Goal: Task Accomplishment & Management: Use online tool/utility

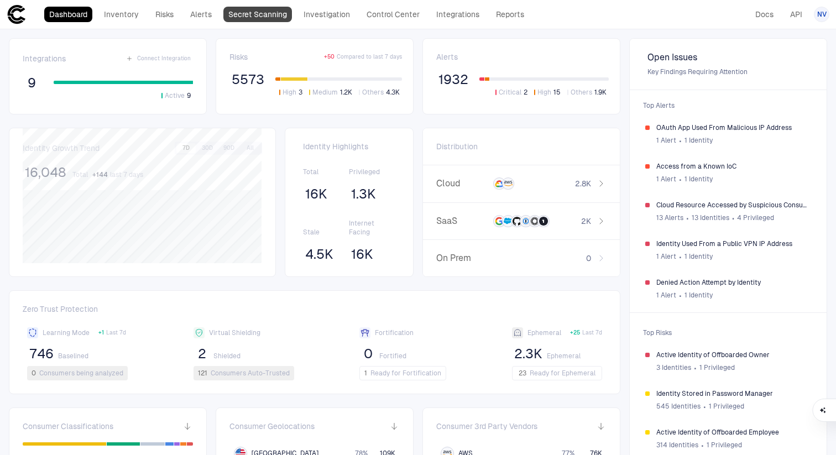
click at [245, 20] on link "Secret Scanning" at bounding box center [257, 14] width 69 height 15
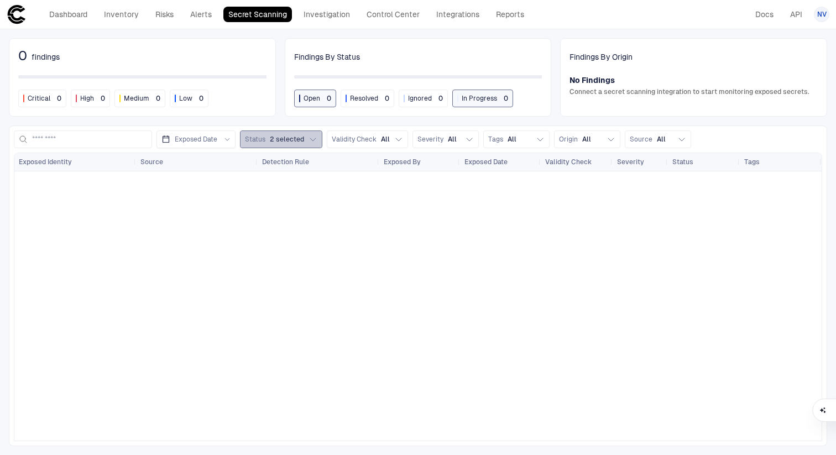
click at [315, 141] on icon "button" at bounding box center [313, 139] width 9 height 9
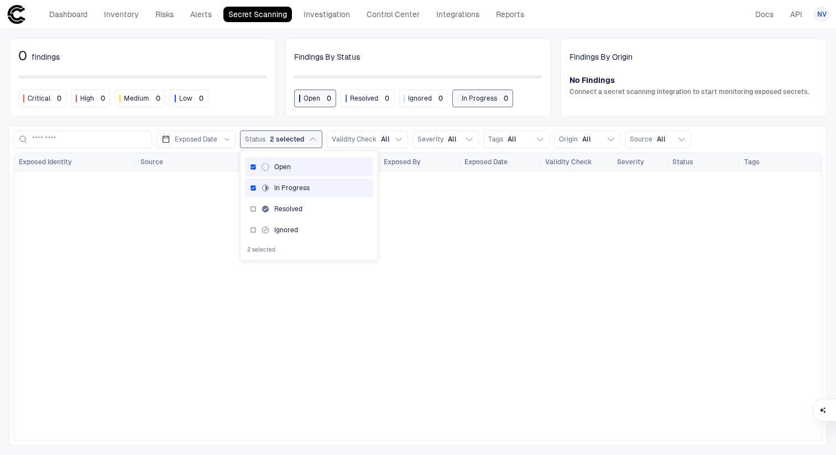
click at [477, 259] on div at bounding box center [417, 305] width 807 height 269
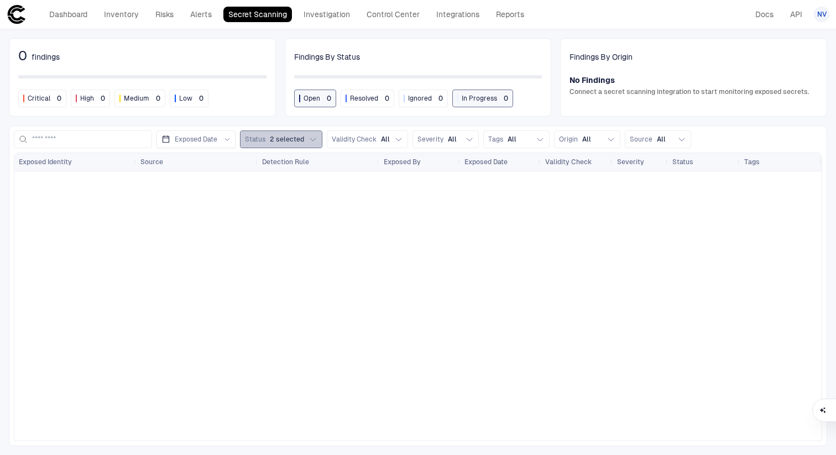
click at [294, 138] on span "2 selected" at bounding box center [287, 139] width 34 height 9
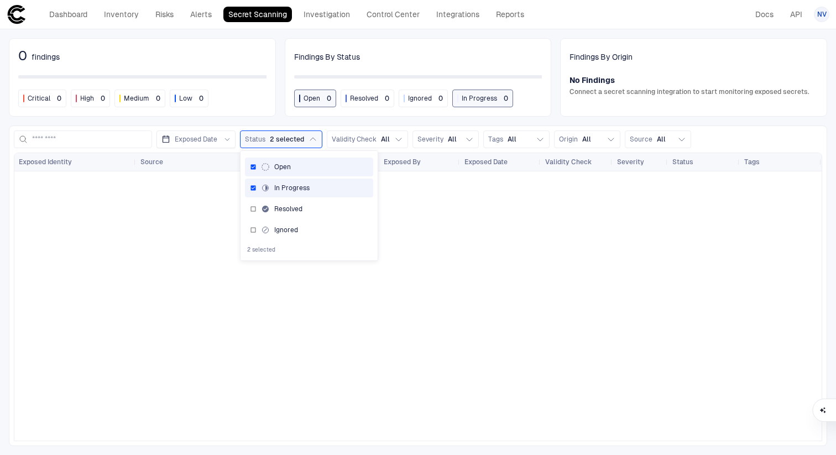
click at [484, 248] on div at bounding box center [417, 305] width 807 height 269
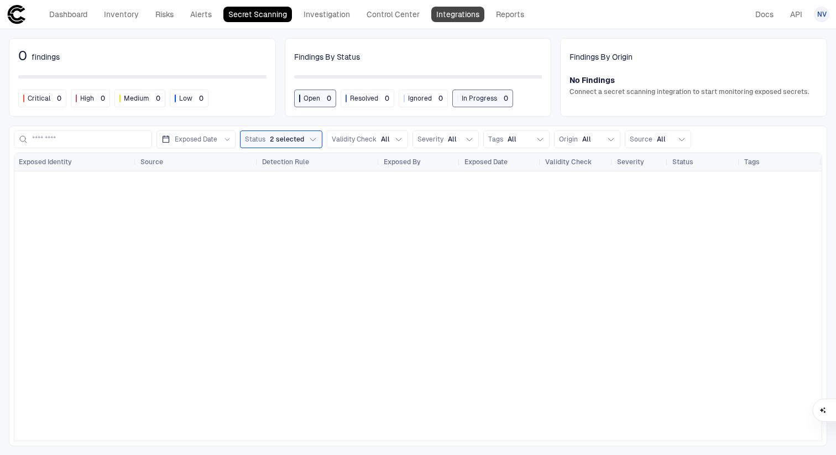
click at [452, 17] on link "Integrations" at bounding box center [457, 14] width 53 height 15
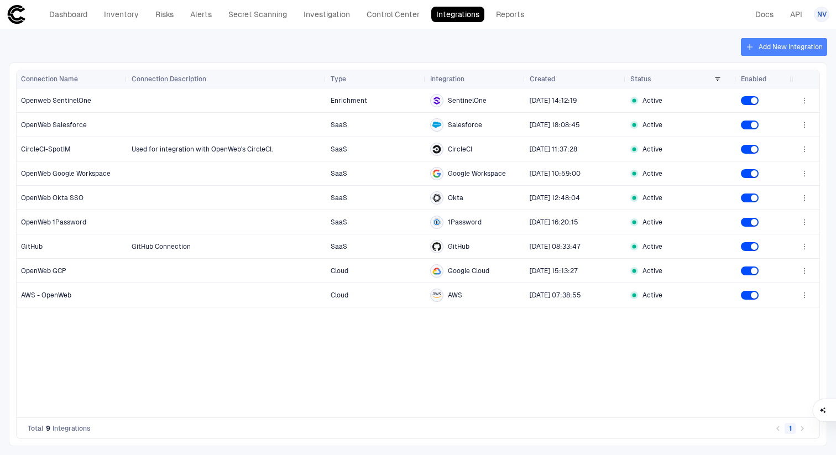
click at [786, 49] on button "Add New Integration" at bounding box center [784, 47] width 86 height 18
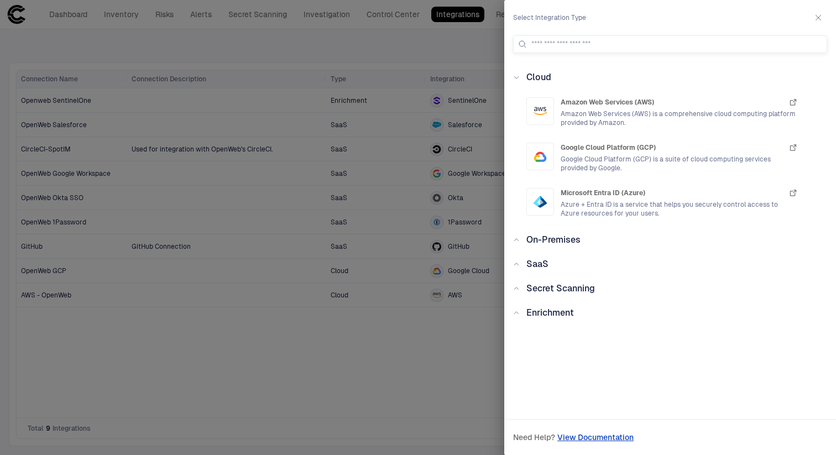
click at [546, 291] on span "Secret Scanning" at bounding box center [560, 288] width 69 height 11
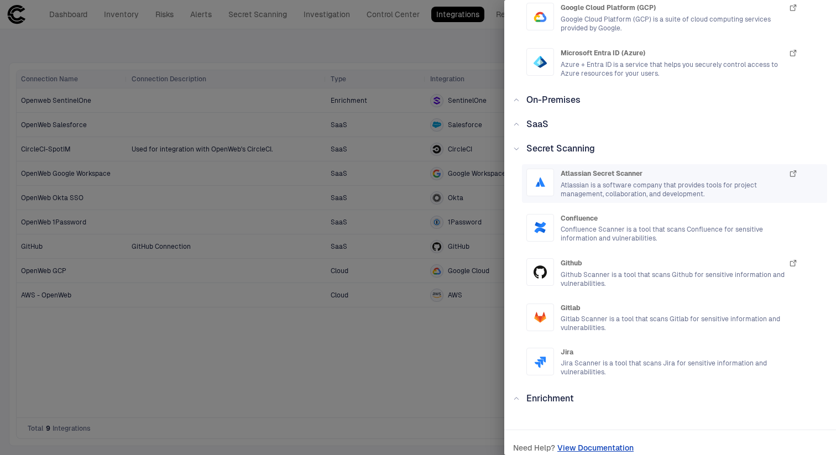
scroll to position [145, 0]
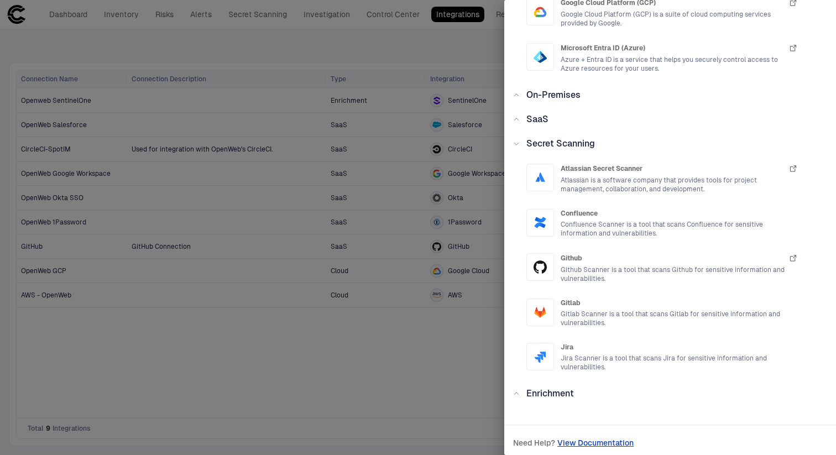
click at [325, 387] on div at bounding box center [418, 227] width 836 height 455
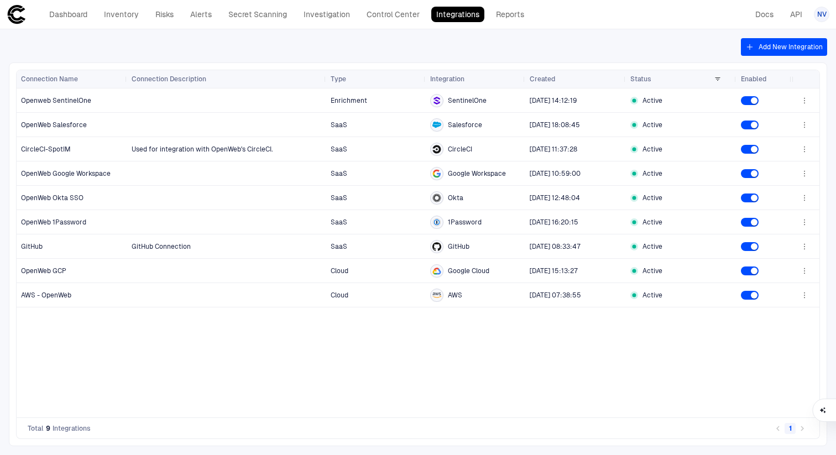
click at [777, 53] on button "Add New Integration" at bounding box center [784, 47] width 86 height 18
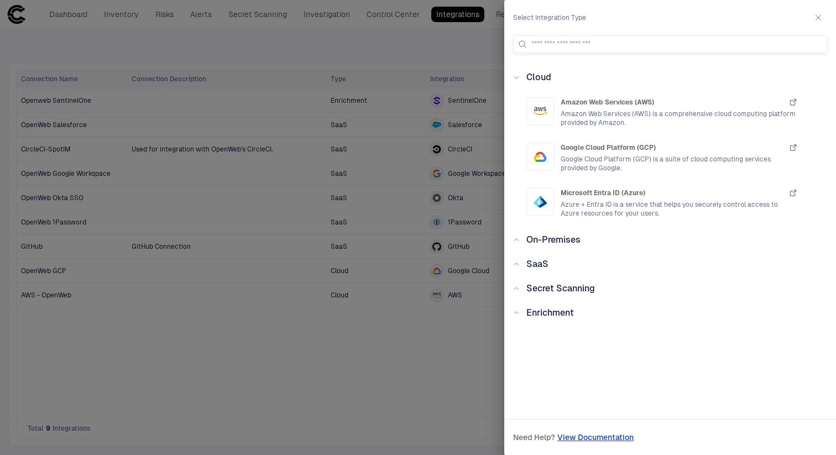
click at [556, 296] on div "Cloud Amazon Web Services (AWS) Amazon Web Services (AWS) is a comprehensive cl…" at bounding box center [670, 233] width 332 height 324
click at [556, 293] on span "Secret Scanning" at bounding box center [560, 288] width 69 height 11
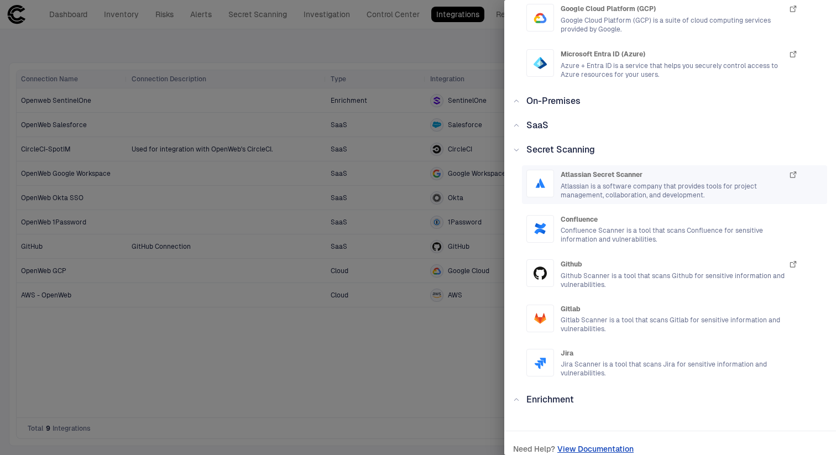
scroll to position [150, 0]
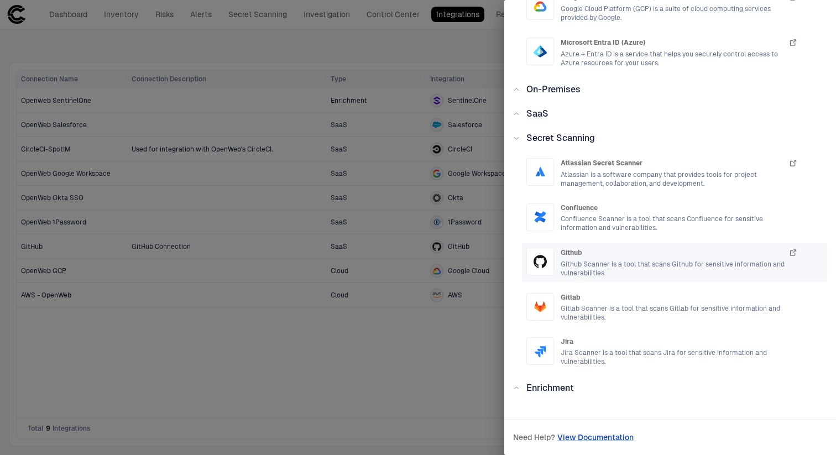
click at [579, 254] on span "Github" at bounding box center [572, 252] width 22 height 9
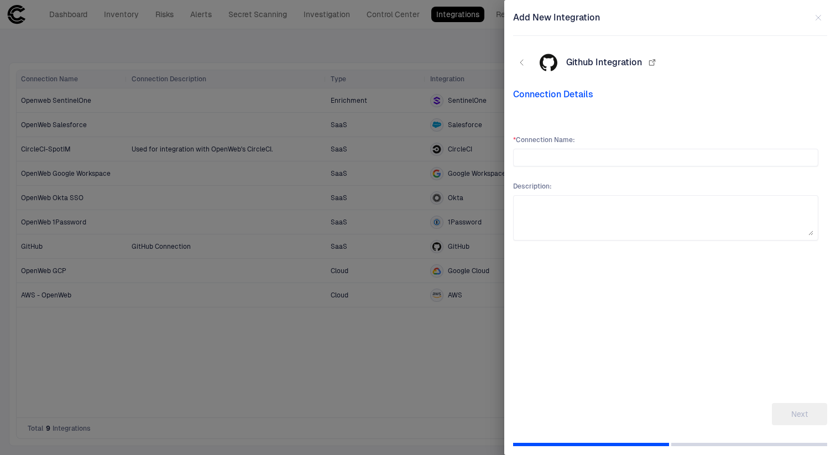
scroll to position [0, 0]
type input "**********"
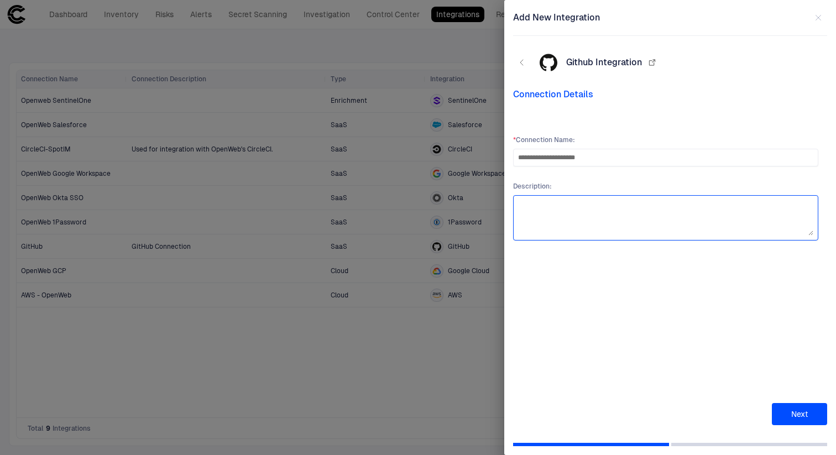
click at [671, 208] on textarea at bounding box center [665, 217] width 295 height 35
click at [804, 410] on button "Next" at bounding box center [799, 414] width 55 height 22
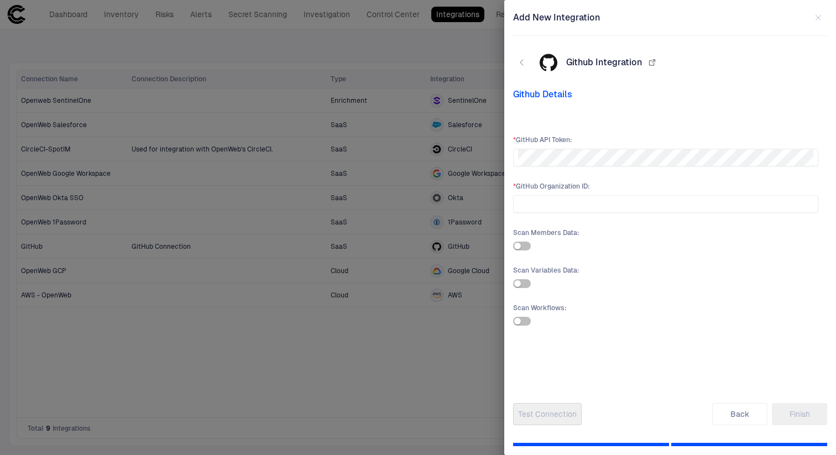
click at [631, 102] on div "Github Details * GitHub API Token : * GitHub Organization ID : Scan Members Dat…" at bounding box center [670, 257] width 314 height 336
click at [650, 62] on icon "button" at bounding box center [652, 62] width 9 height 9
click at [552, 207] on input "text" at bounding box center [665, 204] width 295 height 17
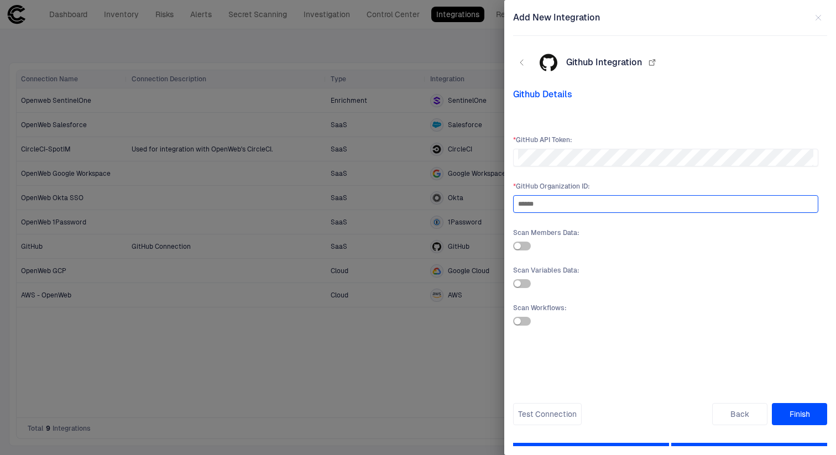
type input "******"
click at [525, 316] on div "Scan Workflows :" at bounding box center [665, 315] width 305 height 22
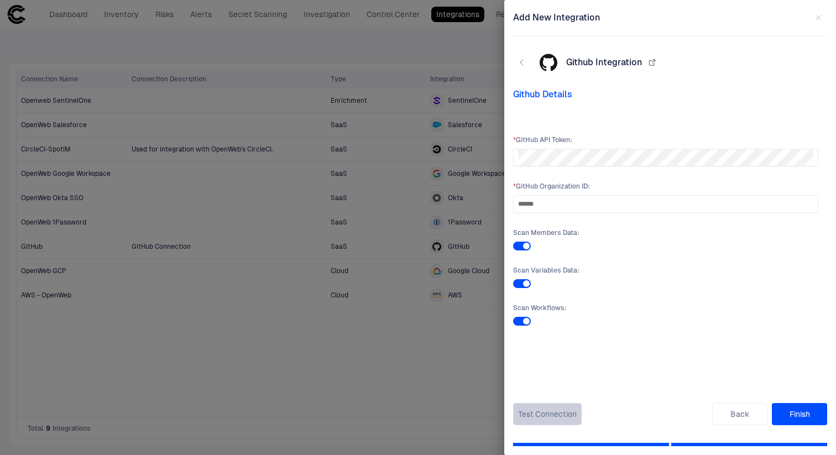
click at [551, 417] on button "Test Connection" at bounding box center [547, 414] width 69 height 22
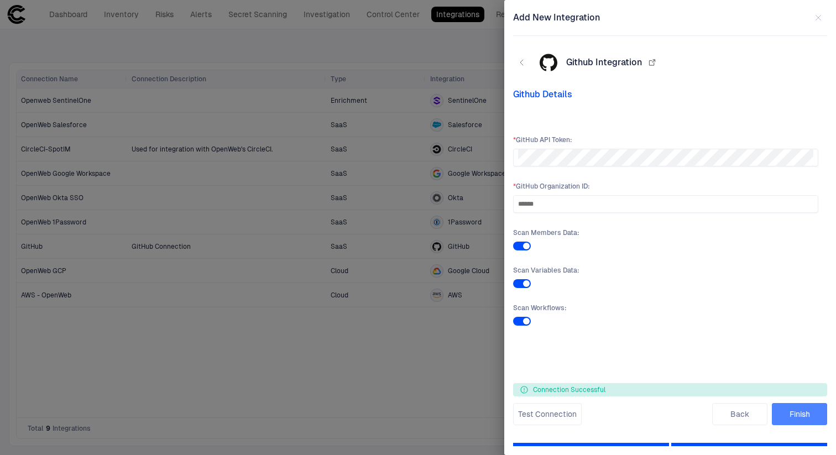
click at [805, 411] on button "Finish" at bounding box center [799, 414] width 55 height 22
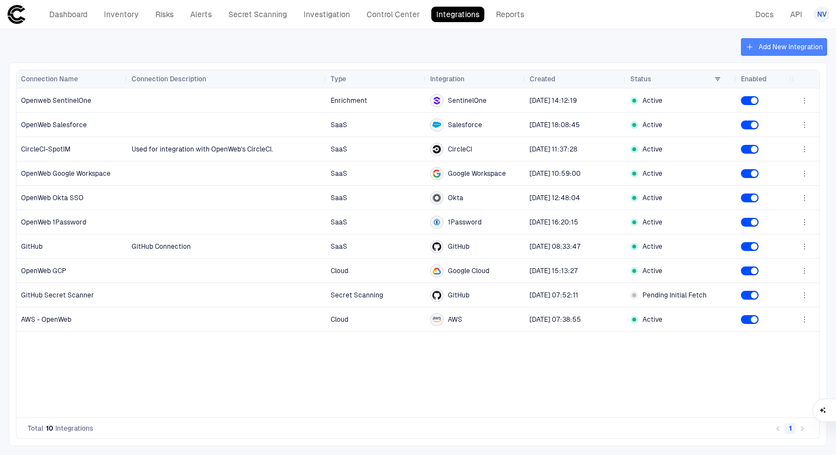
click at [765, 48] on button "Add New Integration" at bounding box center [784, 47] width 86 height 18
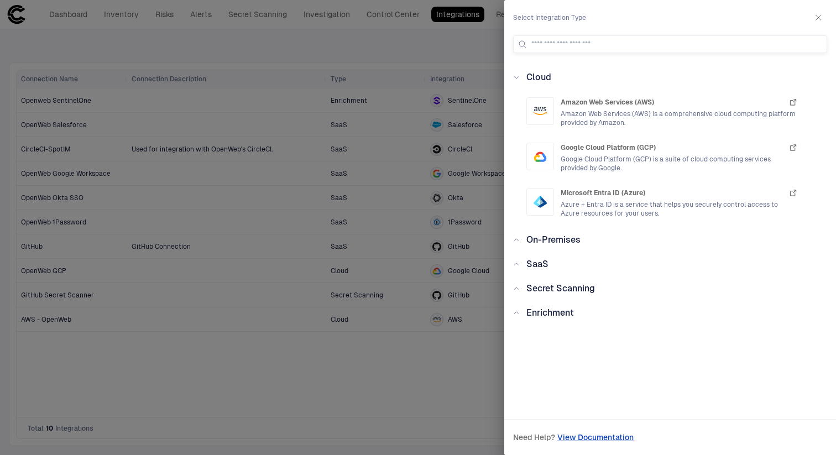
click at [519, 292] on div "Secret Scanning" at bounding box center [670, 288] width 314 height 13
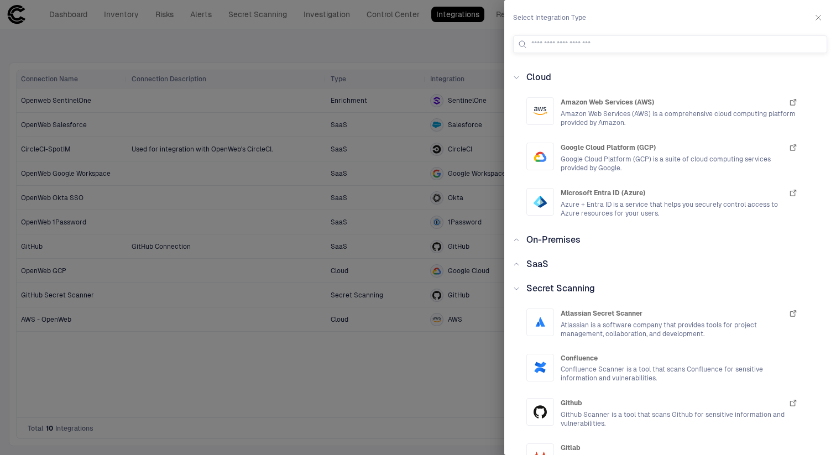
click at [818, 19] on icon "button" at bounding box center [818, 17] width 9 height 9
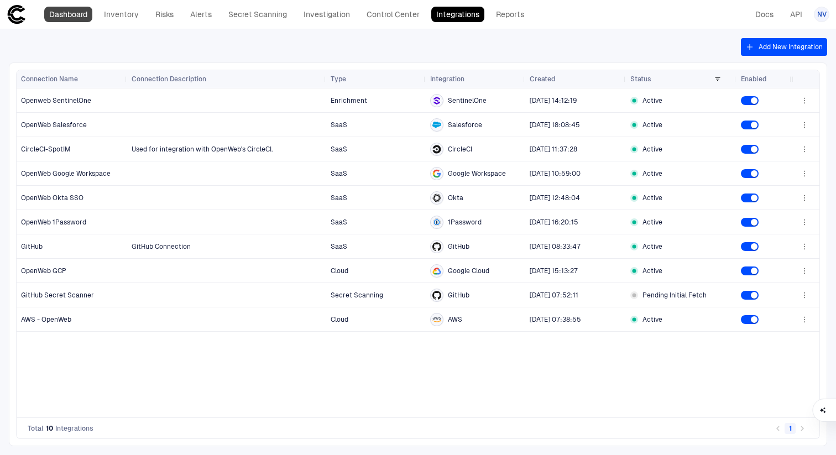
click at [67, 14] on link "Dashboard" at bounding box center [68, 14] width 48 height 15
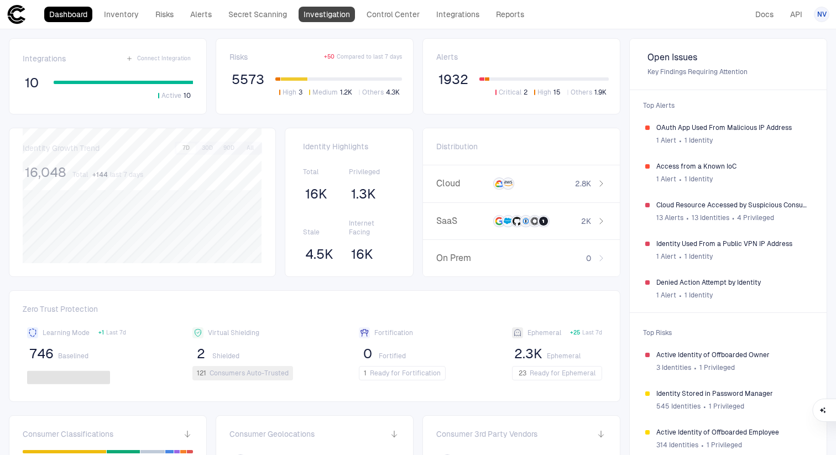
click at [331, 15] on link "Investigation" at bounding box center [327, 14] width 56 height 15
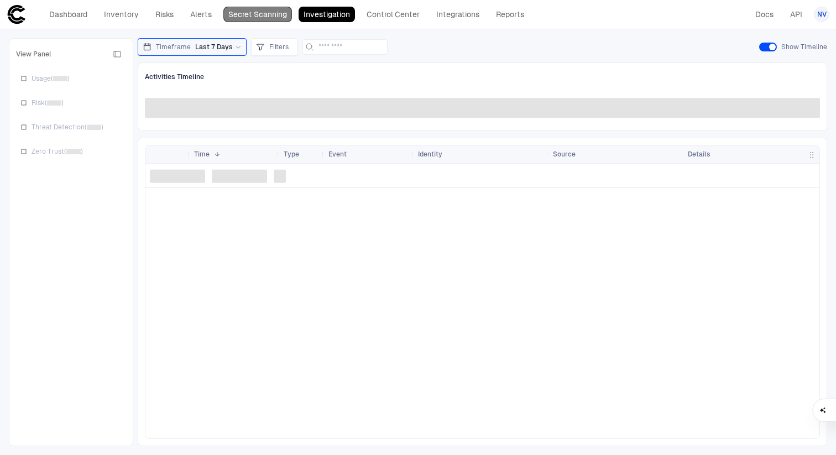
click at [243, 12] on link "Secret Scanning" at bounding box center [257, 14] width 69 height 15
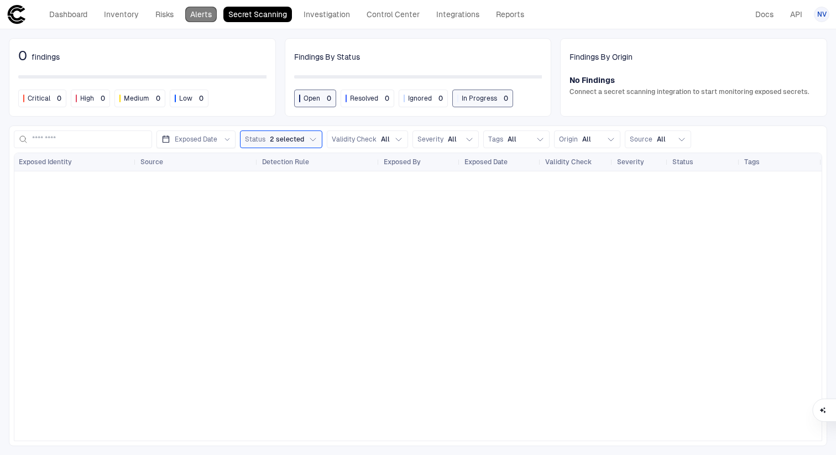
click at [199, 10] on link "Alerts" at bounding box center [201, 14] width 32 height 15
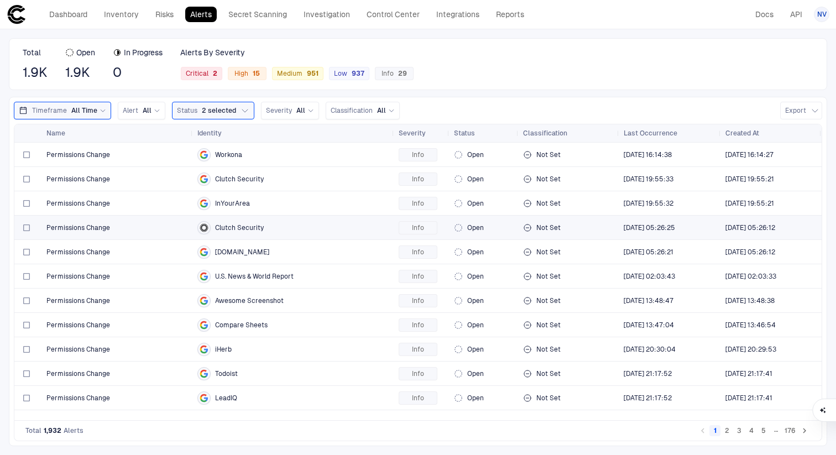
click at [190, 226] on div "Permissions Change" at bounding box center [117, 228] width 151 height 24
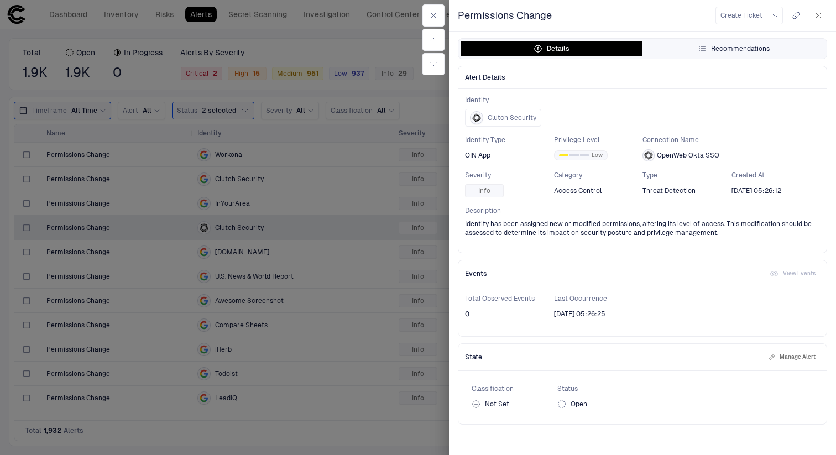
click at [721, 54] on button "Recommendations" at bounding box center [734, 48] width 182 height 15
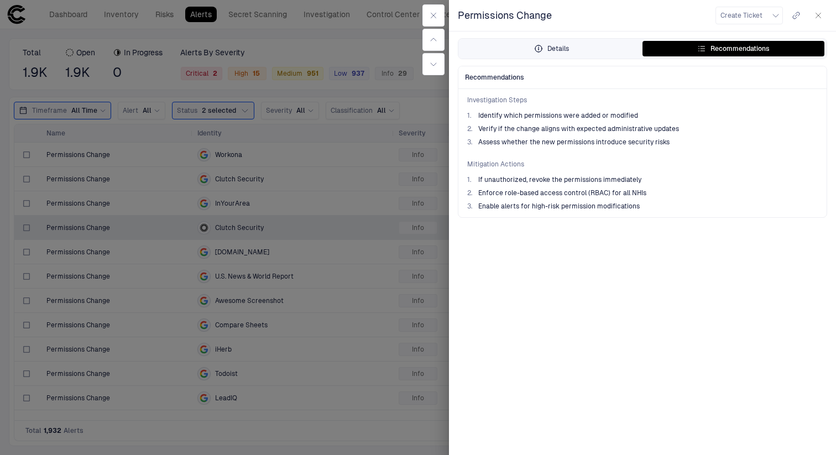
click at [598, 50] on button "Details" at bounding box center [552, 48] width 182 height 15
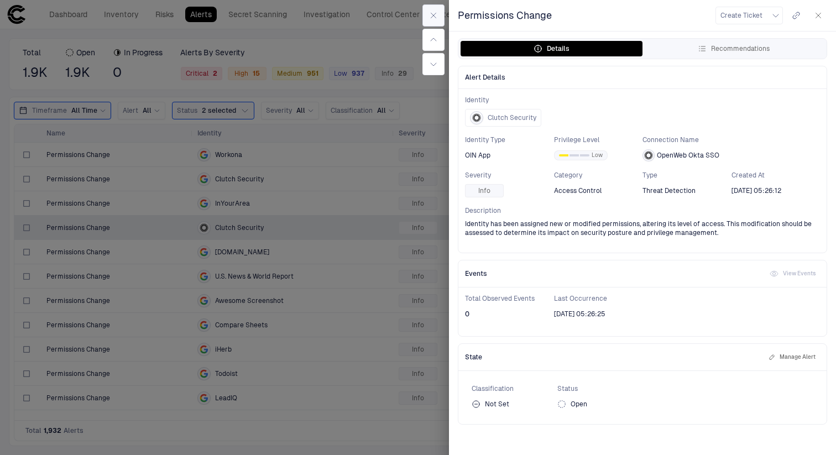
click at [431, 18] on icon "button" at bounding box center [433, 15] width 9 height 9
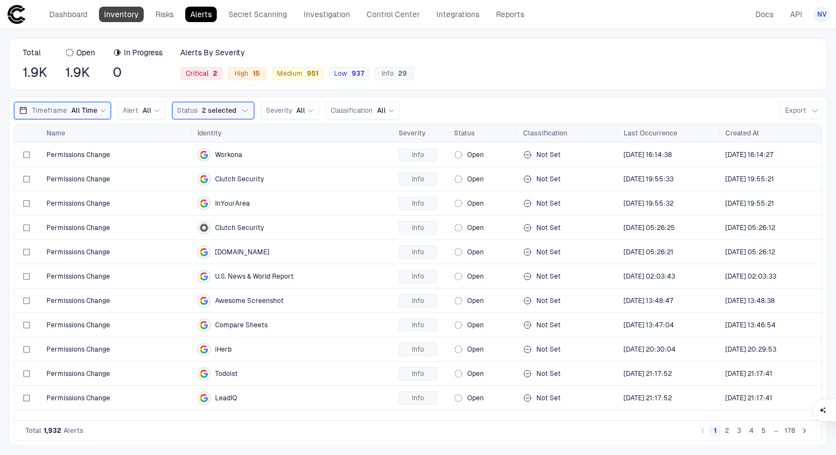
click at [121, 11] on link "Inventory" at bounding box center [121, 14] width 45 height 15
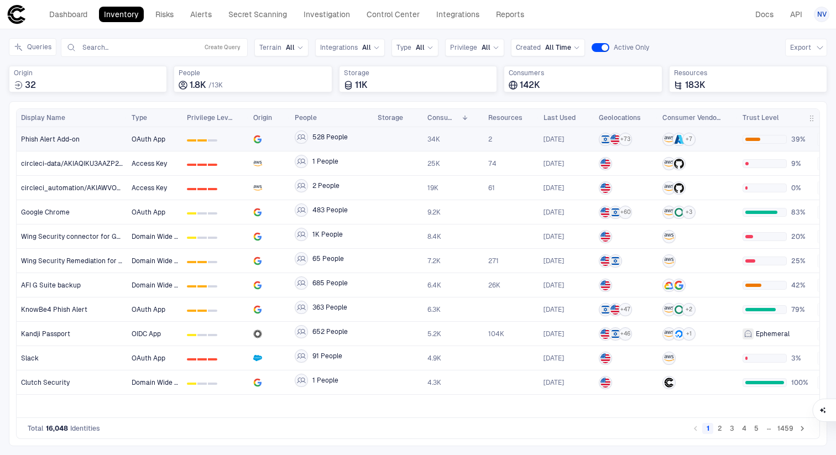
click at [58, 139] on span "Phish Alert Add-on" at bounding box center [50, 139] width 59 height 9
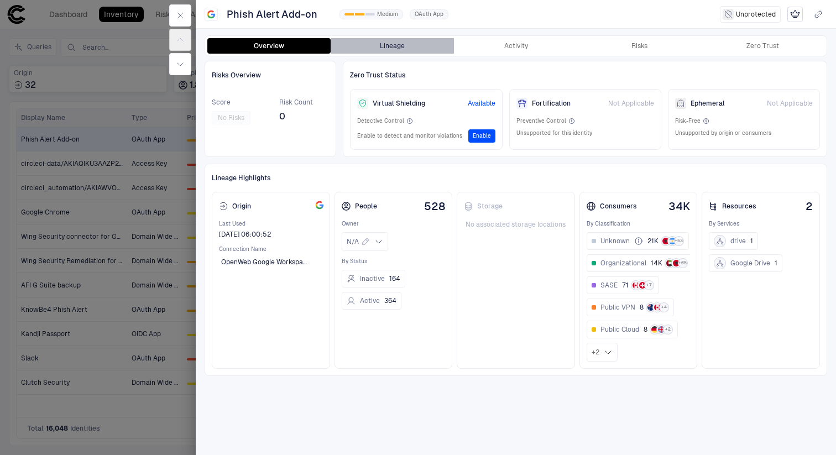
click at [385, 45] on button "Lineage" at bounding box center [392, 45] width 123 height 15
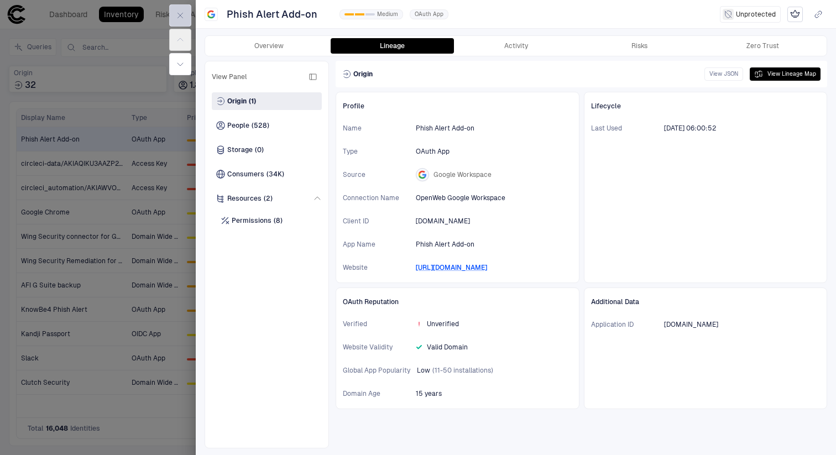
click at [181, 18] on icon "button" at bounding box center [180, 15] width 9 height 9
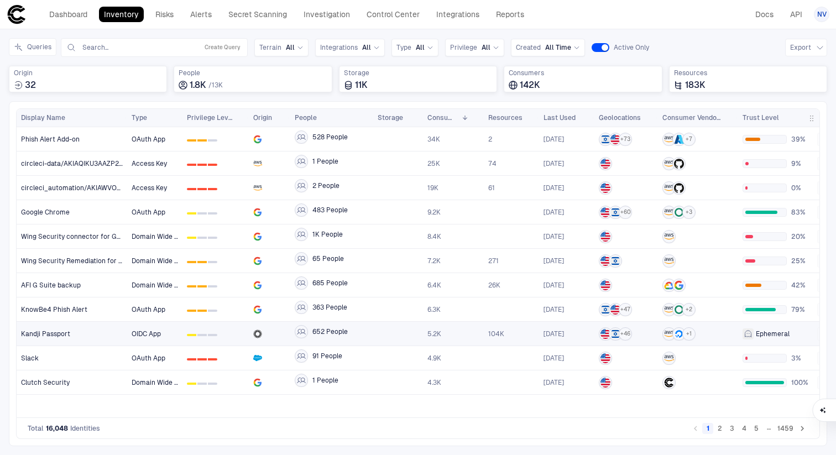
click at [770, 334] on span "Ephemeral" at bounding box center [773, 334] width 34 height 9
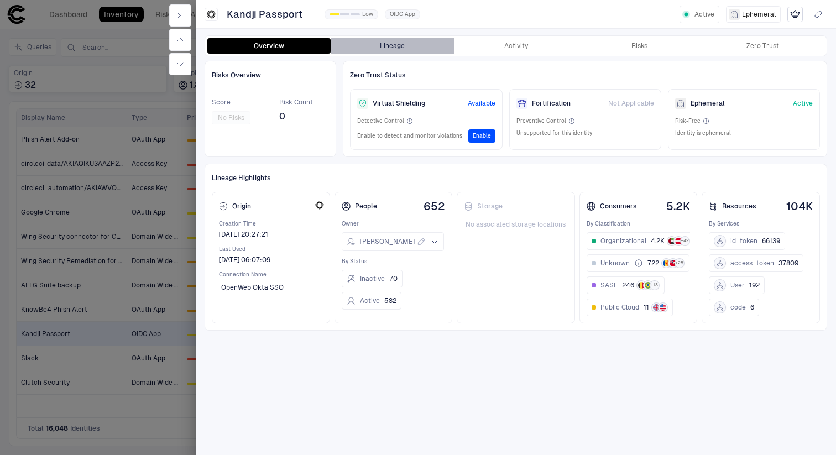
click at [396, 45] on button "Lineage" at bounding box center [392, 45] width 123 height 15
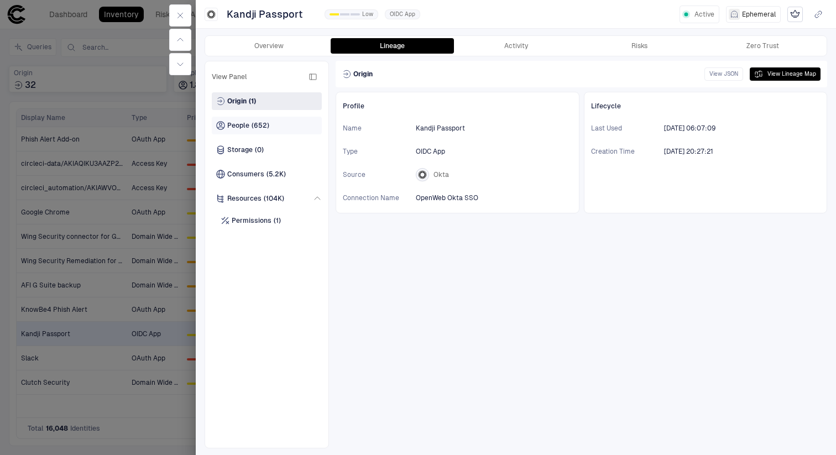
click at [260, 125] on span "(652)" at bounding box center [261, 125] width 18 height 9
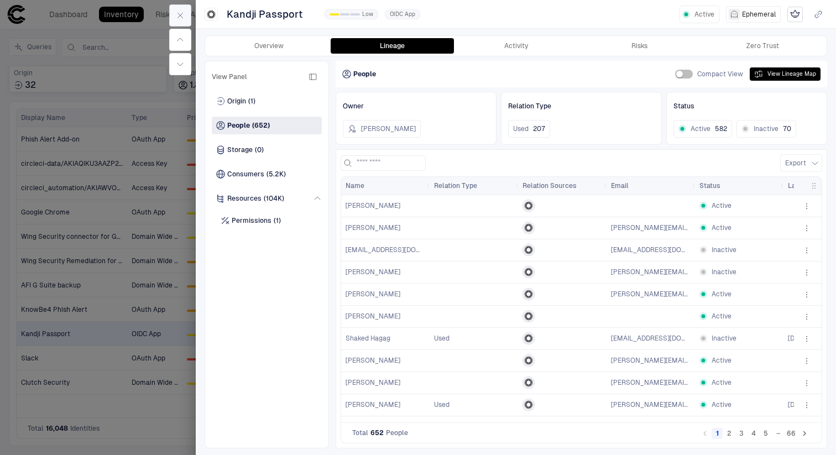
click at [181, 17] on icon "button" at bounding box center [180, 15] width 9 height 9
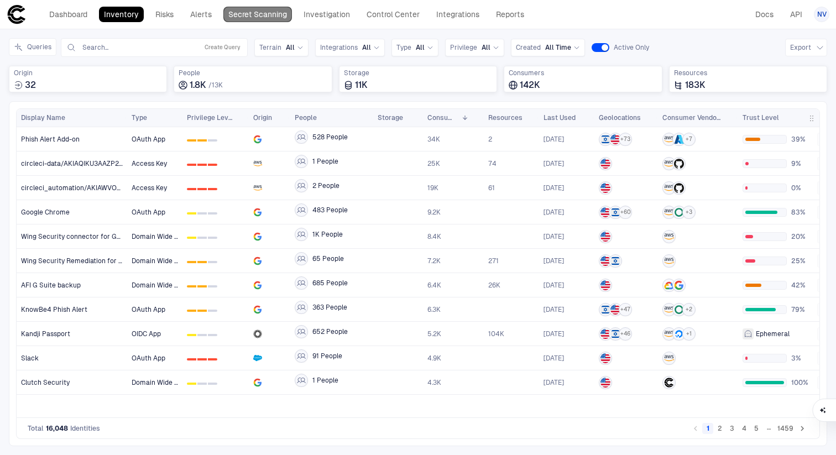
click at [237, 13] on link "Secret Scanning" at bounding box center [257, 14] width 69 height 15
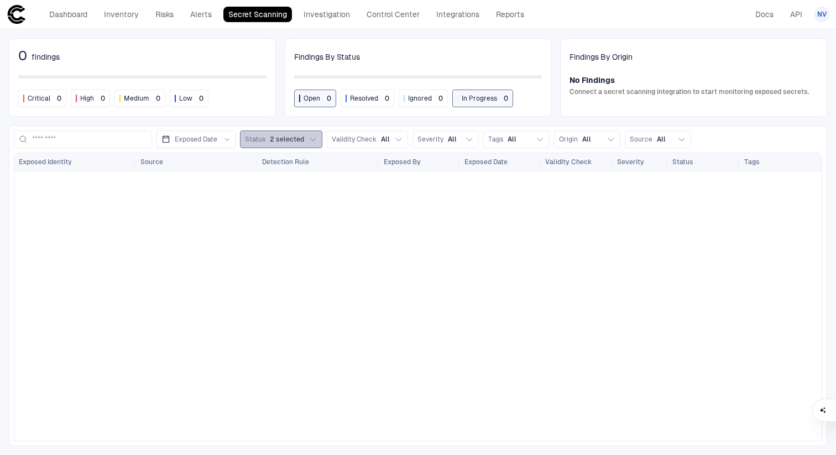
click at [307, 138] on button "Status 2 selected" at bounding box center [281, 139] width 82 height 18
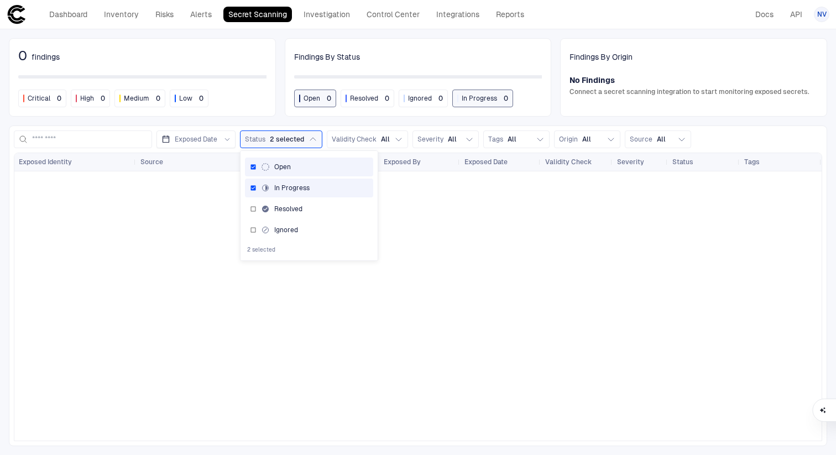
click at [197, 223] on div at bounding box center [417, 305] width 807 height 269
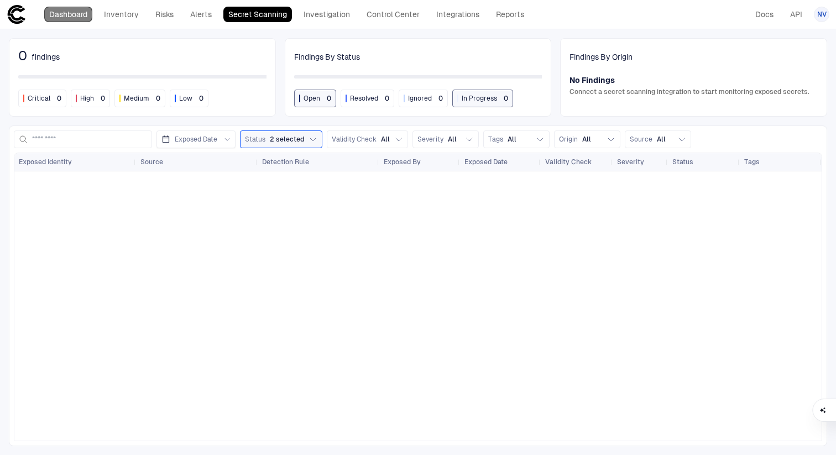
click at [85, 17] on link "Dashboard" at bounding box center [68, 14] width 48 height 15
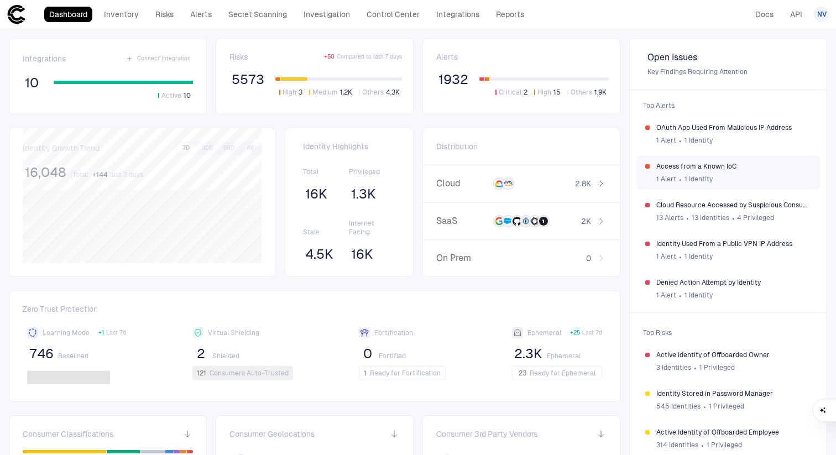
click at [711, 165] on span "Access from a Known IoC" at bounding box center [733, 166] width 155 height 9
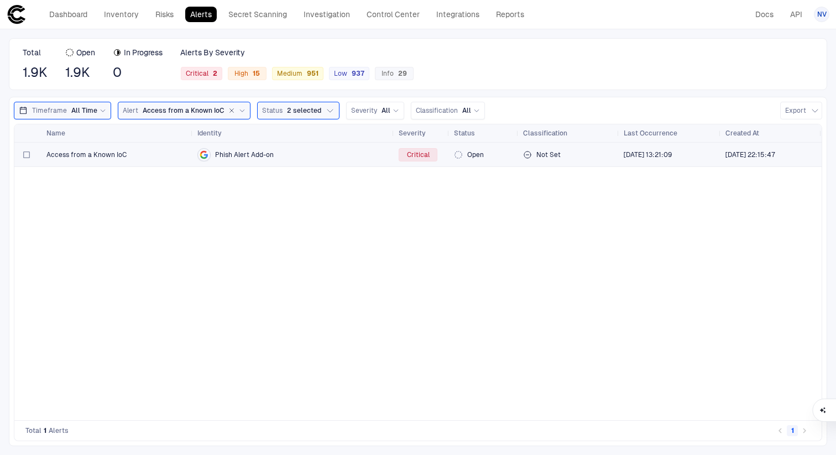
click at [117, 155] on span "Access from a Known IoC" at bounding box center [86, 154] width 80 height 9
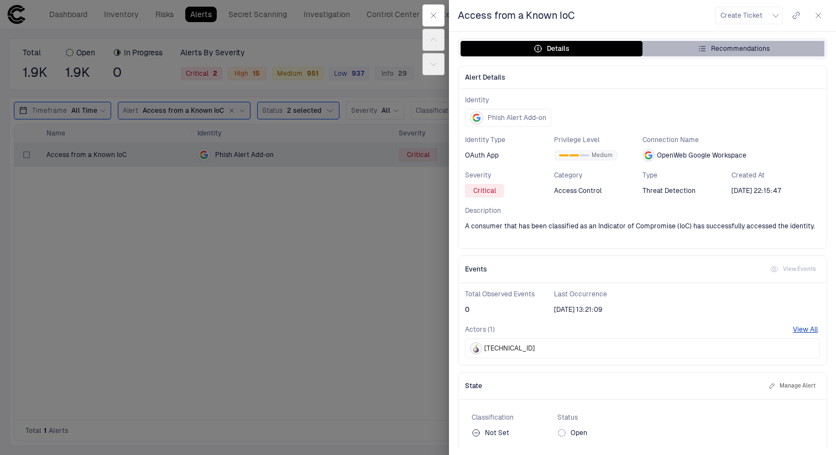
click at [735, 46] on div "Recommendations" at bounding box center [734, 48] width 72 height 9
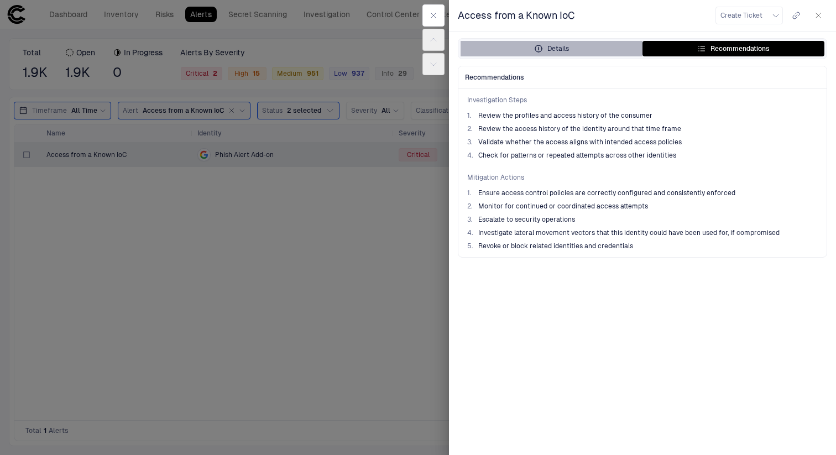
click at [576, 51] on button "Details" at bounding box center [552, 48] width 182 height 15
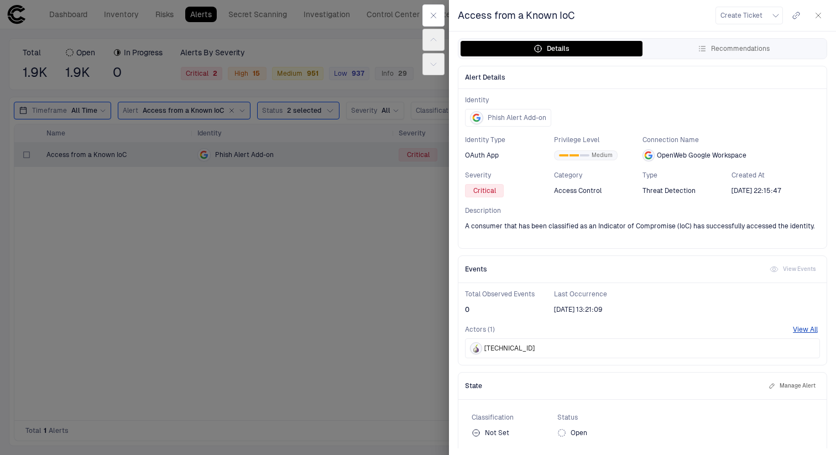
click at [520, 347] on span "204.137.14.104" at bounding box center [509, 348] width 50 height 9
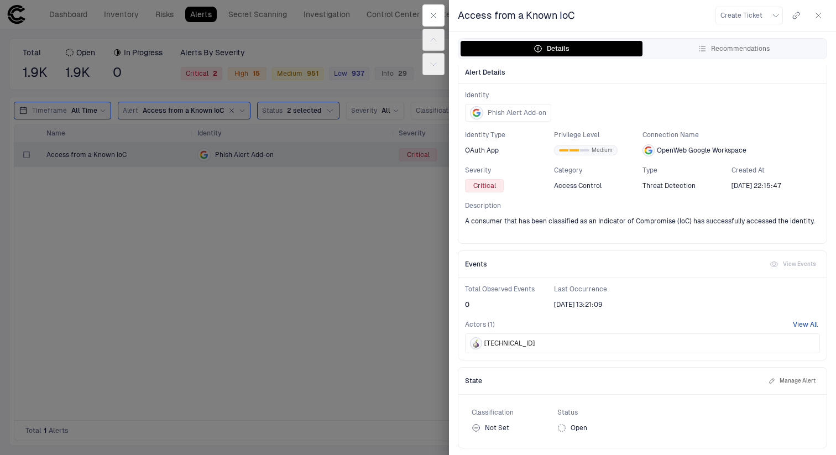
click at [802, 328] on button "View All" at bounding box center [805, 324] width 25 height 9
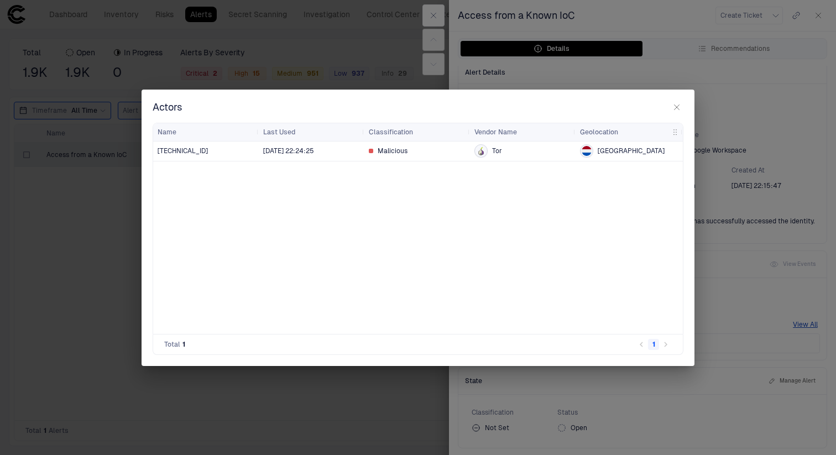
click at [396, 150] on span "Malicious" at bounding box center [393, 151] width 30 height 9
click at [312, 150] on span "6/10/2025 22:24:25" at bounding box center [288, 151] width 51 height 9
click at [661, 108] on div "Actors" at bounding box center [418, 107] width 531 height 13
click at [667, 108] on div "Actors" at bounding box center [418, 107] width 531 height 13
click at [672, 108] on icon "button" at bounding box center [676, 107] width 9 height 9
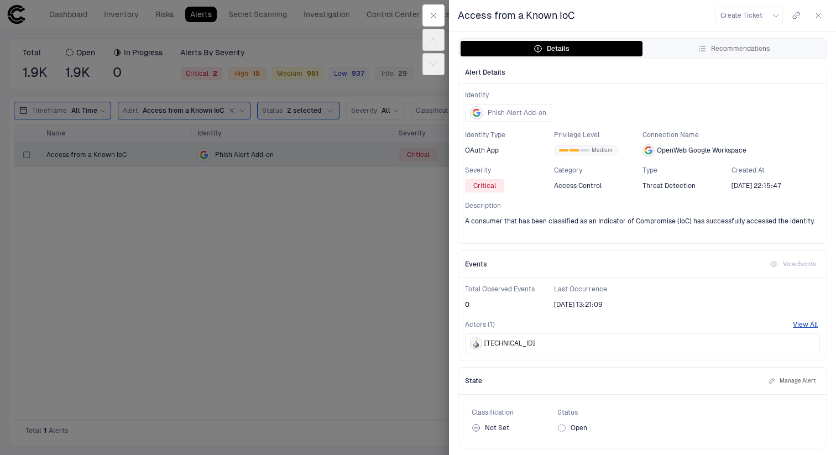
click at [818, 13] on icon "button" at bounding box center [818, 15] width 9 height 9
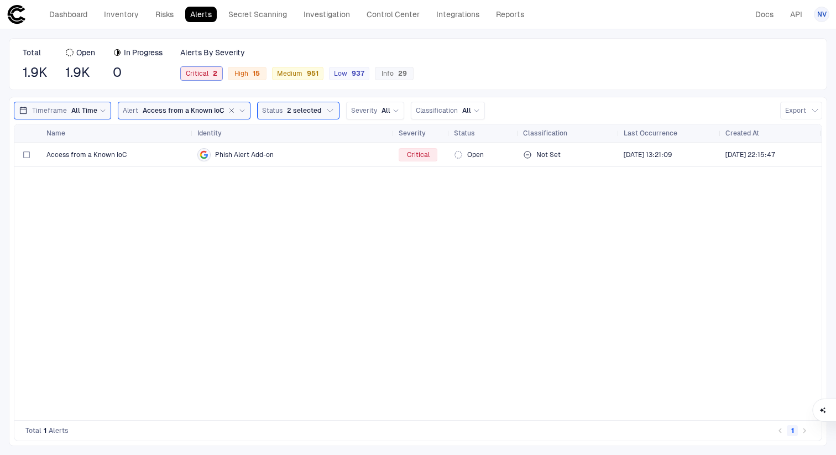
click at [199, 74] on span "Critical 2" at bounding box center [202, 73] width 32 height 9
click at [167, 159] on div "Access from a Known IoC" at bounding box center [117, 154] width 142 height 23
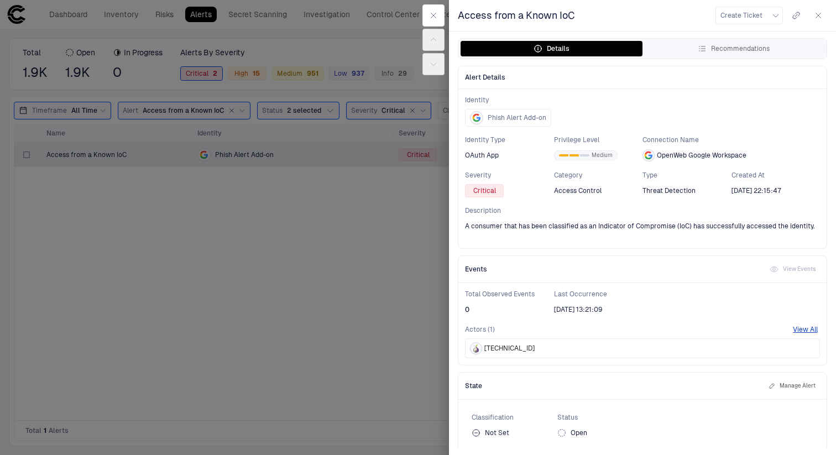
scroll to position [5, 0]
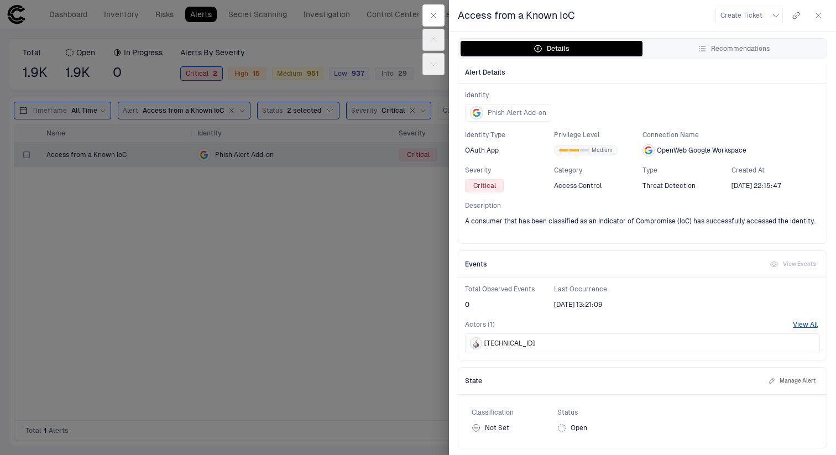
click at [798, 263] on div "Events View Events" at bounding box center [642, 264] width 368 height 27
click at [805, 326] on button "View All" at bounding box center [805, 324] width 25 height 9
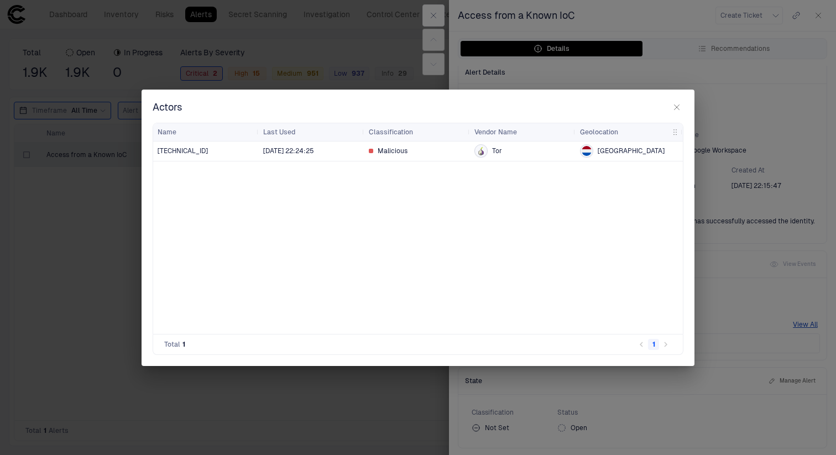
click at [676, 106] on icon "button" at bounding box center [676, 107] width 9 height 9
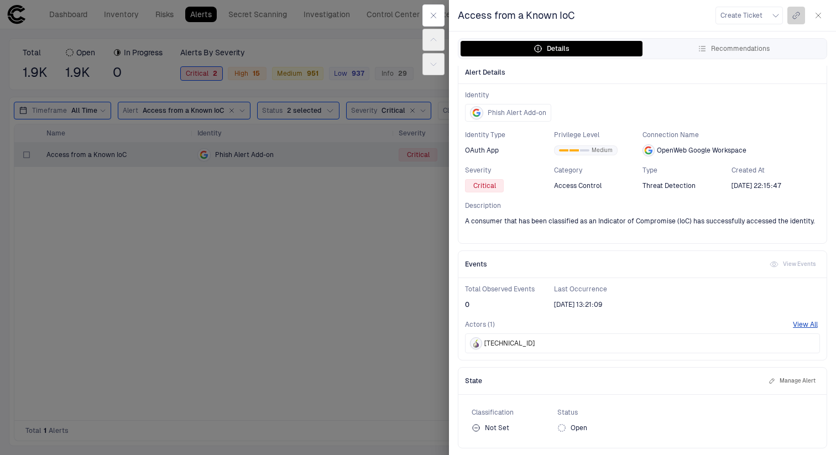
click at [796, 13] on icon "button" at bounding box center [796, 15] width 7 height 7
click at [796, 16] on icon "button" at bounding box center [796, 15] width 6 height 4
click at [524, 116] on span "Phish Alert Add-on" at bounding box center [517, 112] width 59 height 9
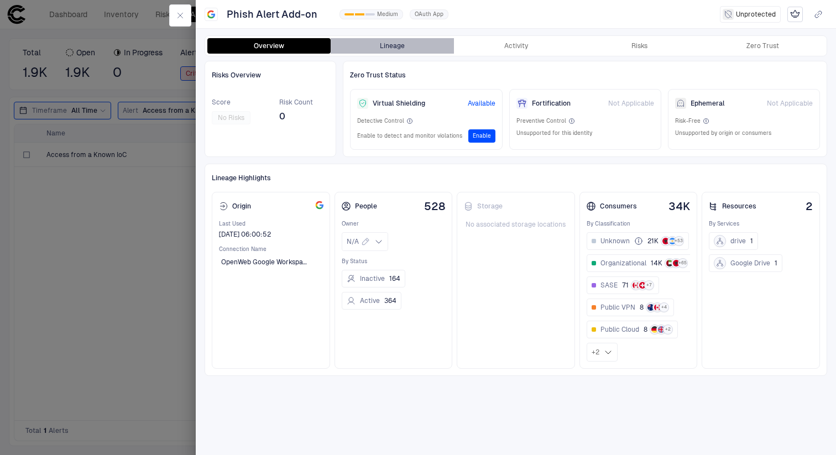
click at [396, 45] on button "Lineage" at bounding box center [392, 45] width 123 height 15
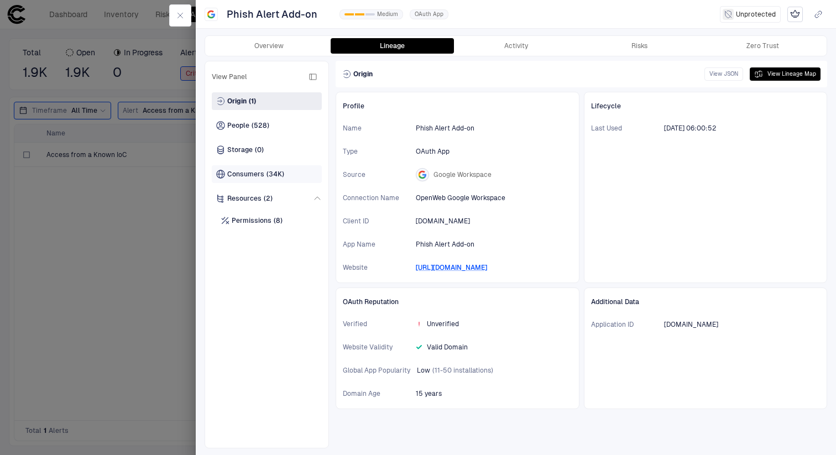
click at [270, 172] on span "(34K)" at bounding box center [276, 174] width 18 height 9
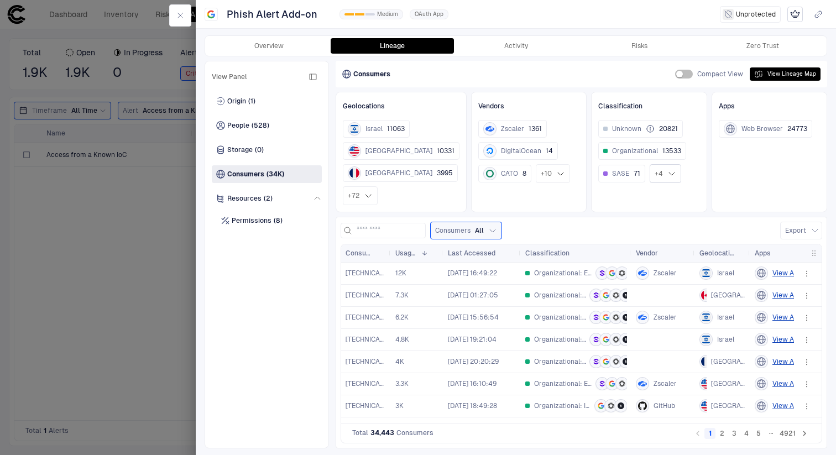
click at [656, 175] on div "+ 4" at bounding box center [666, 173] width 32 height 19
click at [662, 266] on span "Malicious" at bounding box center [652, 267] width 30 height 9
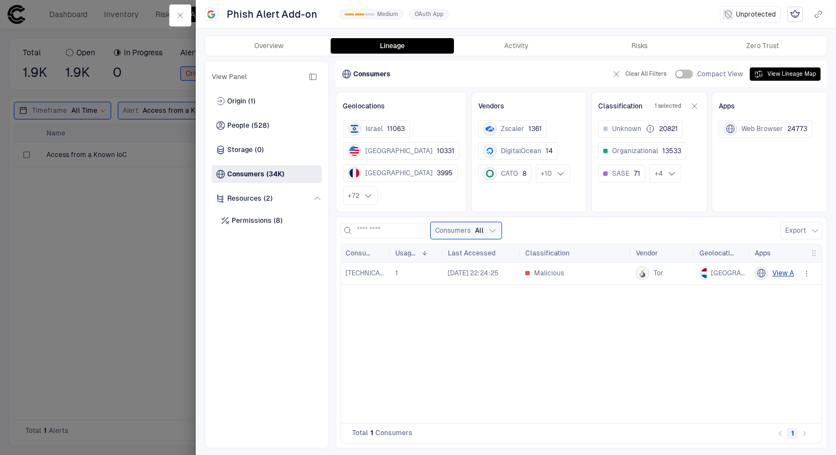
click at [583, 231] on div "Consumers All Export" at bounding box center [582, 231] width 482 height 18
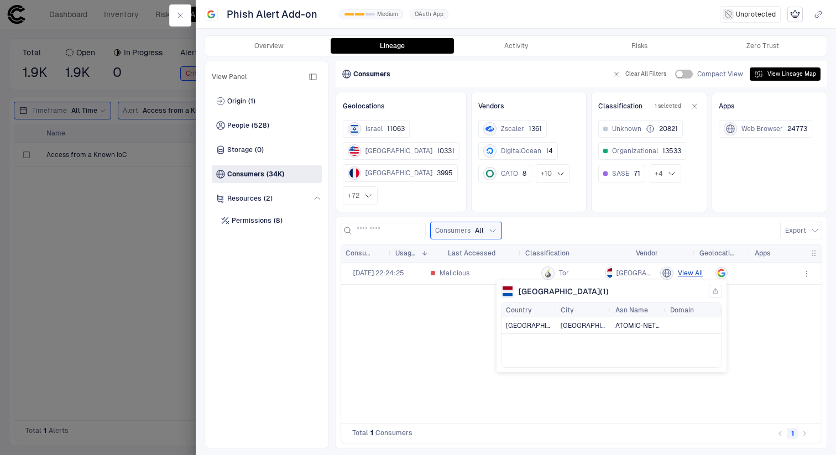
scroll to position [0, 95]
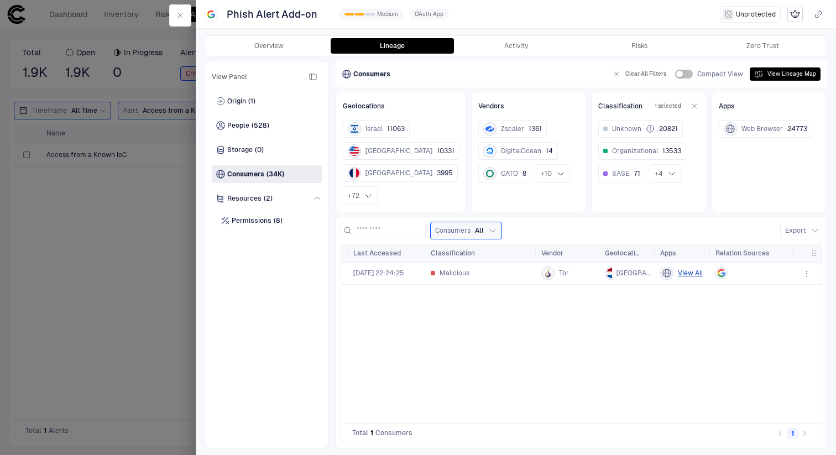
click at [807, 271] on icon "button" at bounding box center [806, 273] width 9 height 9
click at [786, 317] on div "Open Investigation" at bounding box center [778, 318] width 71 height 9
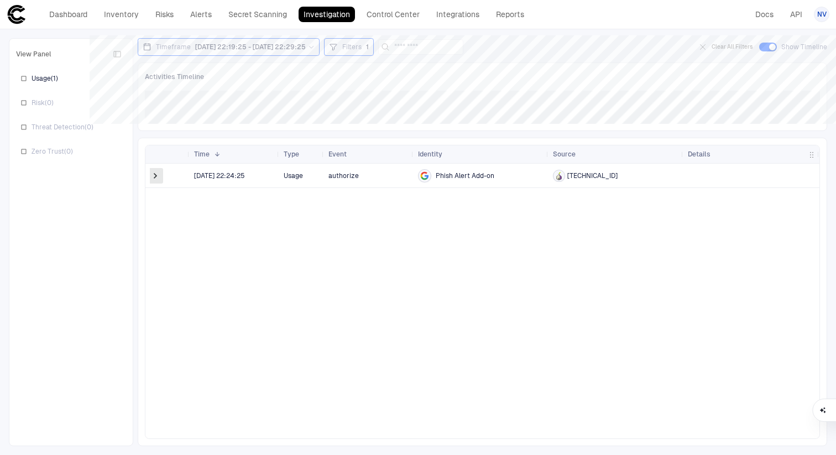
click at [153, 175] on span at bounding box center [155, 175] width 11 height 11
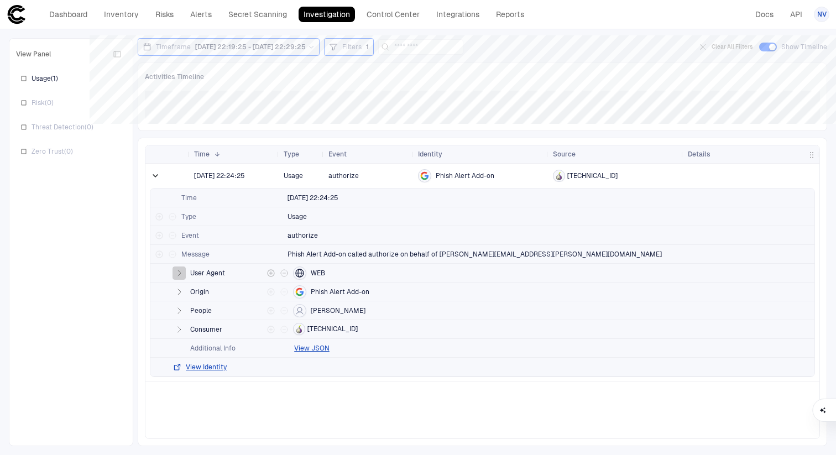
click at [181, 274] on icon "button" at bounding box center [179, 273] width 9 height 9
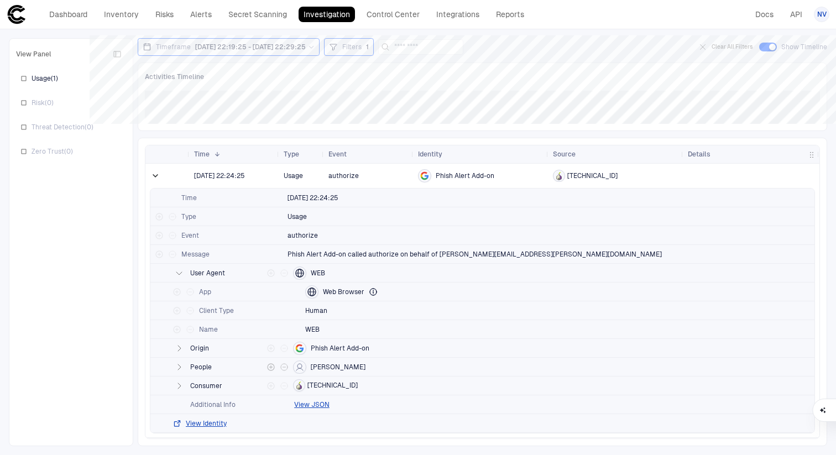
click at [177, 369] on icon "button" at bounding box center [179, 367] width 9 height 9
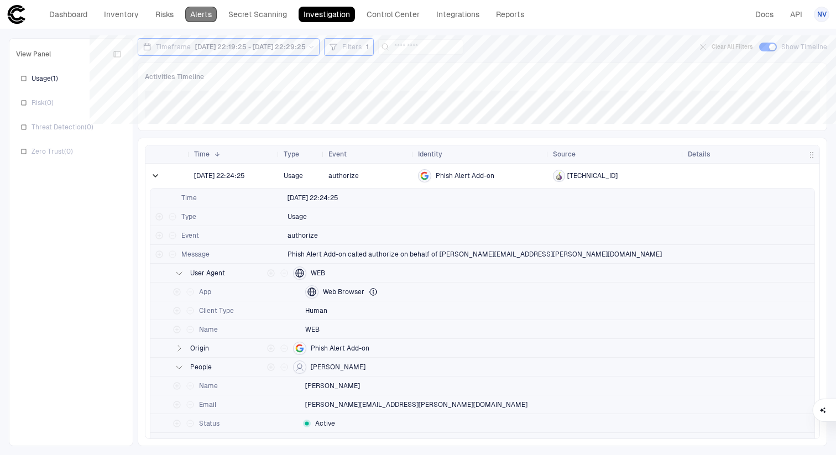
click at [206, 17] on link "Alerts" at bounding box center [201, 14] width 32 height 15
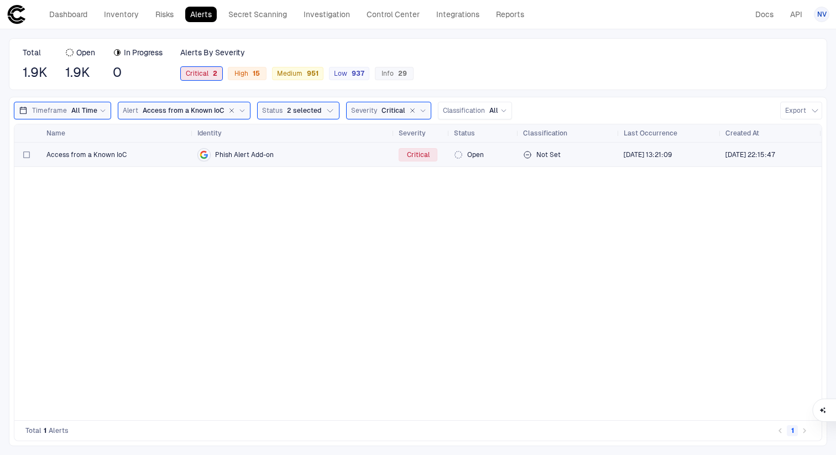
click at [113, 151] on span "Access from a Known IoC" at bounding box center [86, 154] width 80 height 9
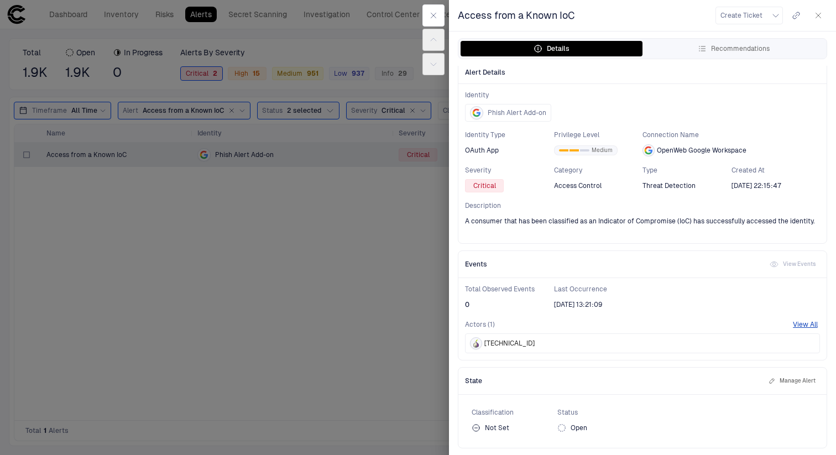
click at [468, 304] on span "0" at bounding box center [467, 304] width 4 height 9
click at [504, 346] on span "204.137.14.104" at bounding box center [509, 343] width 50 height 9
click at [503, 343] on span "204.137.14.104" at bounding box center [509, 343] width 50 height 9
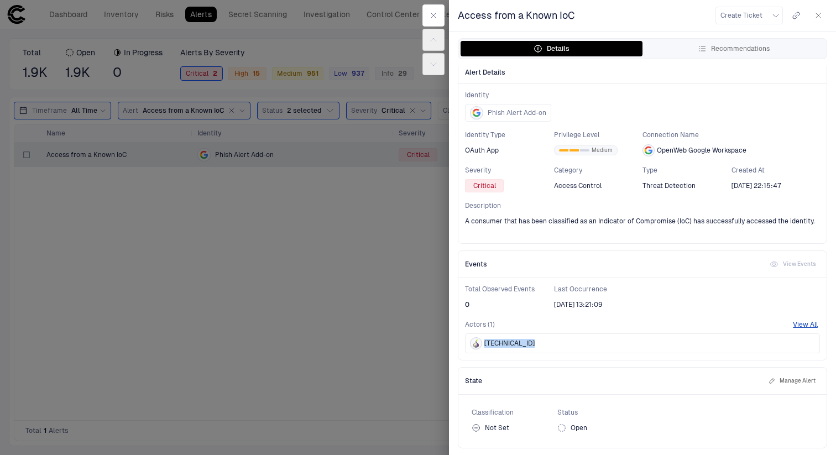
click at [503, 343] on span "204.137.14.104" at bounding box center [509, 343] width 50 height 9
click at [498, 343] on span "204.137.14.104" at bounding box center [509, 343] width 50 height 9
click at [497, 343] on span "204.137.14.104" at bounding box center [509, 343] width 50 height 9
drag, startPoint x: 497, startPoint y: 343, endPoint x: 579, endPoint y: 343, distance: 82.4
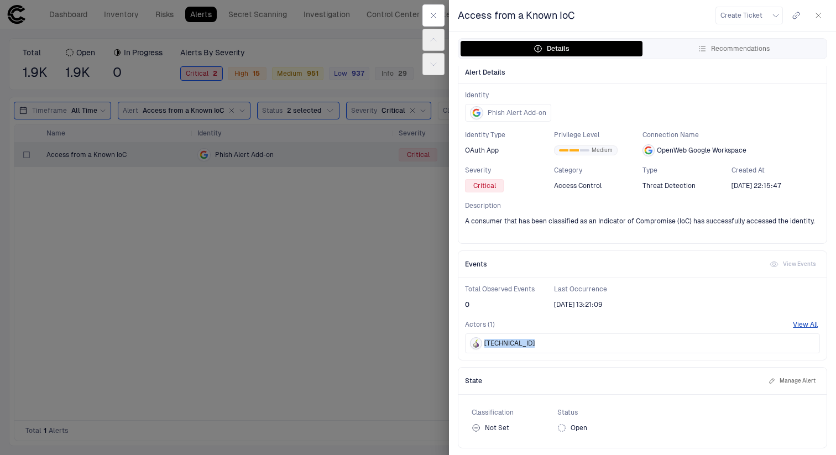
click at [498, 343] on span "204.137.14.104" at bounding box center [509, 343] width 50 height 9
click at [798, 329] on div "Actors (1) View All 204.137.14.104" at bounding box center [642, 336] width 355 height 33
click at [516, 109] on span "Phish Alert Add-on" at bounding box center [517, 112] width 59 height 9
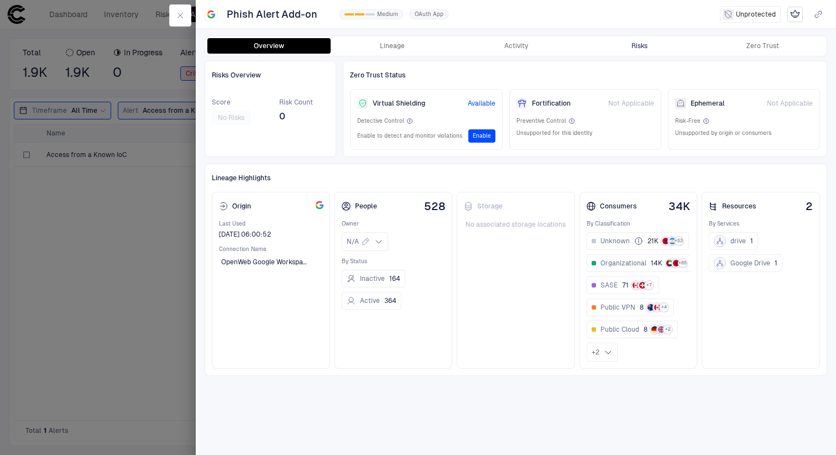
click at [625, 50] on button "Risks" at bounding box center [639, 45] width 123 height 15
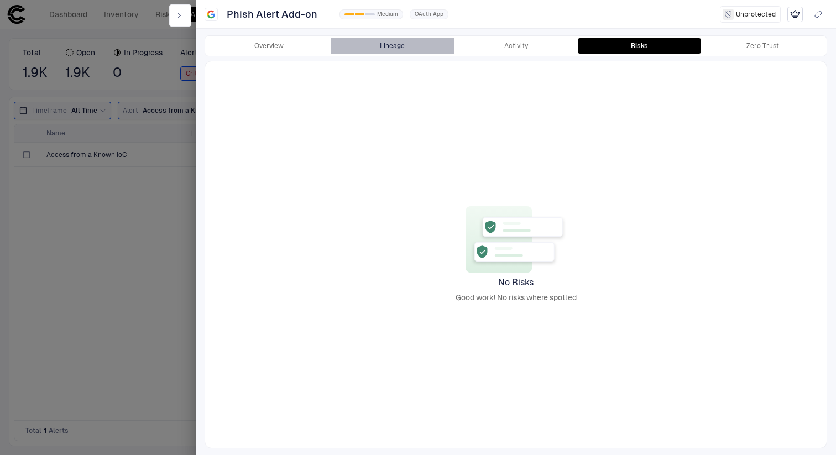
click at [412, 45] on button "Lineage" at bounding box center [392, 45] width 123 height 15
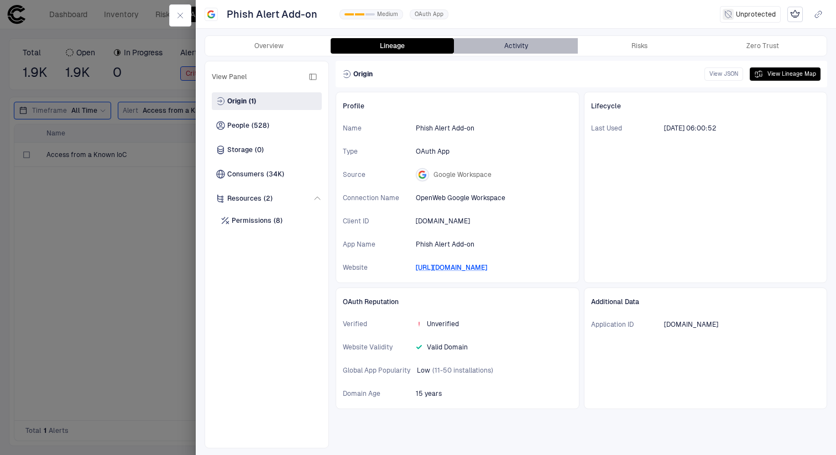
click at [487, 45] on button "Activity" at bounding box center [515, 45] width 123 height 15
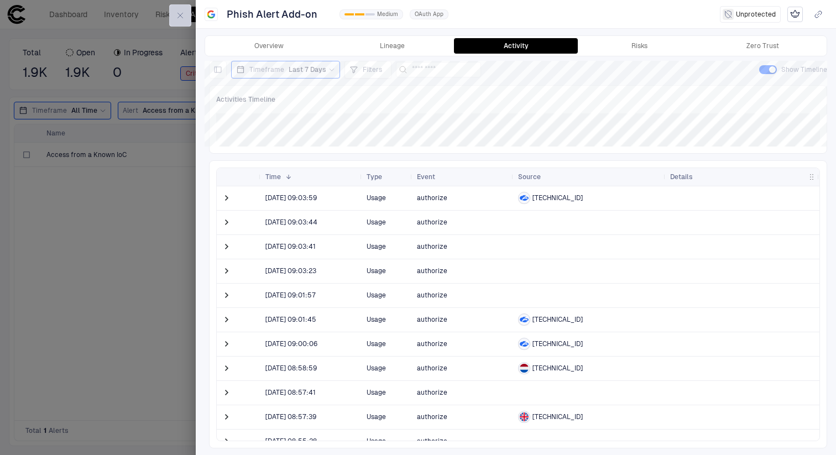
click at [182, 15] on icon "button" at bounding box center [180, 15] width 9 height 9
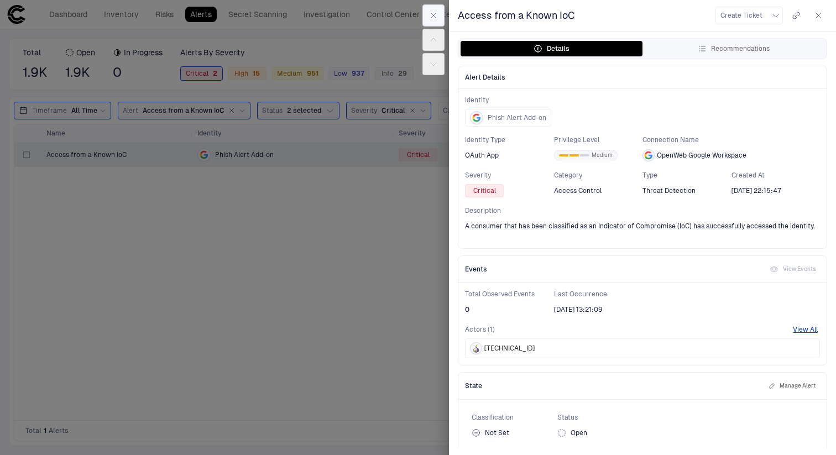
click at [440, 14] on button "button" at bounding box center [433, 15] width 22 height 22
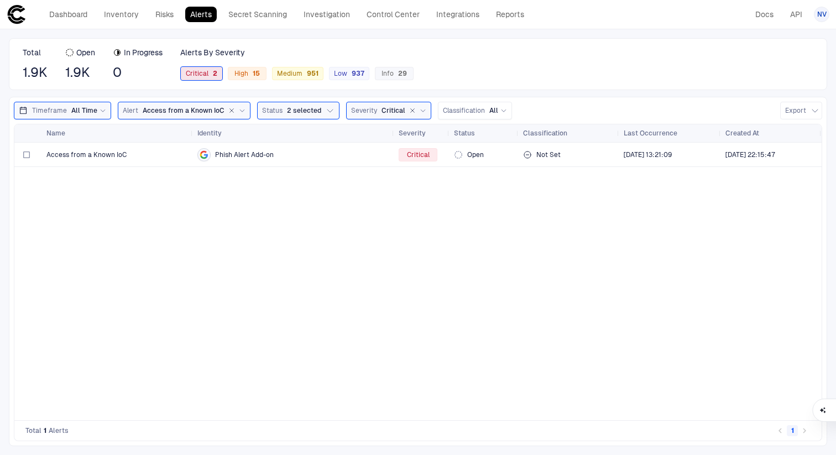
click at [208, 71] on span "Critical 2" at bounding box center [202, 73] width 32 height 9
click at [230, 109] on icon "button" at bounding box center [232, 111] width 4 height 4
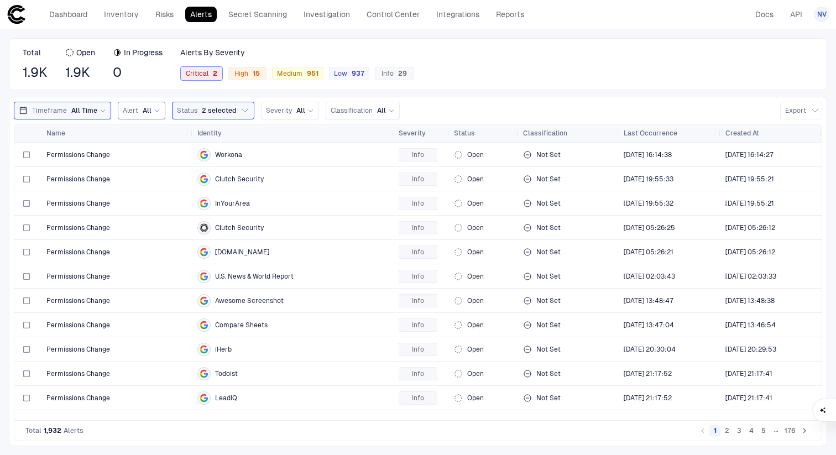
click at [204, 70] on span "Critical 2" at bounding box center [202, 73] width 32 height 9
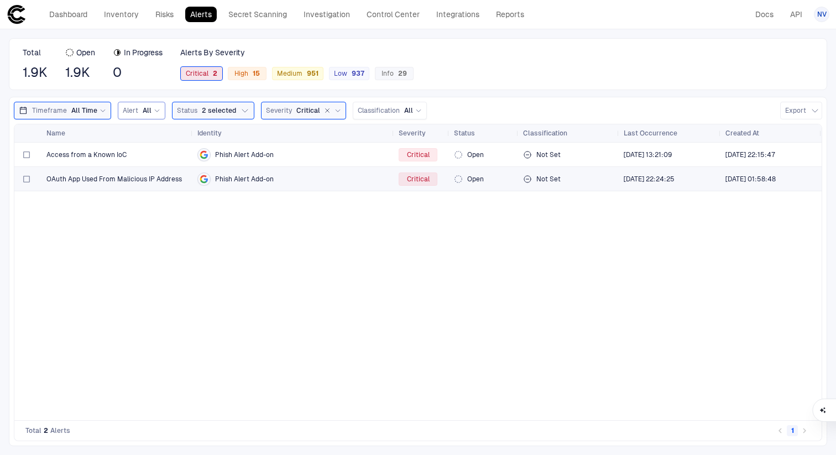
click at [158, 178] on span "OAuth App Used From Malicious IP Address" at bounding box center [113, 179] width 135 height 9
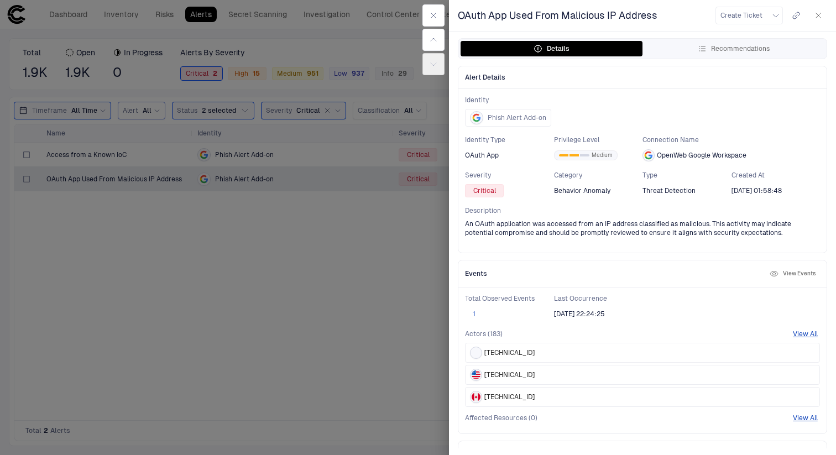
click at [473, 311] on button "1" at bounding box center [474, 314] width 18 height 9
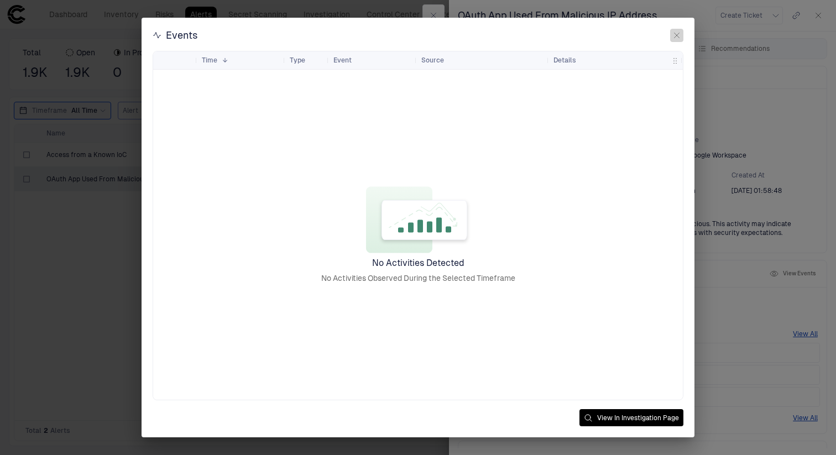
click at [677, 36] on icon "button" at bounding box center [676, 35] width 9 height 9
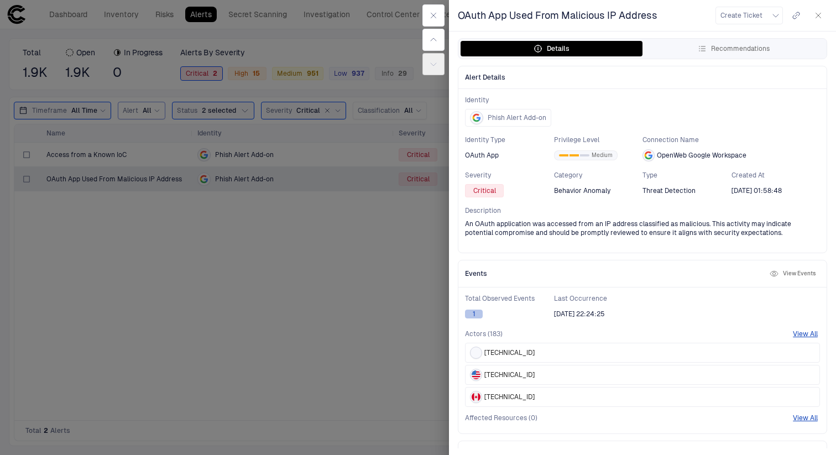
click at [473, 316] on button "1" at bounding box center [474, 314] width 18 height 9
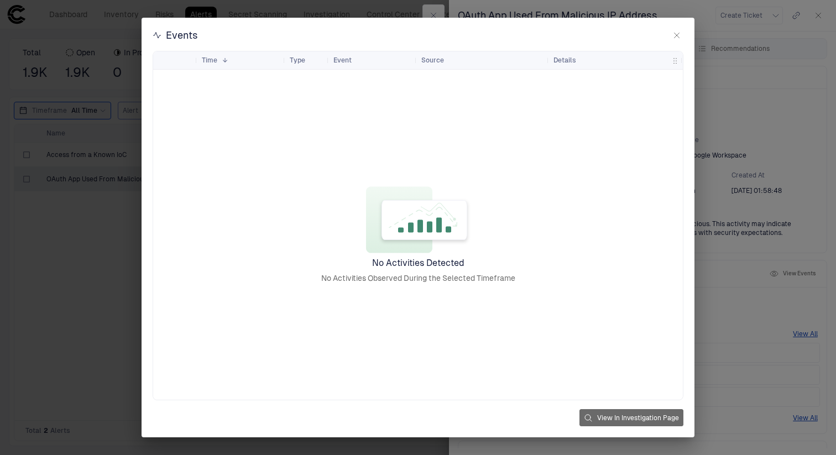
click at [644, 416] on button "View In Investigation Page" at bounding box center [631, 417] width 104 height 17
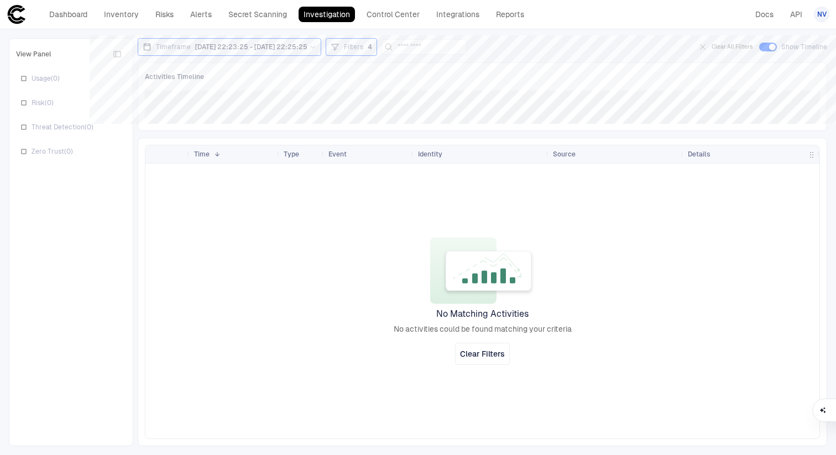
click at [316, 46] on icon at bounding box center [313, 47] width 7 height 7
click at [363, 45] on span "Filters" at bounding box center [353, 47] width 19 height 9
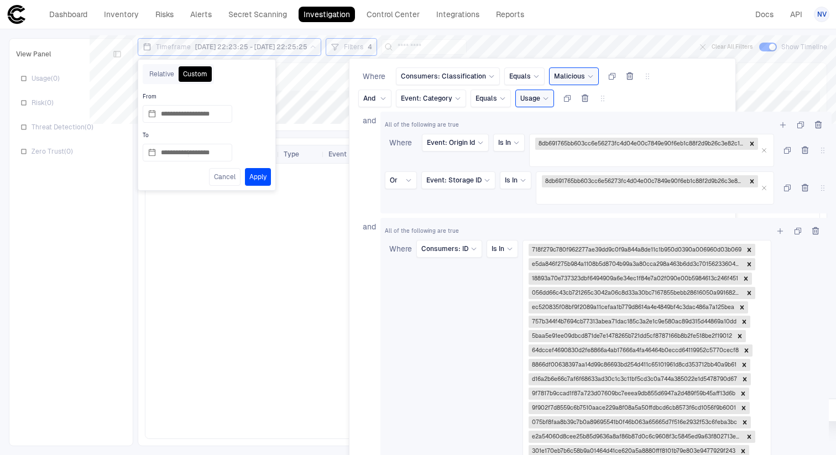
click at [174, 156] on div at bounding box center [418, 227] width 836 height 455
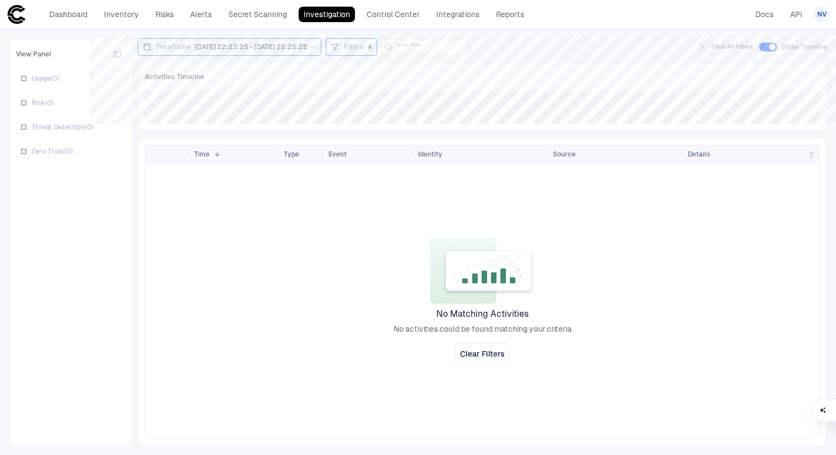
click at [294, 51] on div "Timeframe 6/10/2025 22:23:25 - 6/10/2025 22:25:25" at bounding box center [230, 47] width 174 height 12
click at [152, 155] on icon at bounding box center [152, 152] width 9 height 9
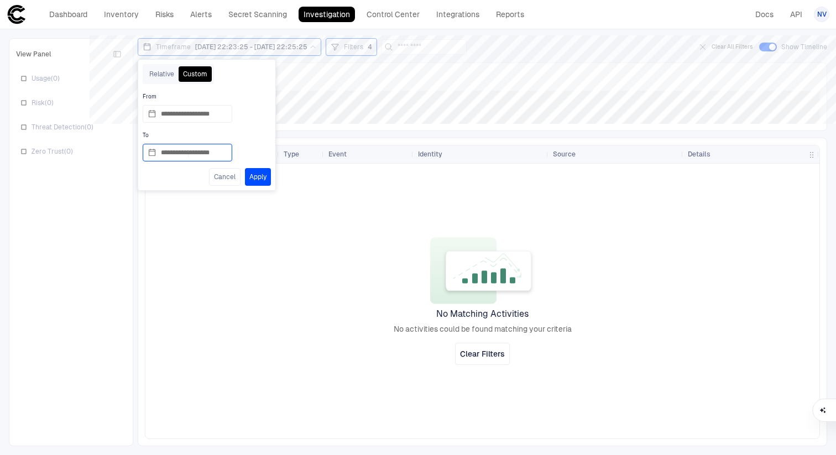
click at [161, 155] on input "**********" at bounding box center [194, 152] width 66 height 17
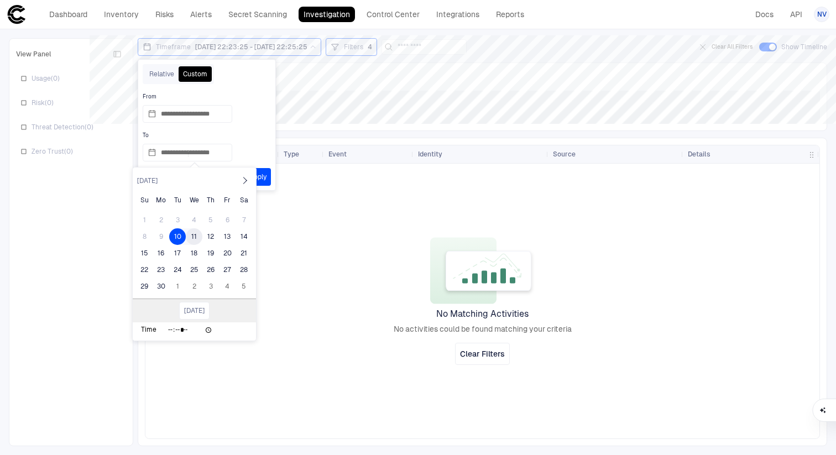
click at [189, 236] on div "11" at bounding box center [194, 236] width 17 height 17
type input "**********"
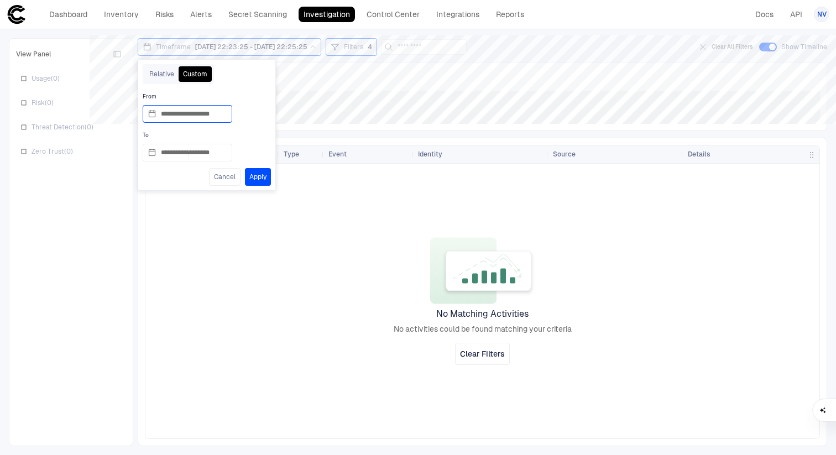
click at [185, 111] on input "**********" at bounding box center [194, 114] width 66 height 17
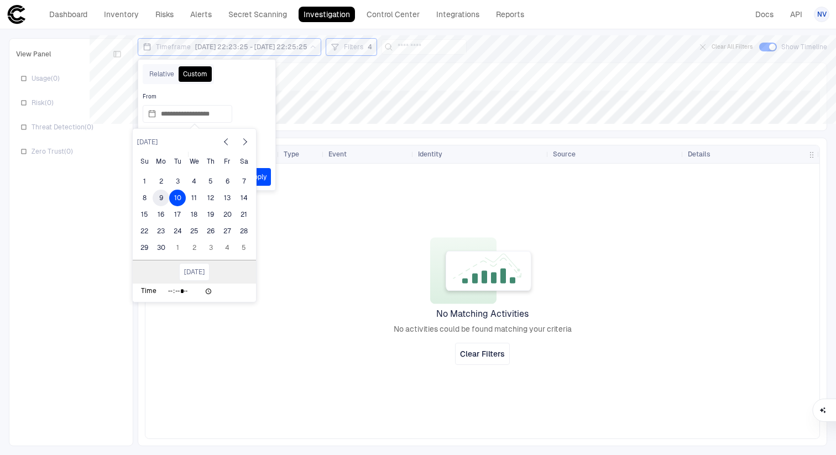
click at [164, 201] on div "9" at bounding box center [161, 198] width 17 height 17
type input "**********"
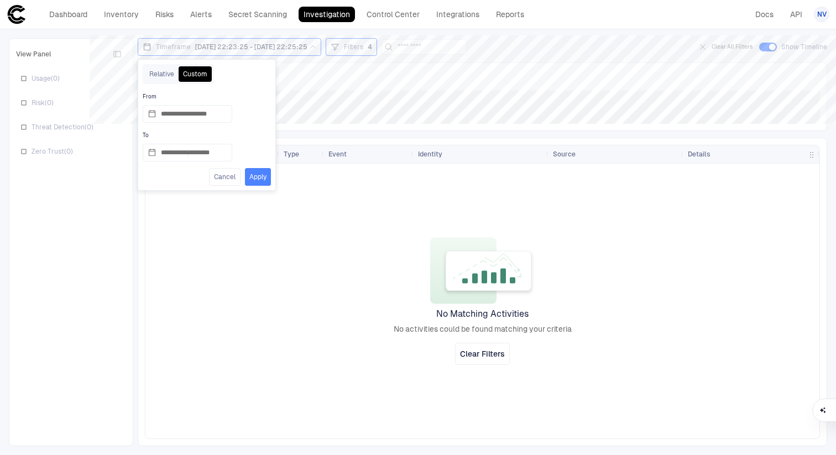
click at [246, 173] on button "Apply" at bounding box center [258, 177] width 26 height 18
click at [375, 53] on div "Filters 4" at bounding box center [351, 47] width 51 height 18
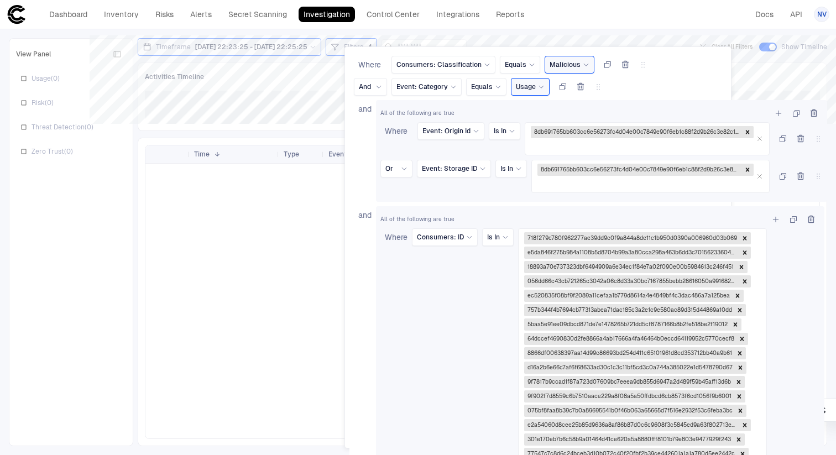
click at [280, 262] on div at bounding box center [418, 227] width 836 height 455
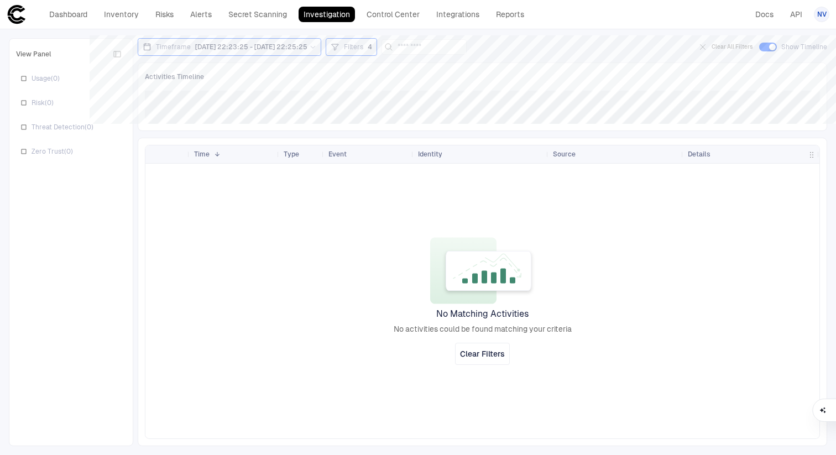
click at [372, 41] on div "Filters 4" at bounding box center [351, 47] width 41 height 12
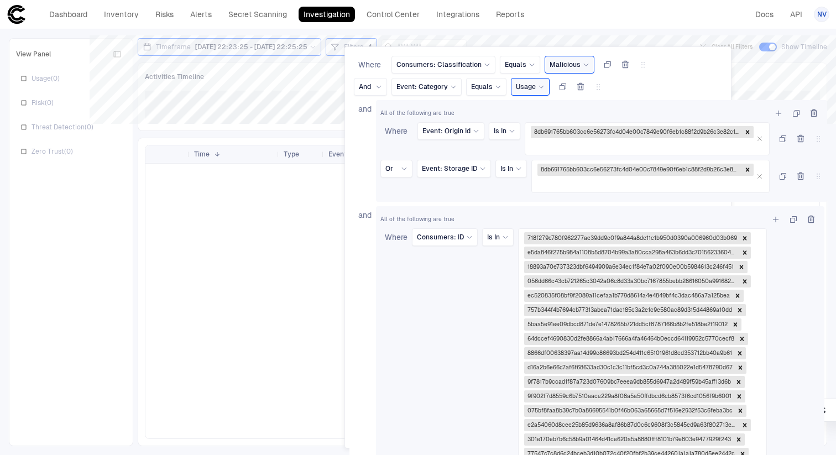
click at [311, 85] on div at bounding box center [418, 227] width 836 height 455
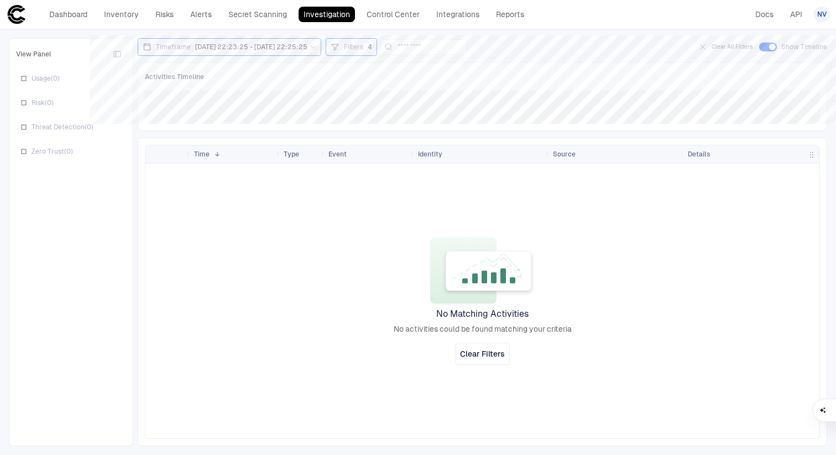
click at [235, 48] on span "6/9/2025 22:23:25 - 6/11/2025 22:25:25" at bounding box center [251, 47] width 112 height 9
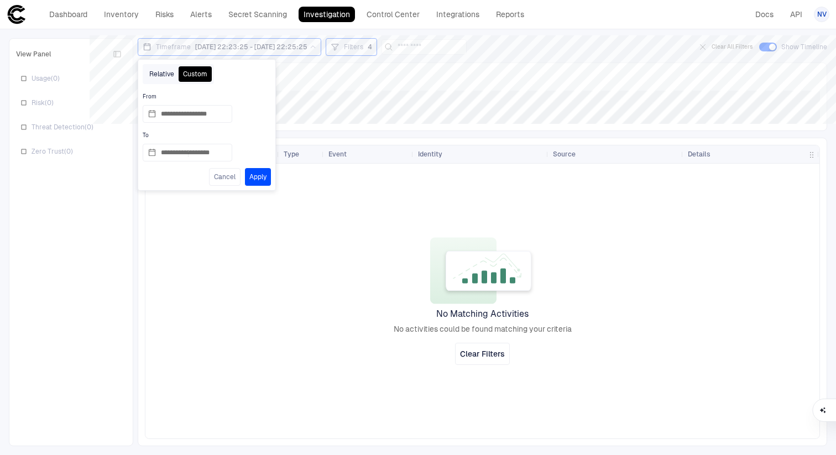
click at [160, 76] on button "Relative" at bounding box center [162, 73] width 34 height 15
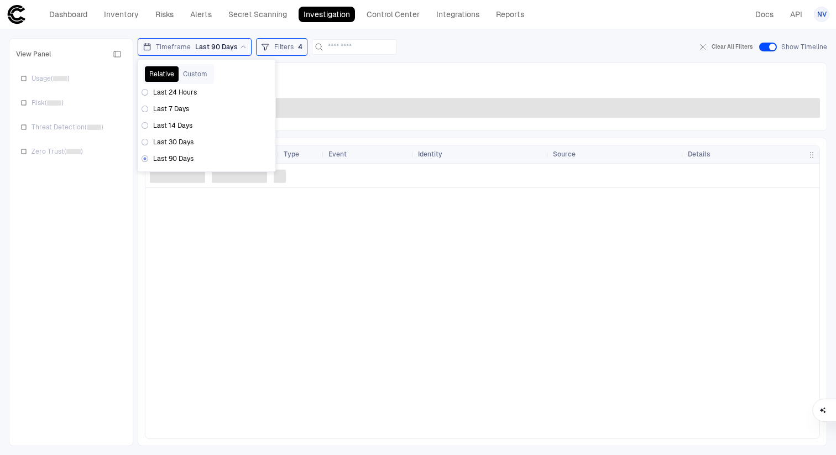
click at [308, 241] on div at bounding box center [482, 301] width 674 height 275
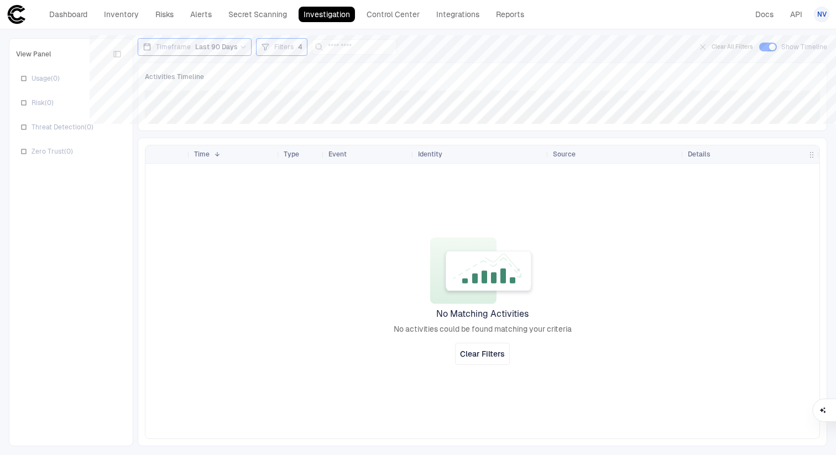
click at [285, 53] on div "Filters 4" at bounding box center [281, 47] width 41 height 12
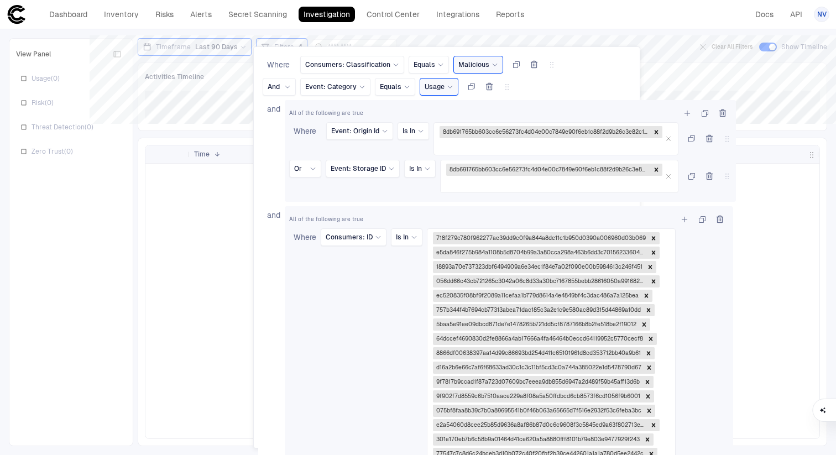
click at [487, 87] on icon "button" at bounding box center [489, 86] width 9 height 9
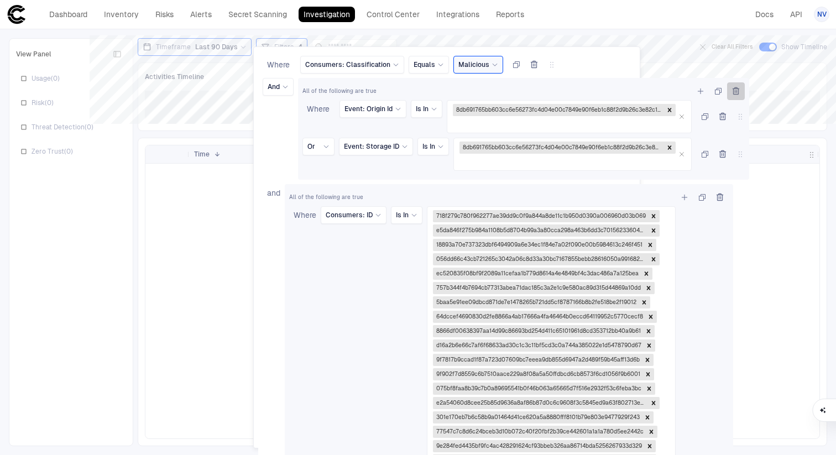
click at [737, 92] on icon "button" at bounding box center [736, 91] width 9 height 9
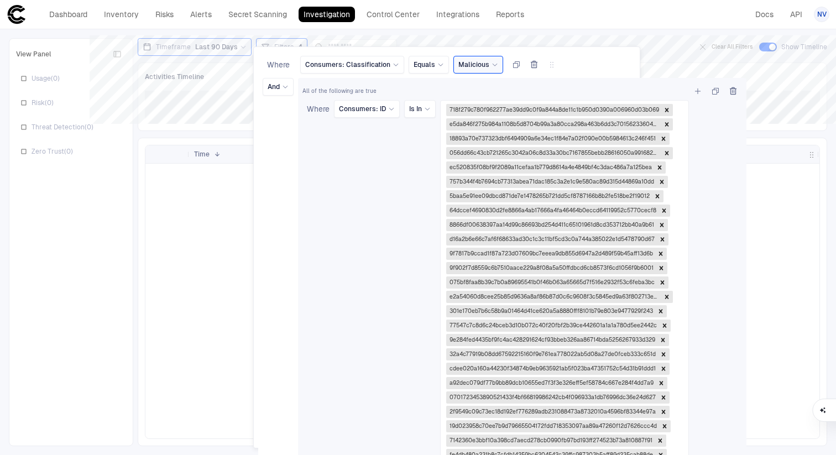
click at [590, 65] on div "Where Consumers: Classification Equals Malicious" at bounding box center [449, 67] width 373 height 22
click at [737, 94] on icon "button" at bounding box center [733, 91] width 6 height 7
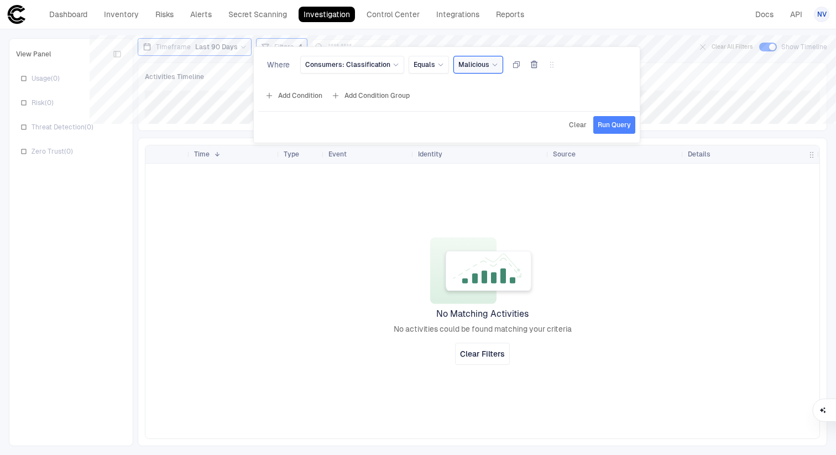
click at [608, 128] on span "Run Query" at bounding box center [614, 125] width 33 height 9
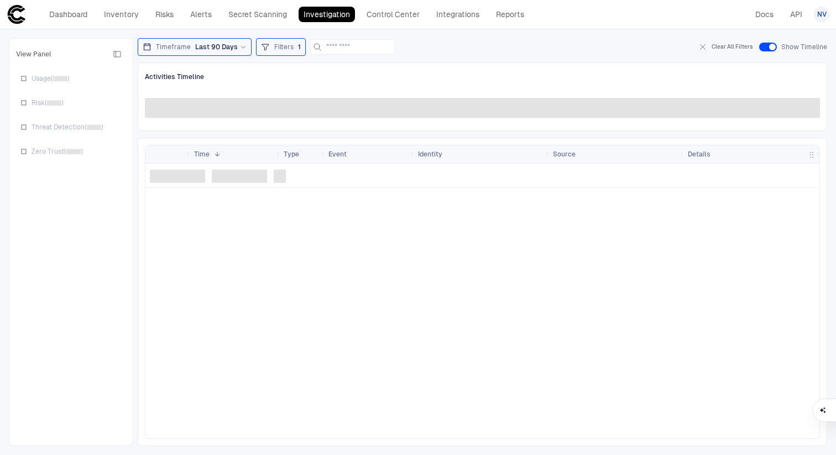
click at [274, 47] on span "Filters" at bounding box center [283, 47] width 19 height 9
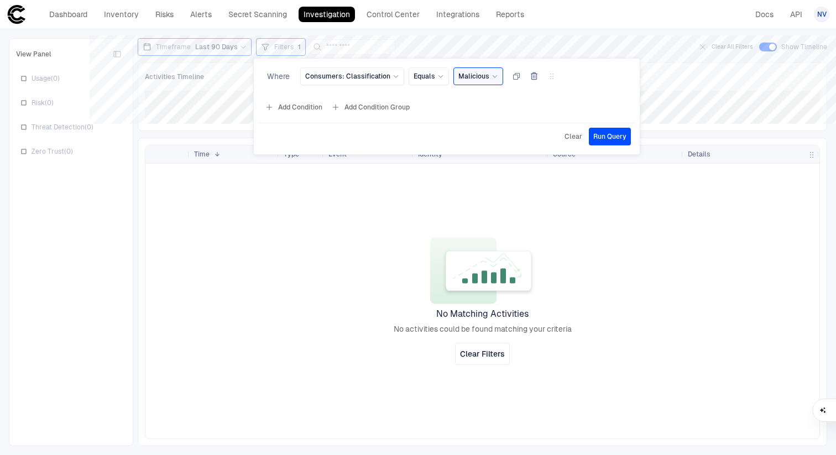
click at [676, 83] on div at bounding box center [418, 227] width 836 height 455
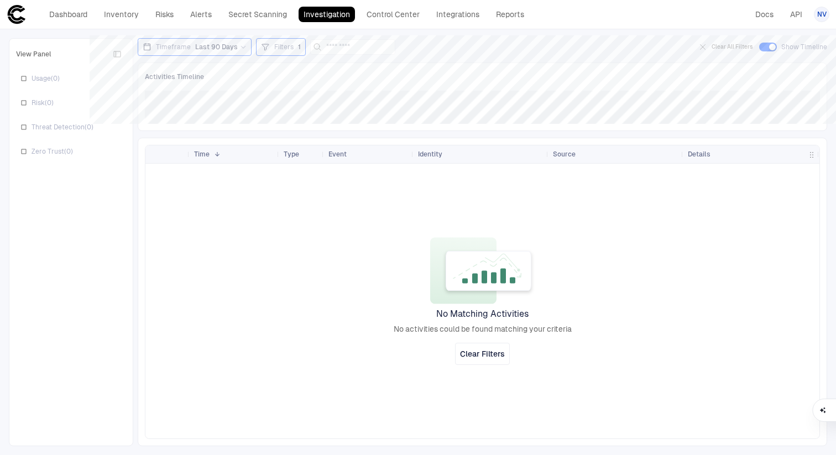
click at [274, 53] on div "Filters 1" at bounding box center [281, 47] width 40 height 12
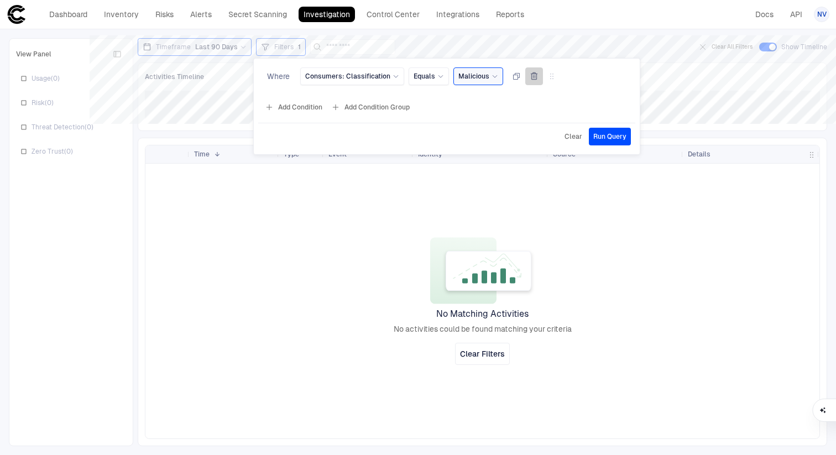
click at [531, 77] on icon "button" at bounding box center [534, 76] width 9 height 9
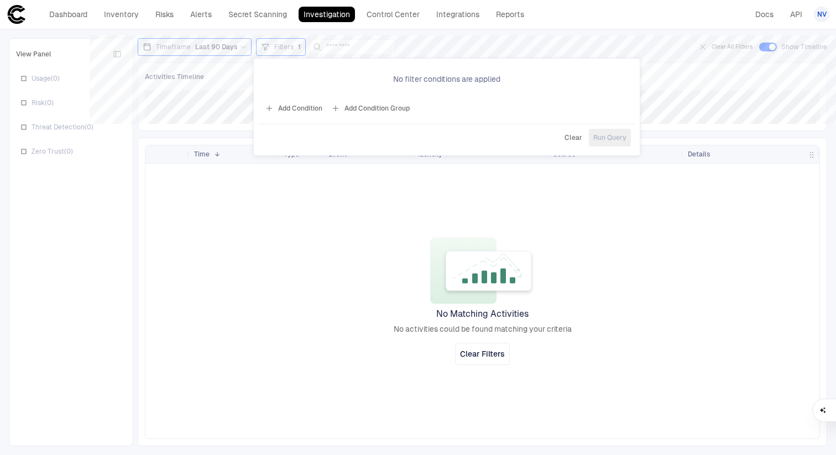
click at [611, 144] on div "Clear Run Query" at bounding box center [446, 138] width 377 height 18
click at [471, 46] on div at bounding box center [418, 227] width 836 height 455
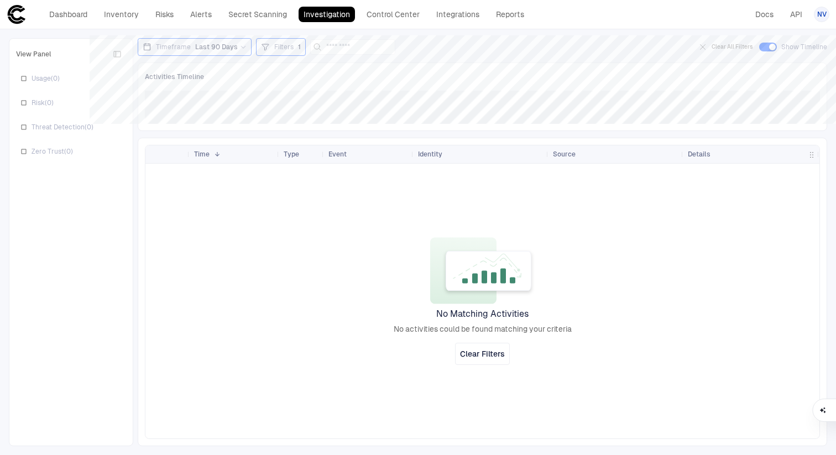
click at [280, 47] on span "Filters" at bounding box center [283, 47] width 19 height 9
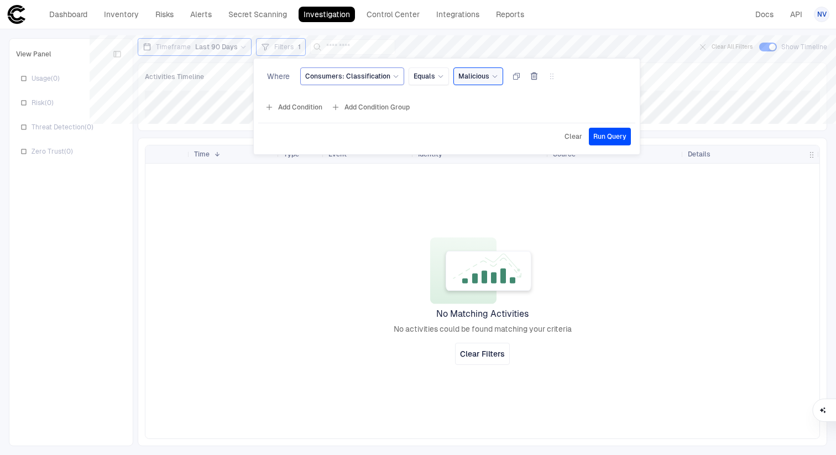
click at [367, 78] on span "Consumers: Classification" at bounding box center [347, 76] width 85 height 9
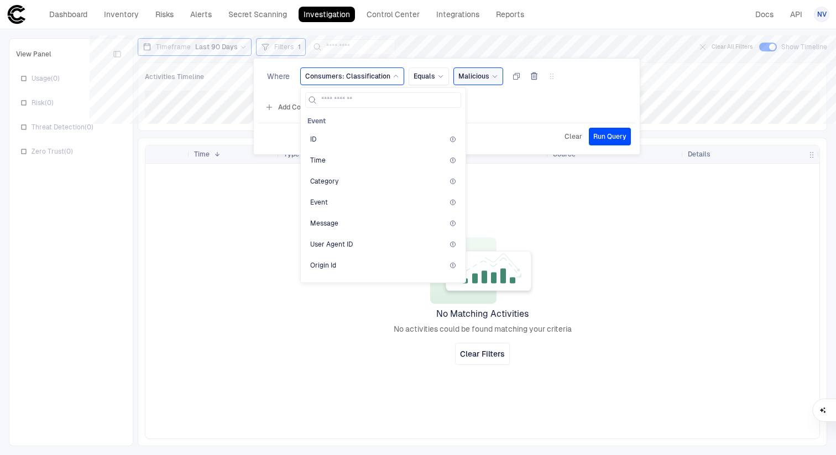
click at [567, 80] on div "Where Consumers: Classification Event ID Time Category Event Message User Agent…" at bounding box center [447, 78] width 368 height 22
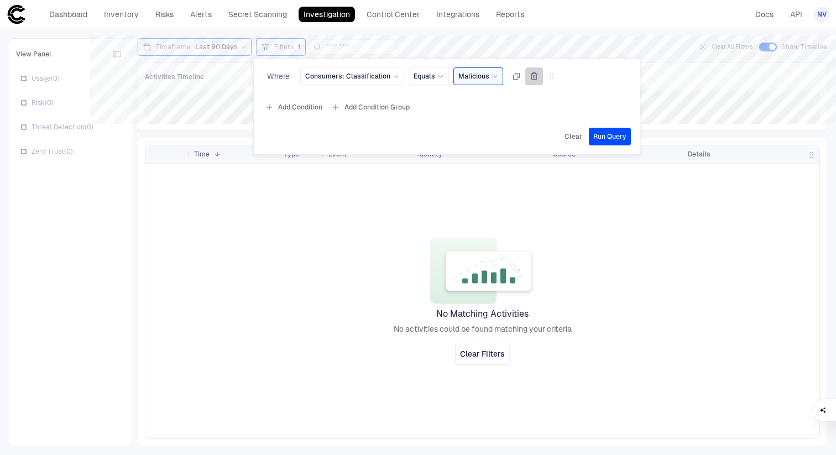
click at [531, 74] on icon "button" at bounding box center [534, 76] width 6 height 7
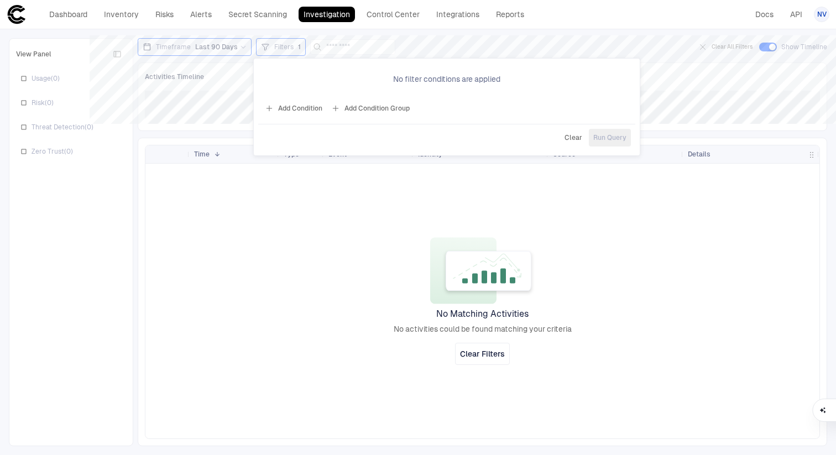
click at [606, 137] on div "Clear Run Query" at bounding box center [446, 138] width 377 height 18
click at [302, 106] on button "Add Condition" at bounding box center [294, 109] width 62 height 18
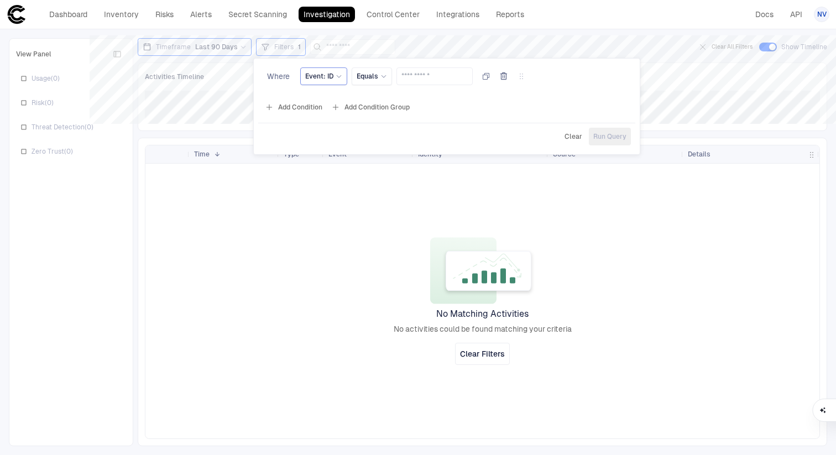
click at [334, 75] on div "Event: ID" at bounding box center [323, 76] width 37 height 9
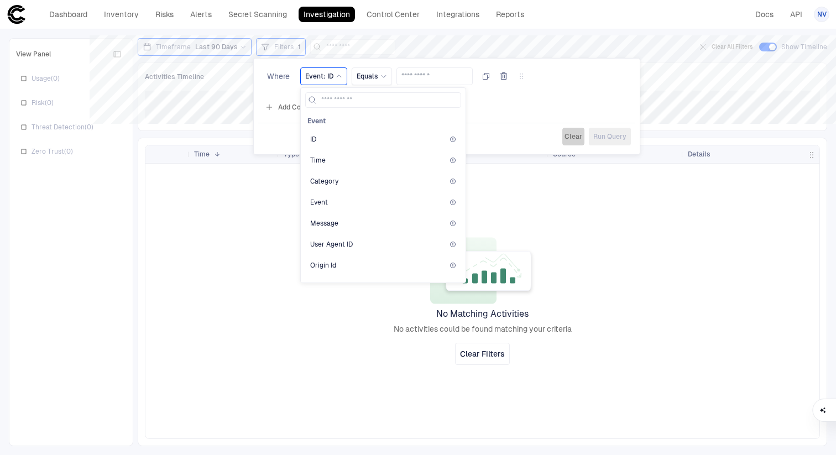
click at [572, 137] on span "Clear" at bounding box center [574, 136] width 18 height 9
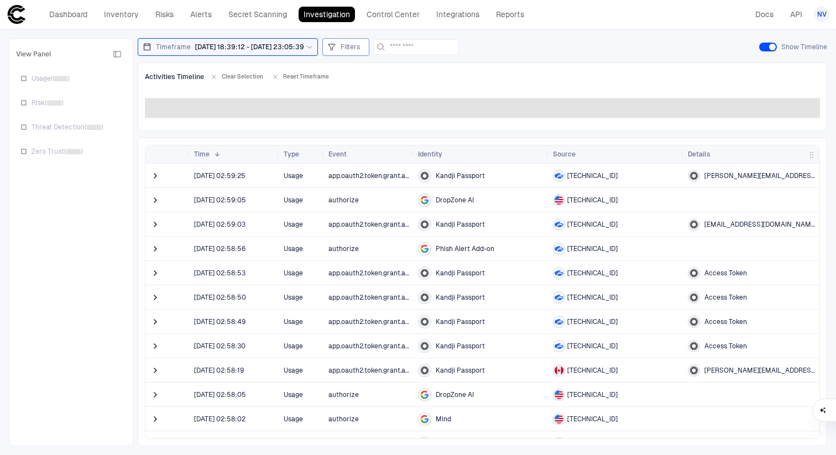
click at [360, 50] on span "Filters" at bounding box center [350, 47] width 19 height 9
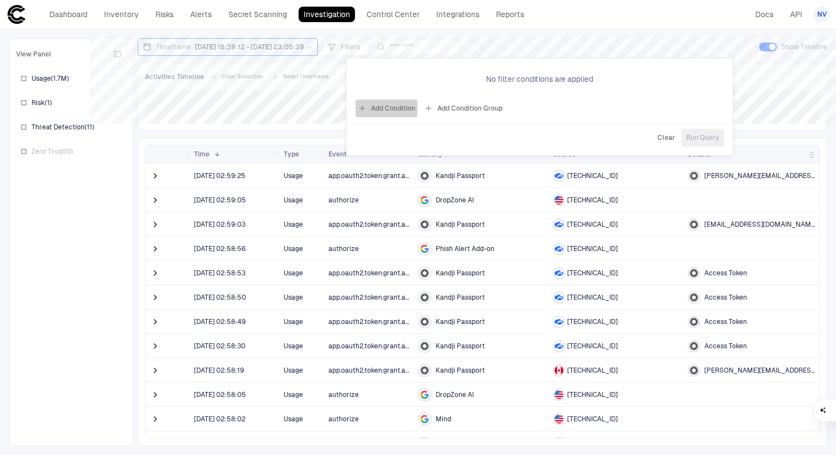
click at [409, 109] on button "Add Condition" at bounding box center [387, 109] width 62 height 18
click at [513, 76] on input "text" at bounding box center [527, 76] width 66 height 17
click at [431, 74] on icon at bounding box center [432, 76] width 7 height 7
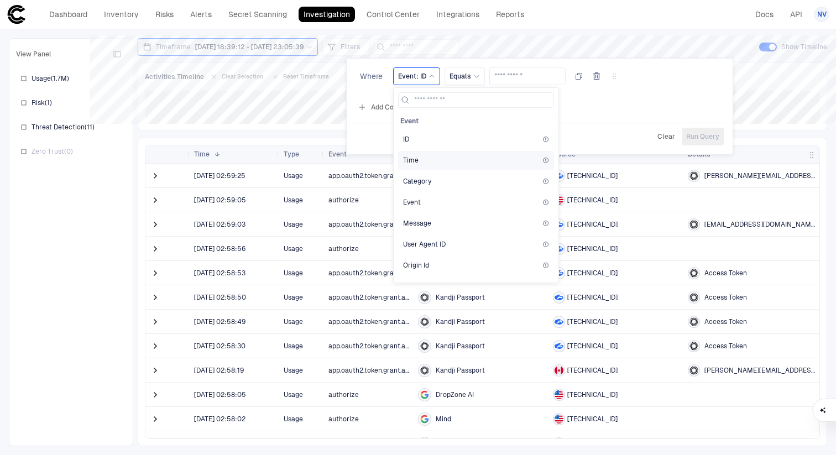
click at [427, 156] on div "Time" at bounding box center [476, 160] width 146 height 9
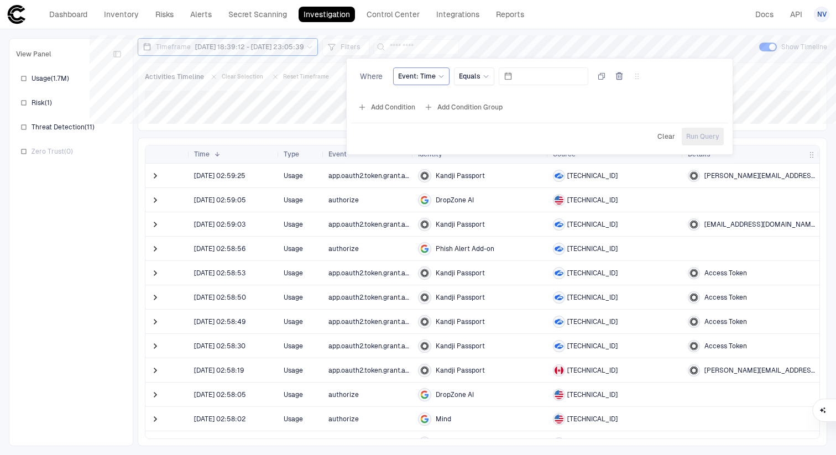
click at [415, 78] on span "Event: Time" at bounding box center [417, 76] width 38 height 9
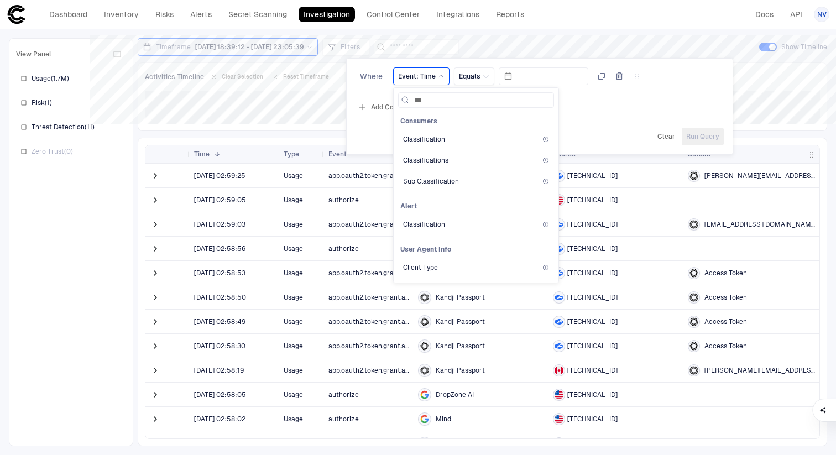
type input "****"
click at [423, 160] on span "Classifications" at bounding box center [425, 160] width 45 height 9
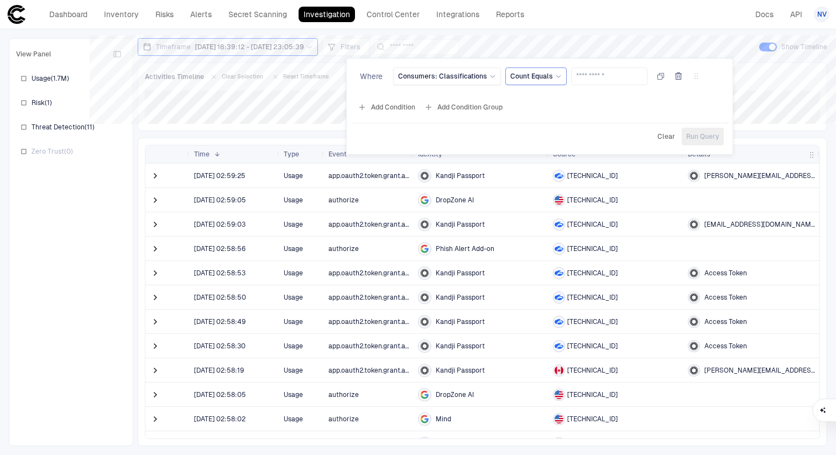
click at [533, 80] on span "Count Equals" at bounding box center [531, 76] width 43 height 9
type input "*"
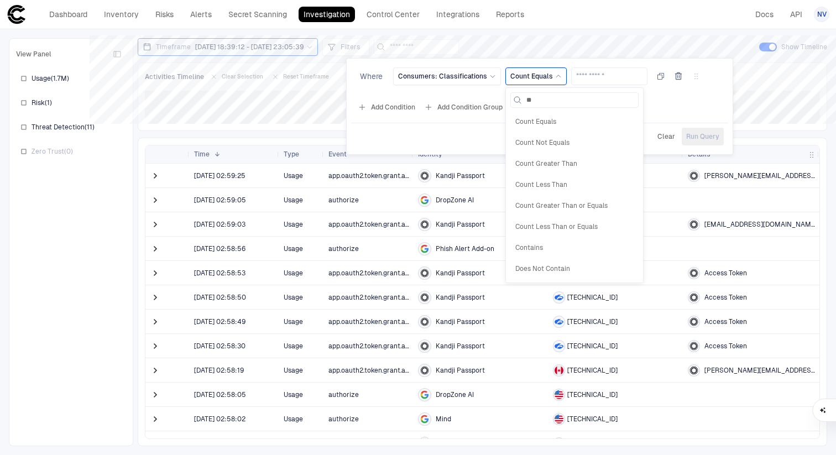
type input "***"
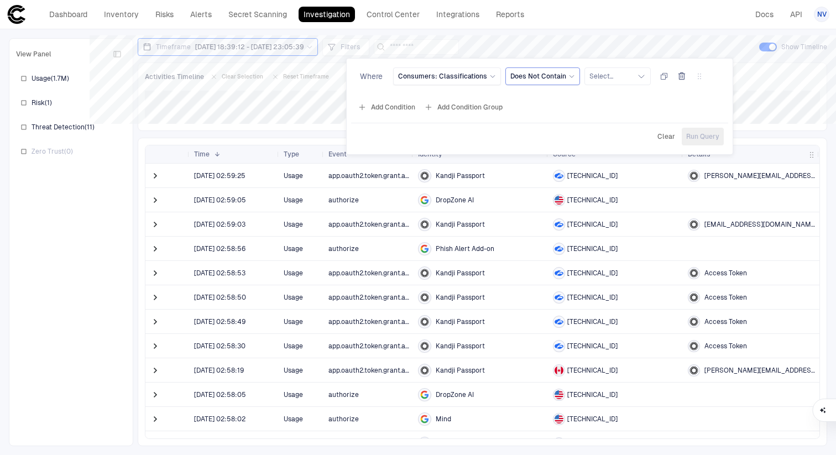
click at [523, 79] on span "Does Not Contain" at bounding box center [538, 76] width 56 height 9
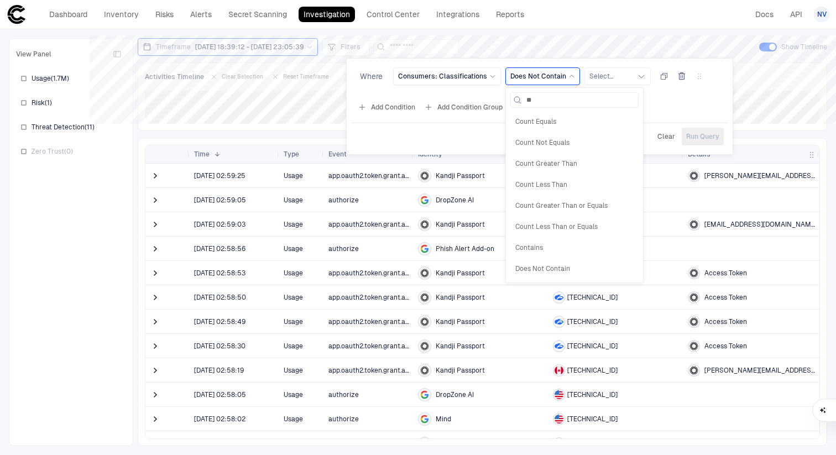
type input "***"
click at [525, 120] on span "Contains" at bounding box center [574, 121] width 118 height 9
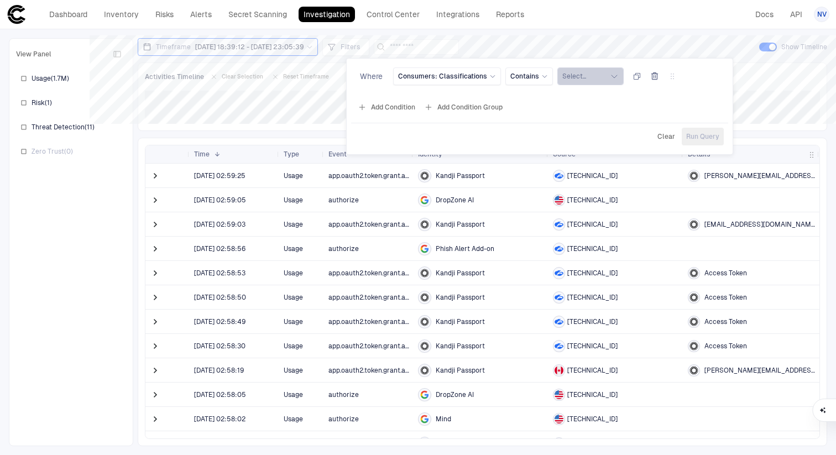
click at [582, 79] on button "Select..." at bounding box center [590, 76] width 66 height 18
type input "*"
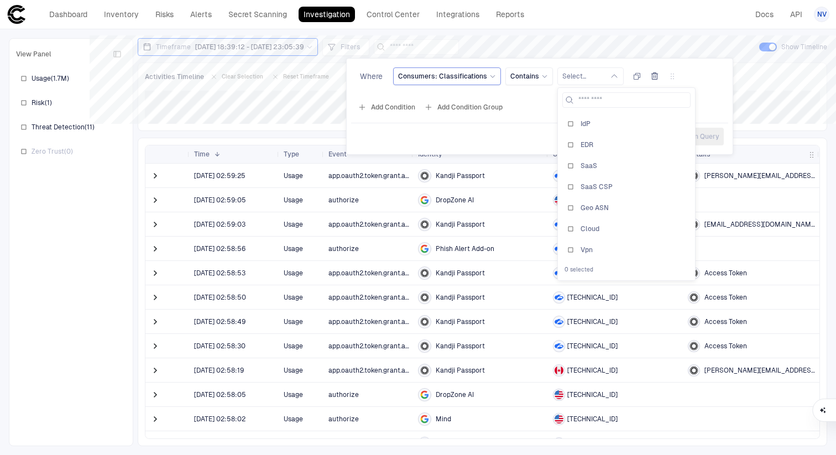
click at [489, 76] on icon at bounding box center [492, 76] width 7 height 7
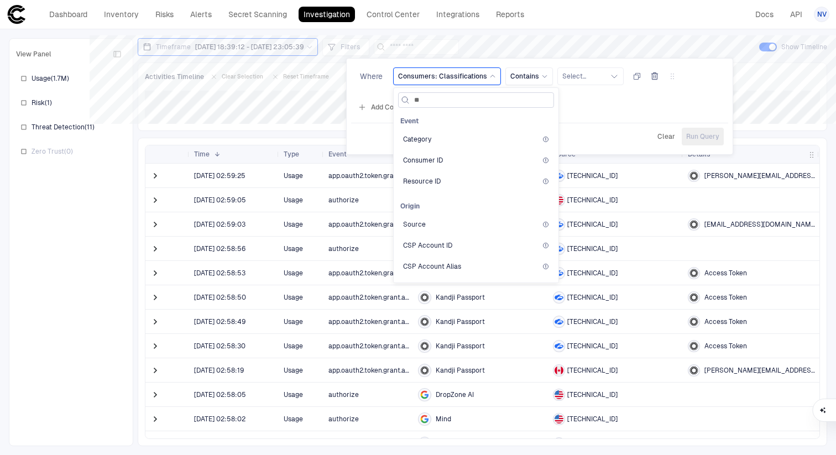
type input "***"
click at [435, 140] on span "Classification" at bounding box center [424, 139] width 42 height 9
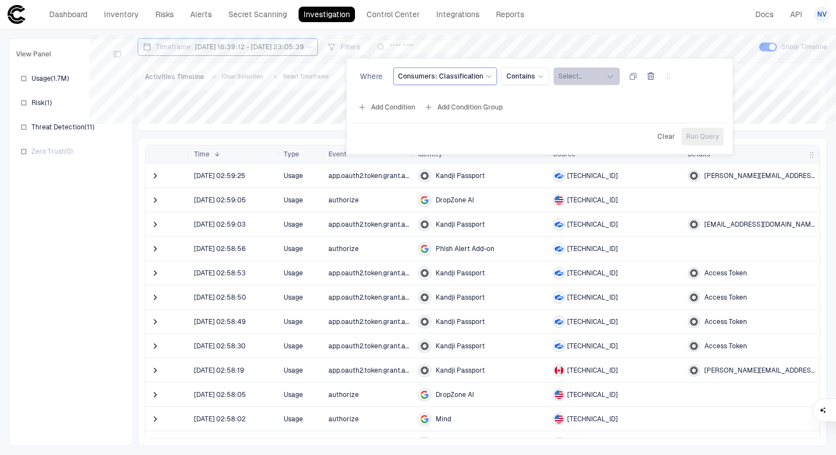
click at [571, 81] on button "Select..." at bounding box center [587, 76] width 66 height 18
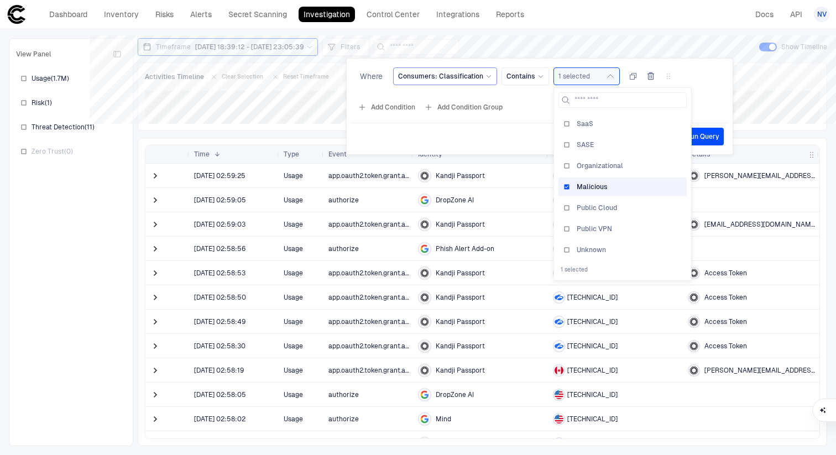
click at [707, 130] on button "Run Query" at bounding box center [703, 137] width 42 height 18
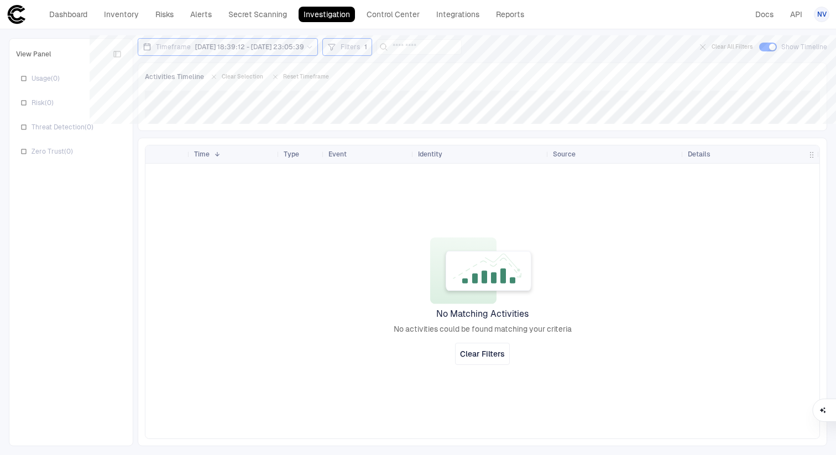
click at [360, 47] on span "Filters" at bounding box center [350, 47] width 19 height 9
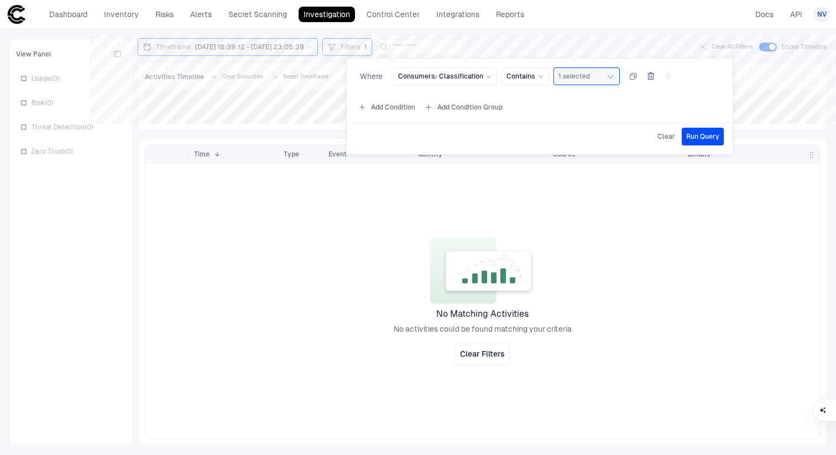
click at [646, 74] on icon "button" at bounding box center [650, 76] width 9 height 9
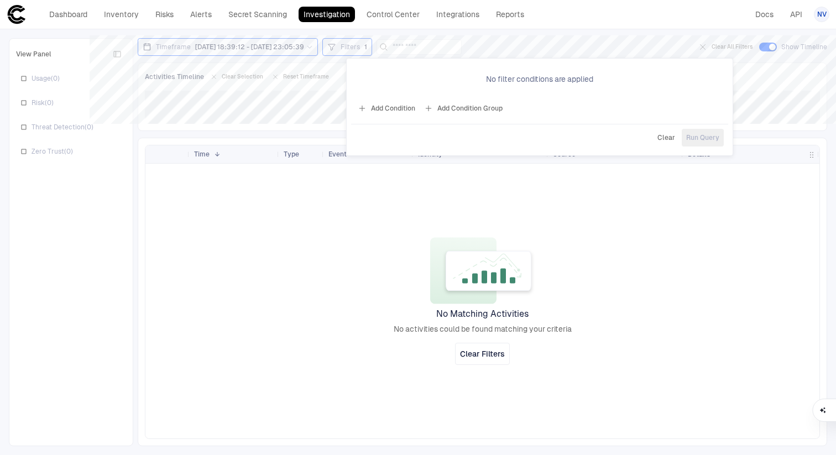
click at [588, 186] on div at bounding box center [418, 227] width 836 height 455
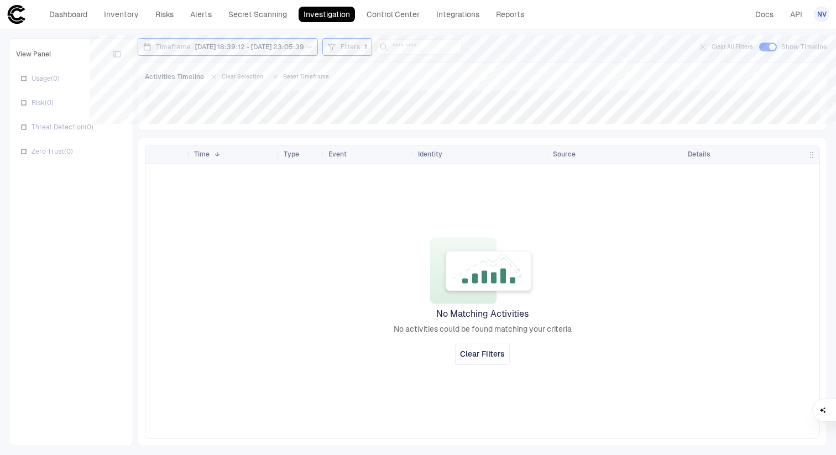
click at [367, 52] on div "Filters 1" at bounding box center [347, 47] width 40 height 12
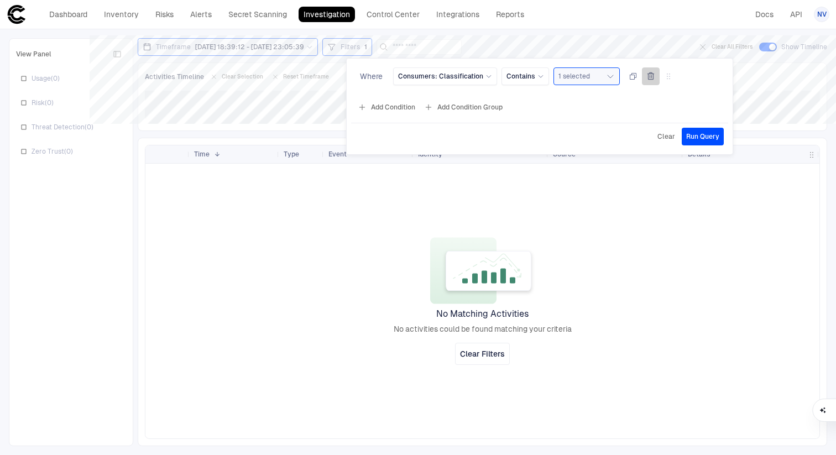
click at [651, 76] on icon "button" at bounding box center [650, 76] width 9 height 9
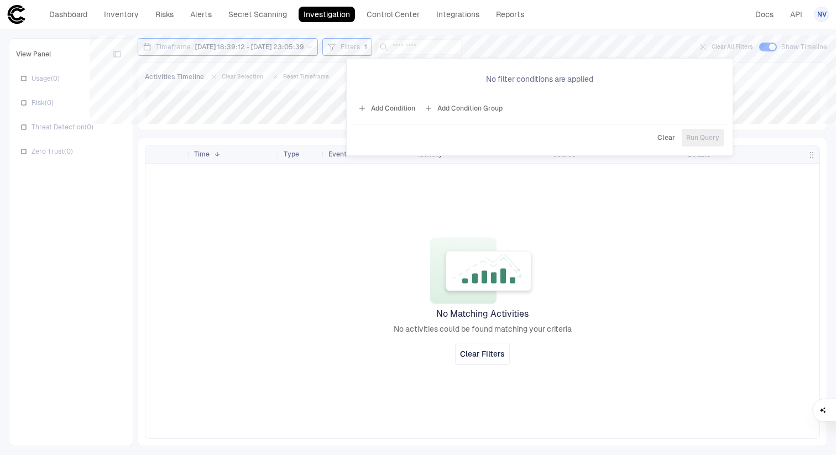
click at [601, 198] on div at bounding box center [418, 227] width 836 height 455
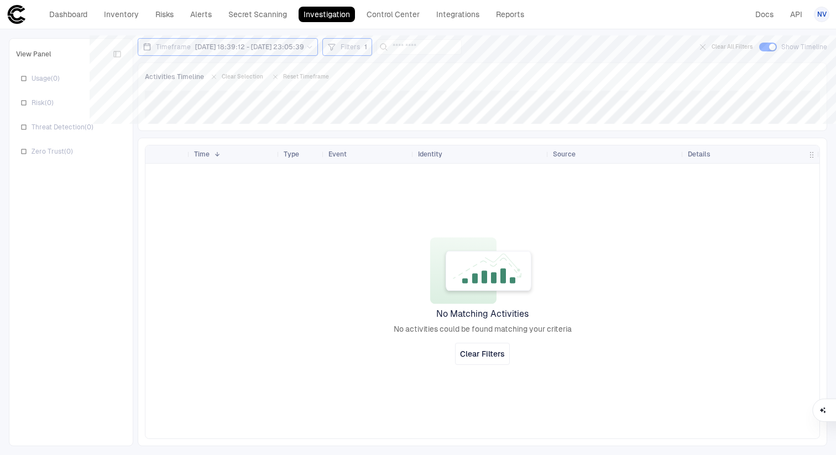
click at [360, 44] on span "Filters" at bounding box center [350, 47] width 19 height 9
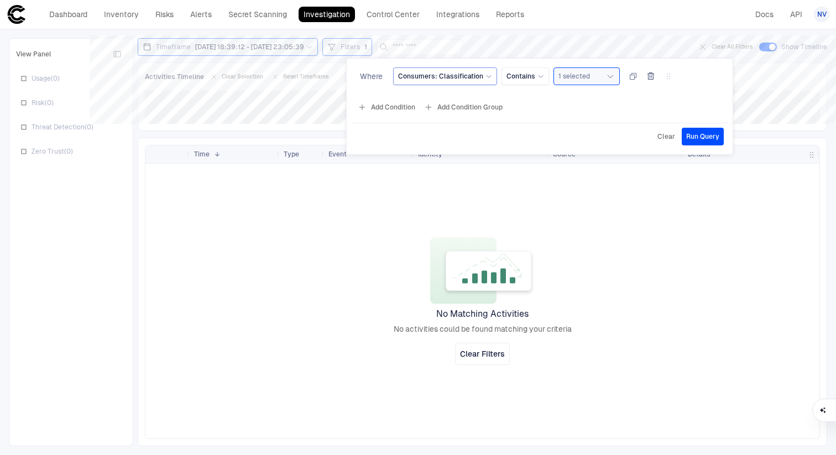
click at [476, 81] on div "Consumers: Classification" at bounding box center [445, 76] width 94 height 12
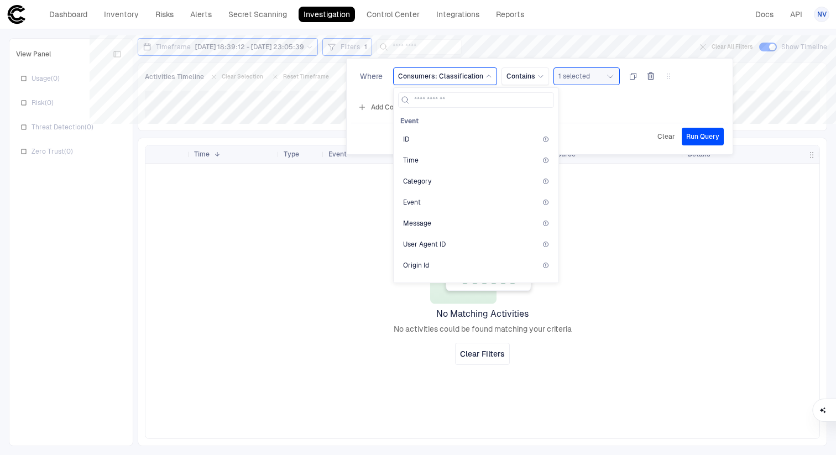
click at [463, 116] on div "Event ID Time Category Event Message User Agent ID Origin Id People ID Storage …" at bounding box center [476, 280] width 156 height 337
click at [416, 123] on span "Event" at bounding box center [409, 121] width 18 height 9
click at [597, 103] on div "Add Condition Add Condition Group" at bounding box center [539, 107] width 377 height 18
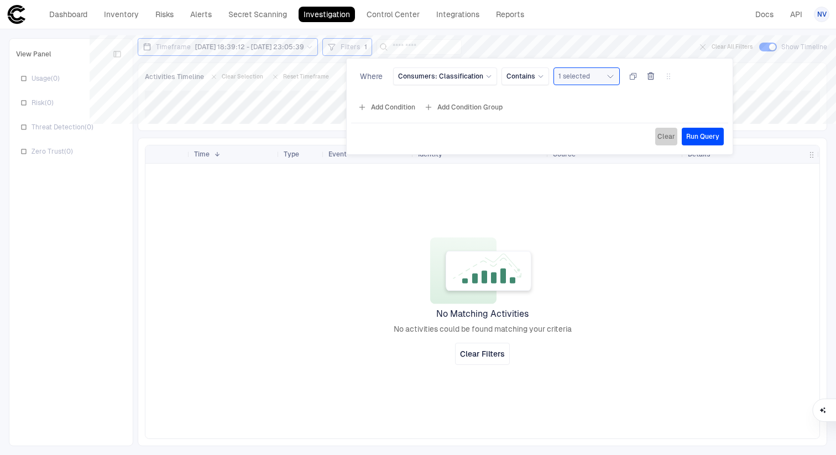
click at [664, 134] on span "Clear" at bounding box center [666, 136] width 18 height 9
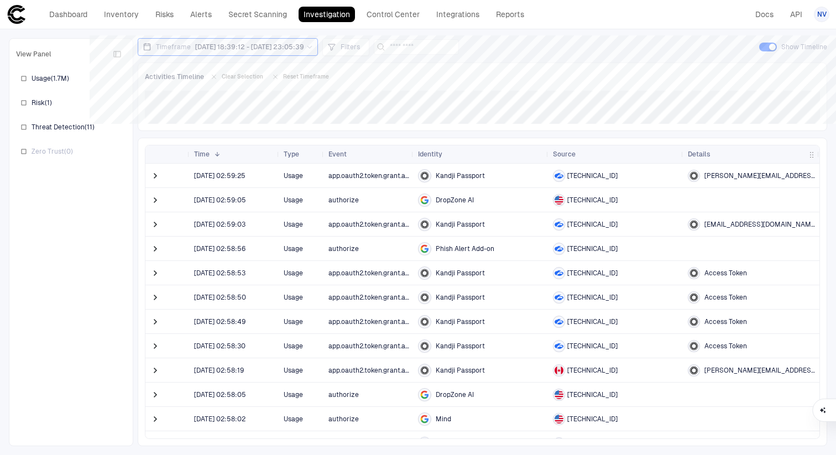
click at [810, 149] on button "Columns" at bounding box center [811, 155] width 15 height 18
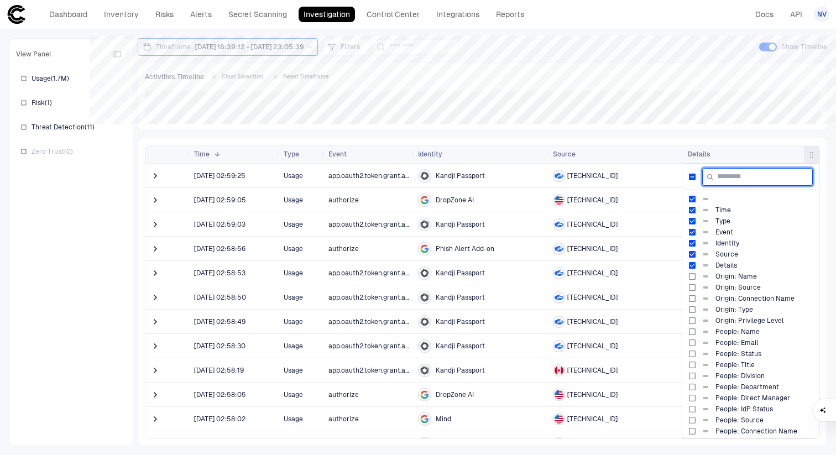
click at [750, 180] on input "Filter Columns Input" at bounding box center [757, 177] width 111 height 18
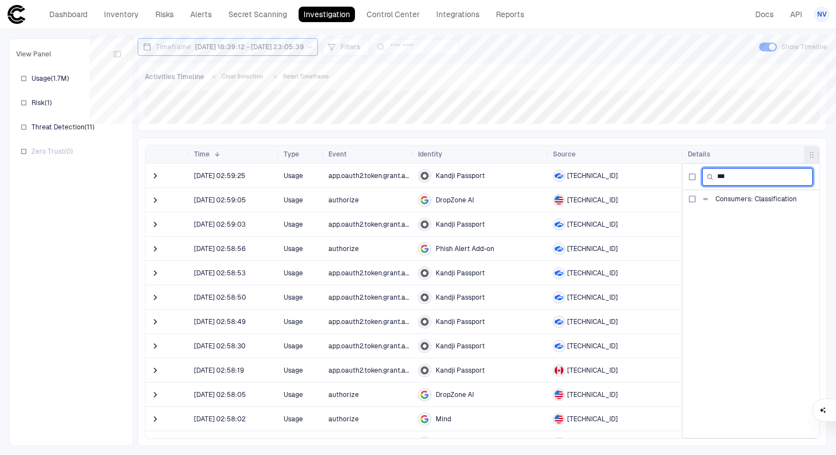
type input "***"
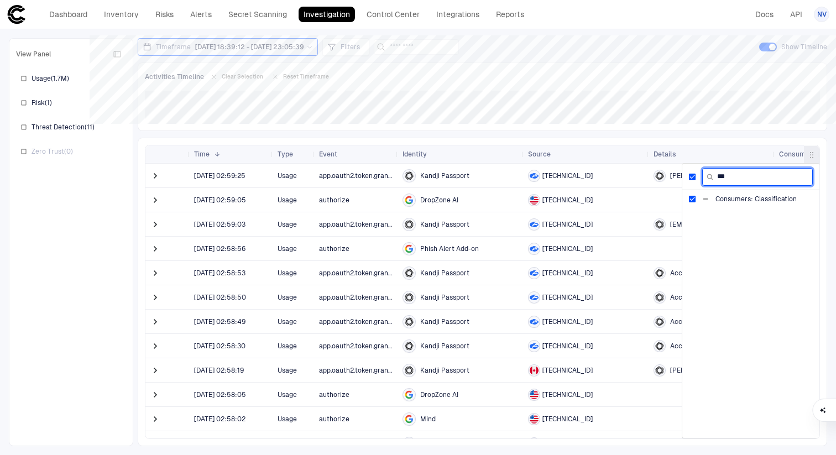
click at [732, 181] on input "***" at bounding box center [757, 177] width 111 height 18
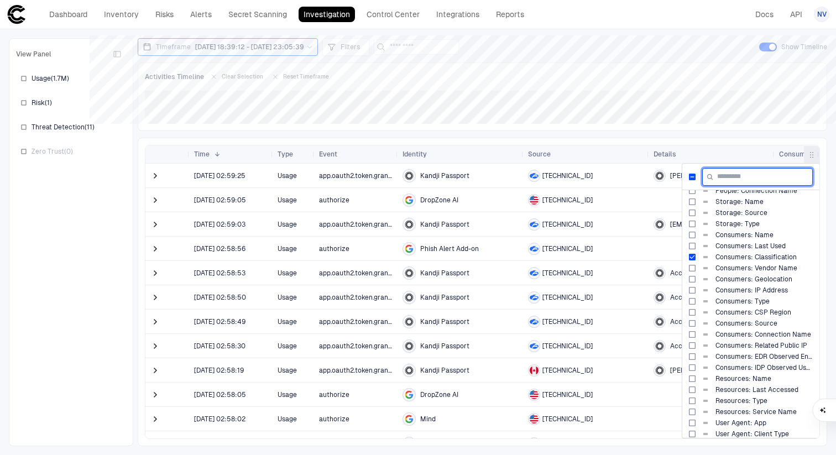
scroll to position [257, 0]
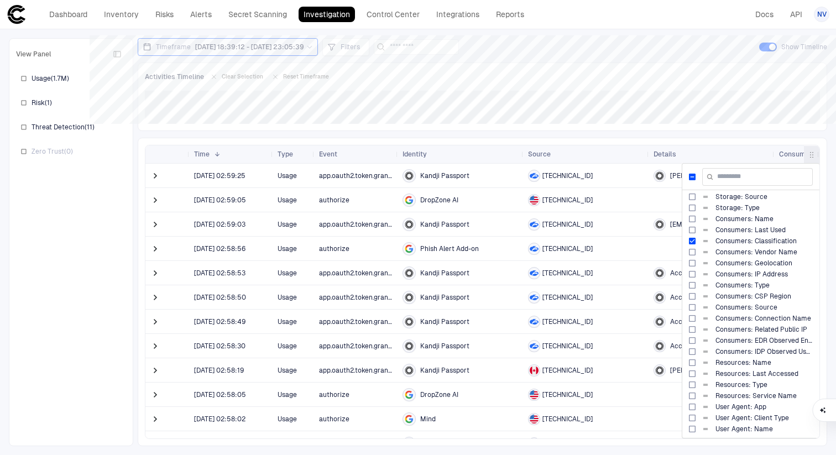
click at [730, 158] on div "Columns Storage: Source Storage: Type Consumers: Name Consumers: Last Used" at bounding box center [751, 291] width 138 height 293
click at [722, 148] on div "Columns Storage: Source Storage: Type Consumers: Name Consumers: Last Used" at bounding box center [751, 291] width 138 height 293
click at [815, 153] on span "button" at bounding box center [811, 154] width 9 height 9
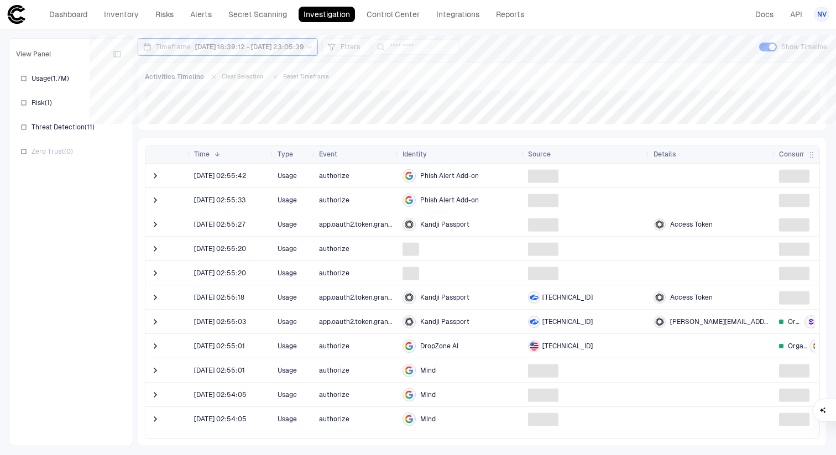
scroll to position [609, 0]
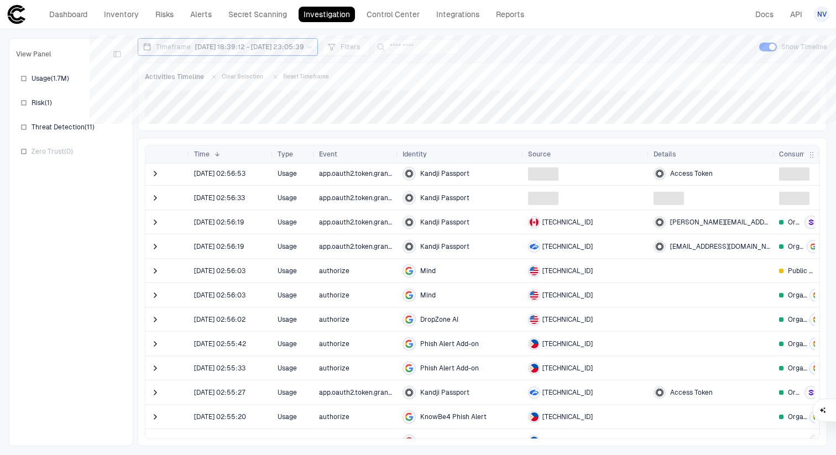
click at [791, 155] on span "Consumers: Classification" at bounding box center [797, 154] width 36 height 9
click at [795, 155] on span "Consumers: Classification" at bounding box center [797, 154] width 36 height 9
click at [777, 155] on div "Consumers: Classification" at bounding box center [797, 154] width 45 height 18
click at [791, 154] on span "Consumers: Classification" at bounding box center [797, 154] width 36 height 9
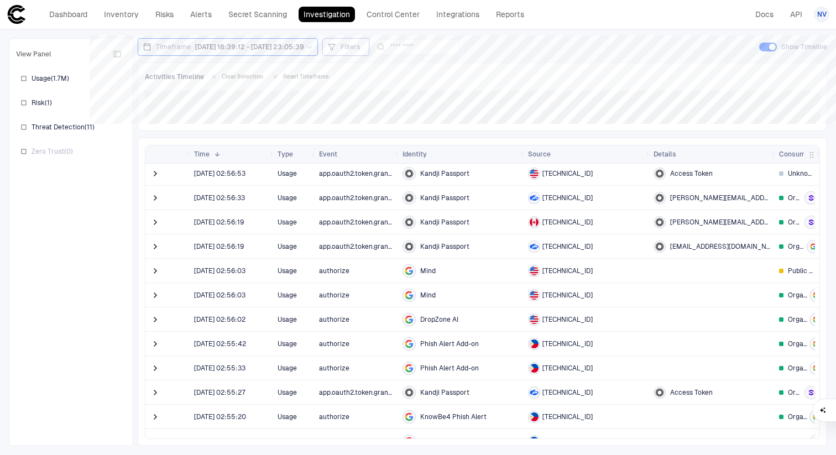
click at [360, 49] on span "Filters" at bounding box center [350, 47] width 19 height 9
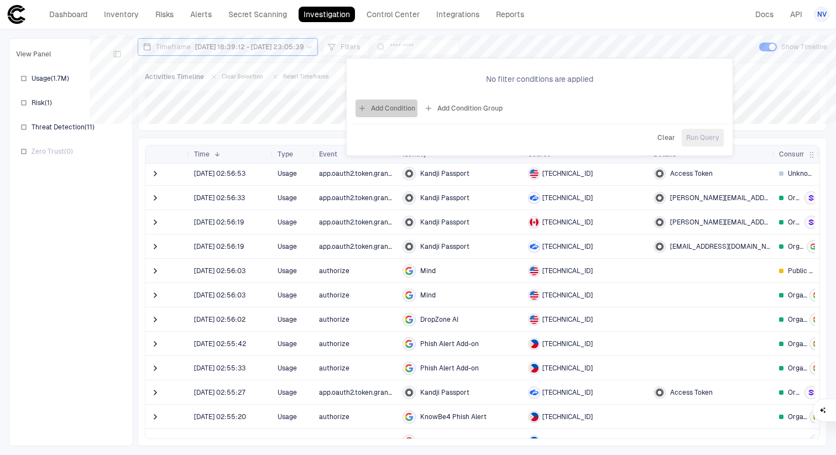
click at [404, 102] on button "Add Condition" at bounding box center [387, 109] width 62 height 18
click at [405, 80] on span "Event: ID" at bounding box center [412, 76] width 28 height 9
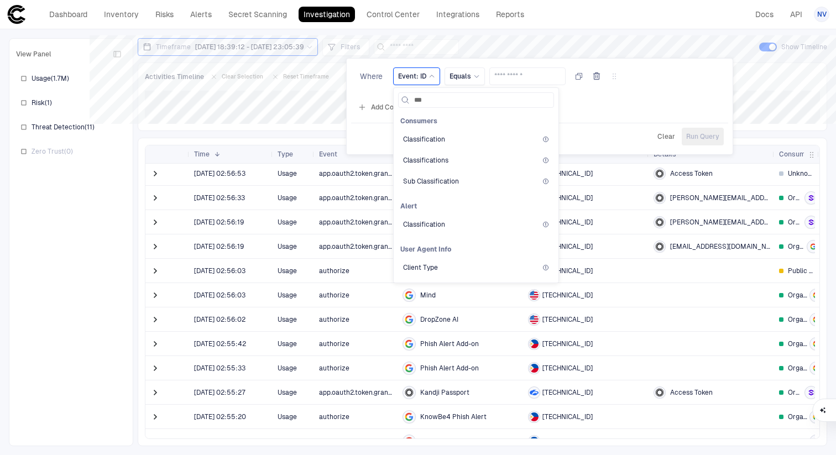
type input "***"
click at [430, 69] on div "Event: ID" at bounding box center [416, 76] width 47 height 18
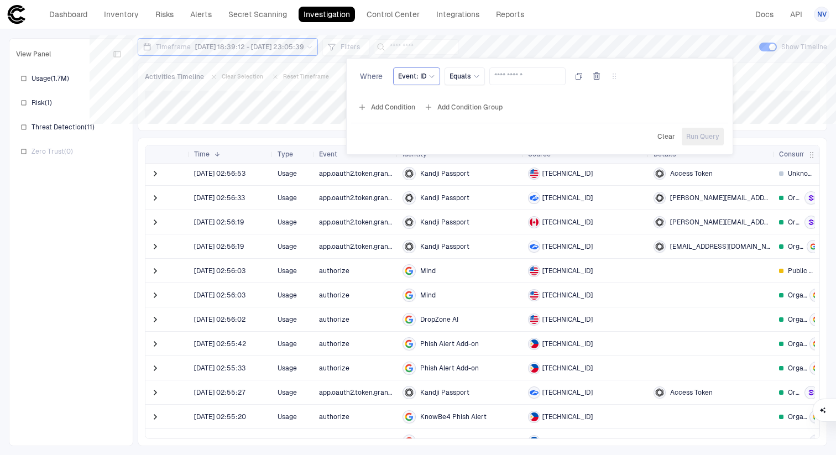
click at [430, 72] on div "Event: ID" at bounding box center [416, 76] width 37 height 9
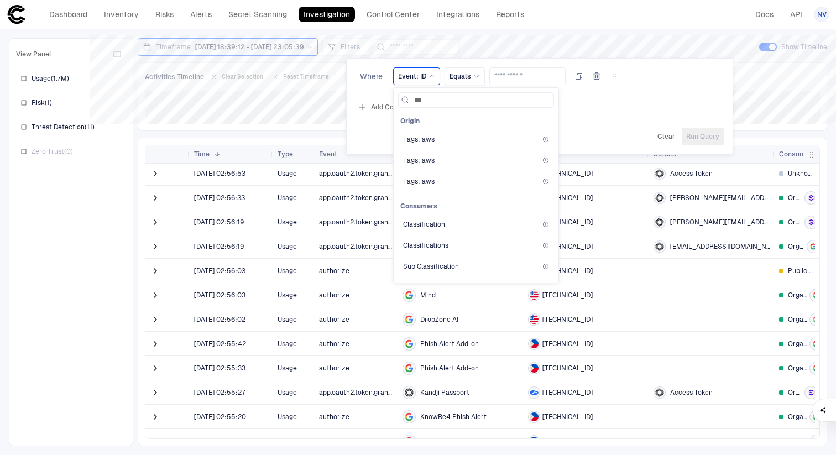
type input "****"
click at [429, 155] on div "Classifications" at bounding box center [476, 160] width 156 height 19
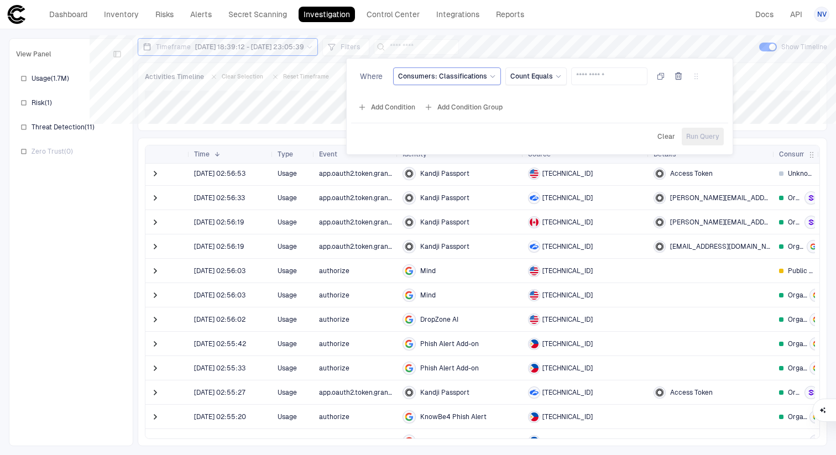
click at [445, 79] on span "Consumers: Classifications" at bounding box center [442, 76] width 89 height 9
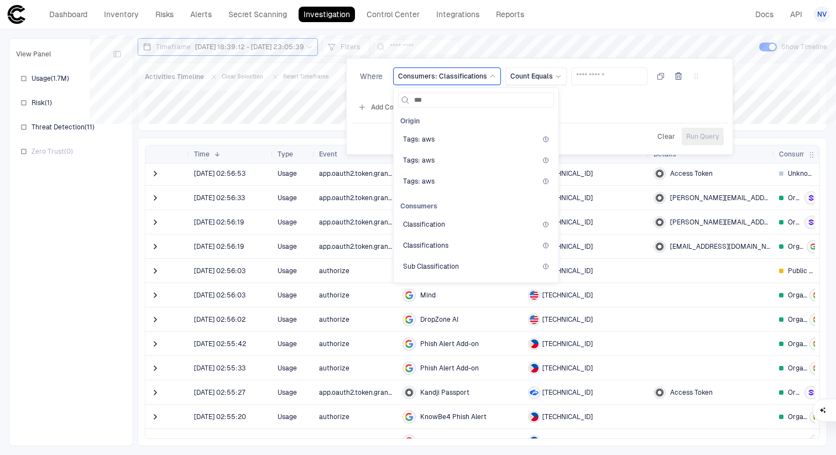
type input "****"
click at [410, 144] on div "Classification" at bounding box center [476, 139] width 156 height 19
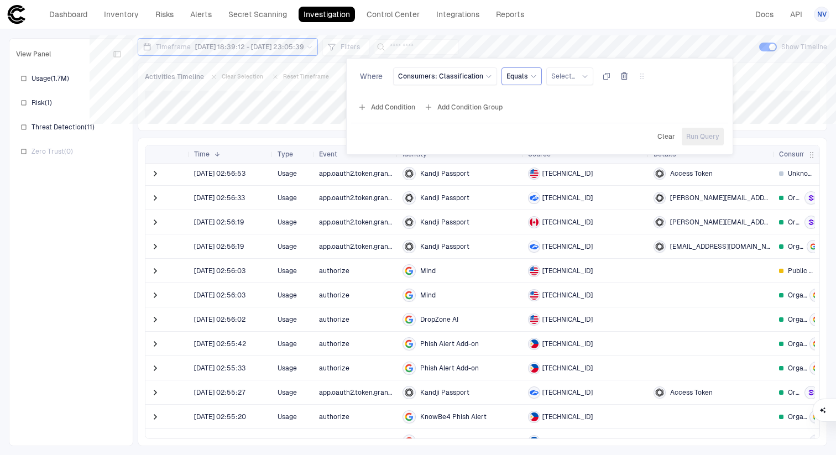
click at [514, 80] on span "Equals" at bounding box center [518, 76] width 22 height 9
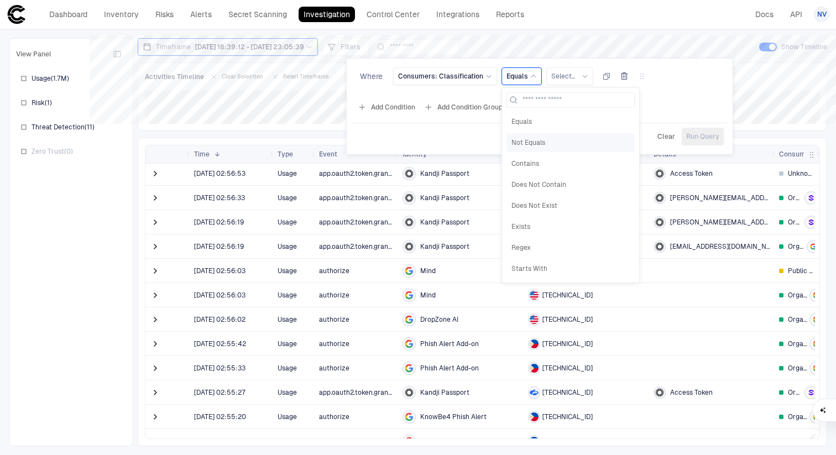
click at [526, 138] on span "Not Equals" at bounding box center [570, 142] width 118 height 9
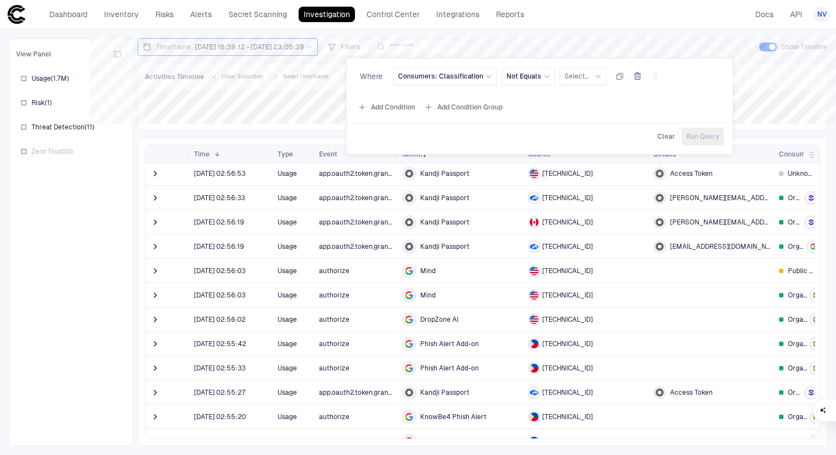
click at [523, 66] on div "Where Consumers: Classification Not Equals Select..." at bounding box center [539, 78] width 377 height 31
click at [525, 77] on span "Not Equals" at bounding box center [524, 76] width 35 height 9
type input "*"
type input "****"
click at [542, 116] on div "Does Not Contain" at bounding box center [571, 121] width 128 height 19
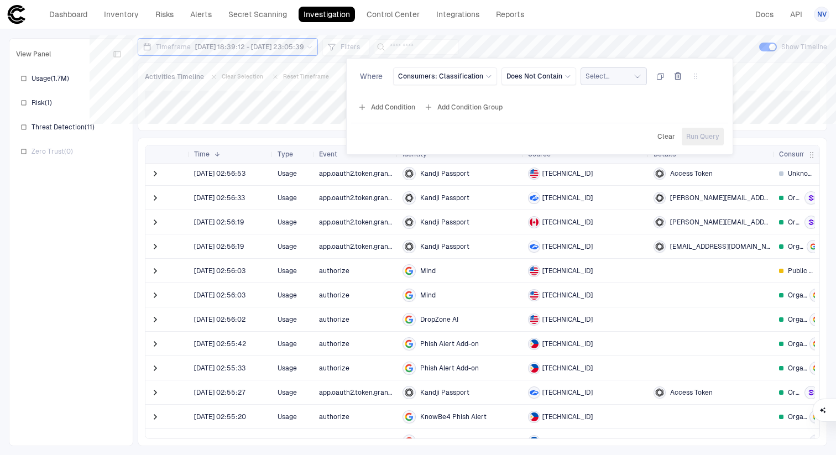
click at [595, 83] on button "Select..." at bounding box center [614, 76] width 66 height 18
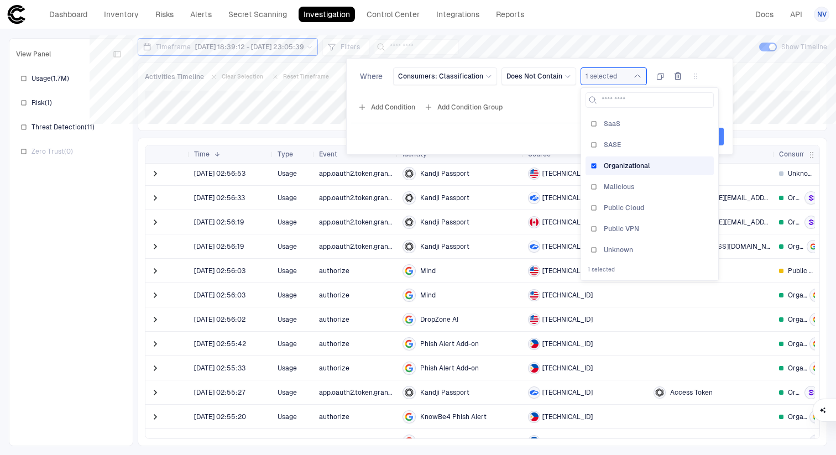
click at [718, 139] on span "Run Query" at bounding box center [702, 136] width 33 height 9
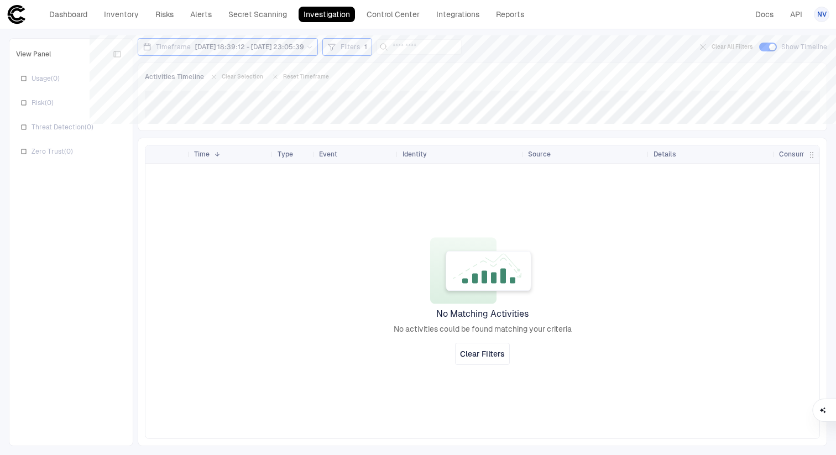
click at [360, 48] on span "Filters" at bounding box center [350, 47] width 19 height 9
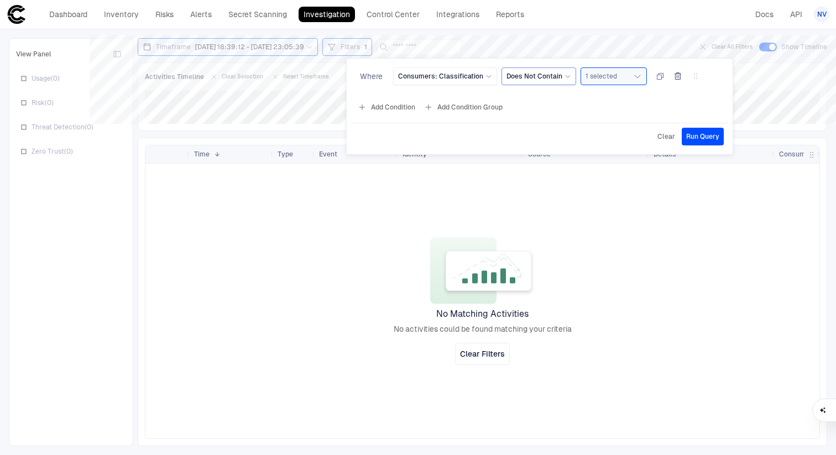
click at [539, 81] on div "Does Not Contain" at bounding box center [539, 76] width 65 height 12
click at [536, 147] on div "Not Equals" at bounding box center [571, 142] width 128 height 19
click at [582, 80] on span "Select..." at bounding box center [577, 76] width 24 height 9
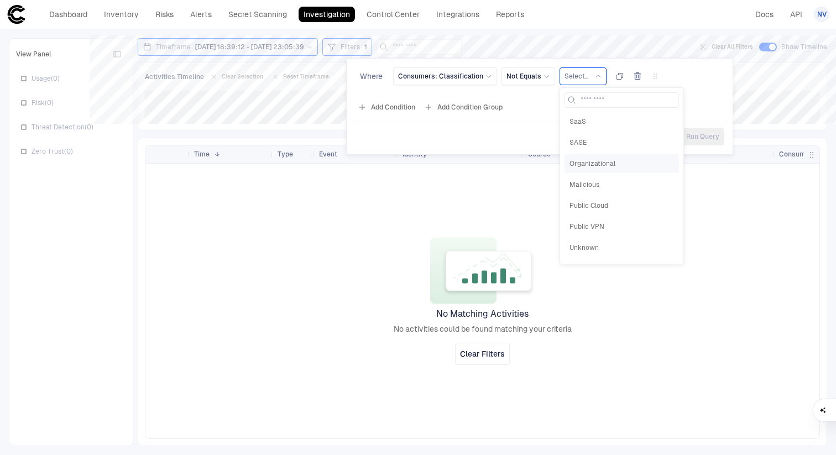
click at [578, 170] on div "Organizational" at bounding box center [622, 163] width 114 height 19
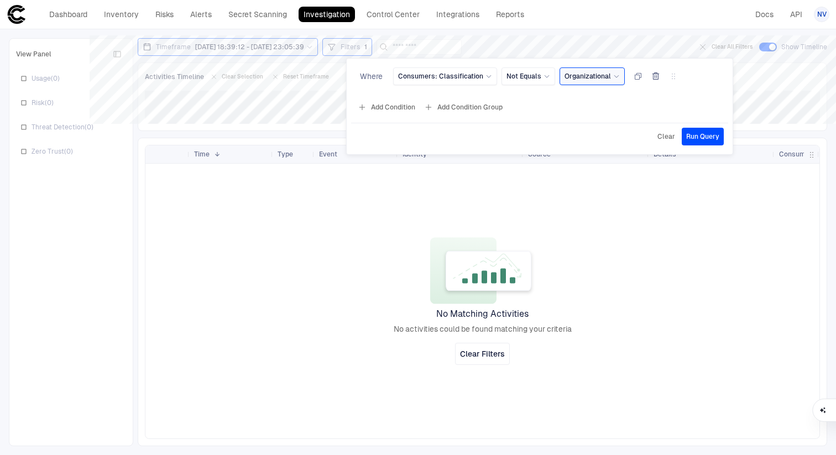
click at [706, 133] on span "Run Query" at bounding box center [702, 136] width 33 height 9
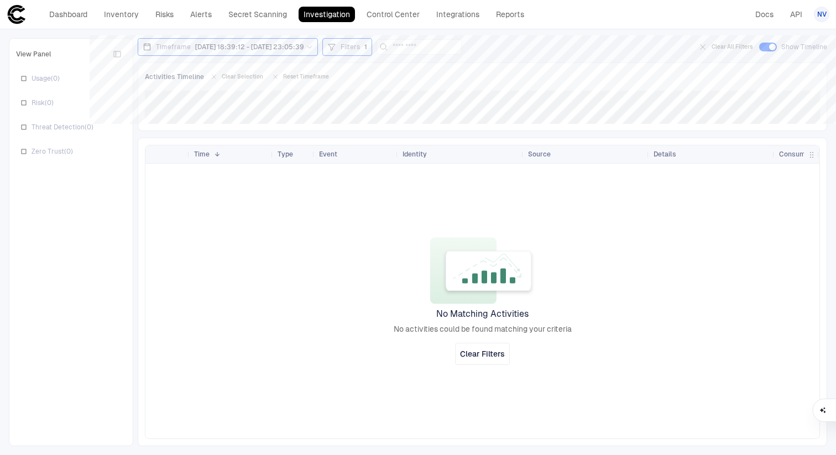
click at [360, 48] on span "Filters" at bounding box center [350, 47] width 19 height 9
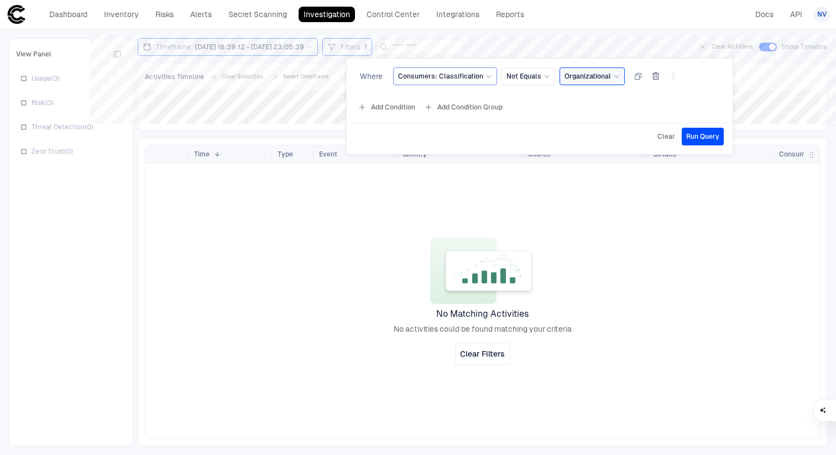
click at [485, 76] on icon at bounding box center [488, 76] width 7 height 7
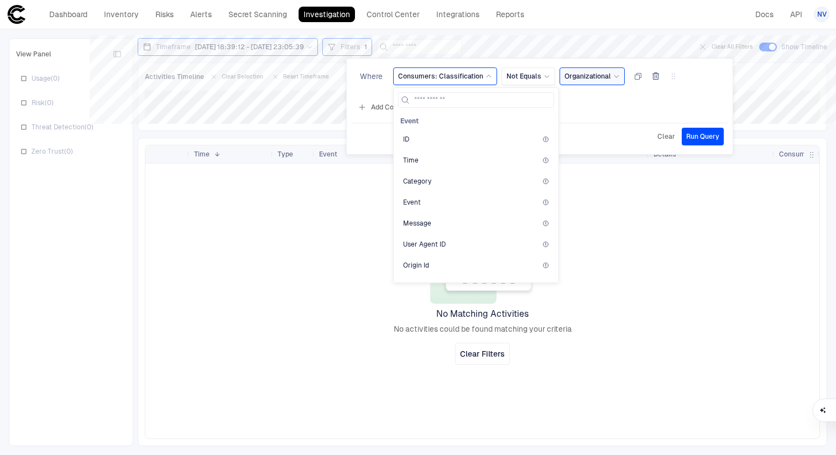
type input "*"
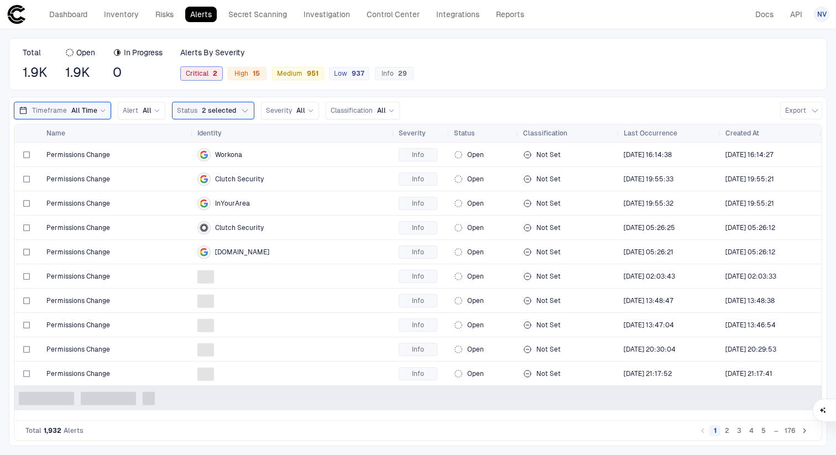
click at [206, 78] on div "Critical 2" at bounding box center [201, 73] width 41 height 13
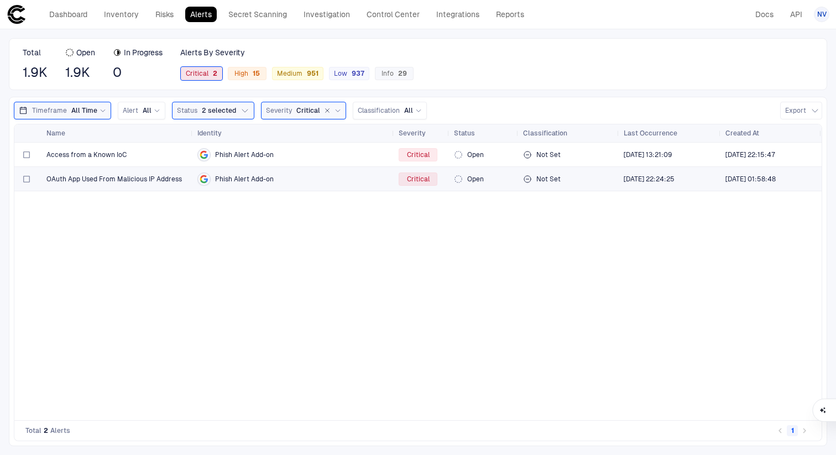
click at [173, 179] on span "OAuth App Used From Malicious IP Address" at bounding box center [113, 179] width 135 height 9
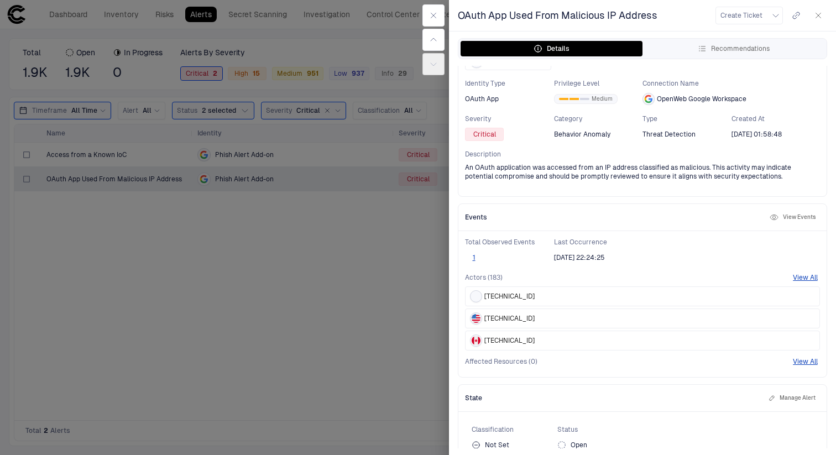
scroll to position [71, 0]
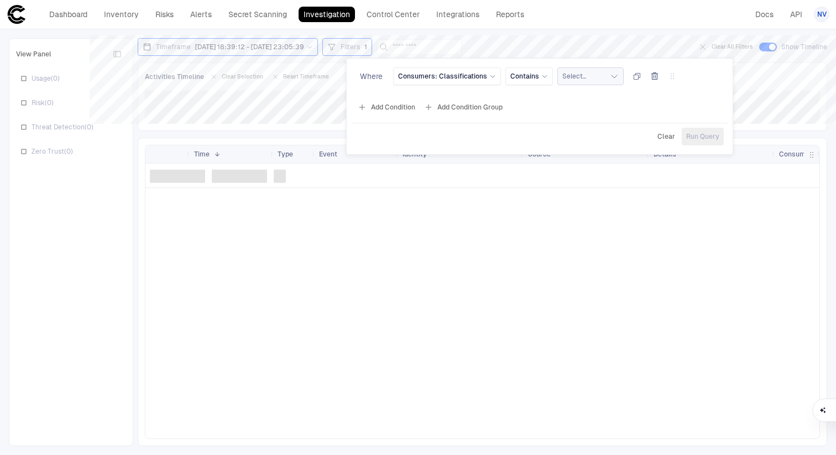
click at [590, 77] on button "Select..." at bounding box center [590, 76] width 66 height 18
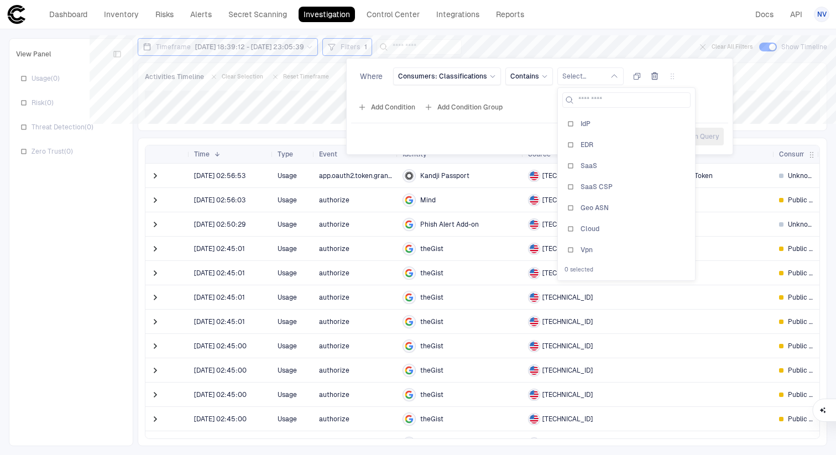
click at [701, 77] on div "Where Consumers: Classifications Contains Select... IdP EDR SaaS SaaS CSP Geo A…" at bounding box center [540, 78] width 368 height 22
click at [596, 79] on button "Select..." at bounding box center [590, 76] width 66 height 18
click at [710, 99] on div "Add Condition Add Condition Group" at bounding box center [539, 107] width 377 height 18
click at [771, 88] on div at bounding box center [418, 227] width 836 height 455
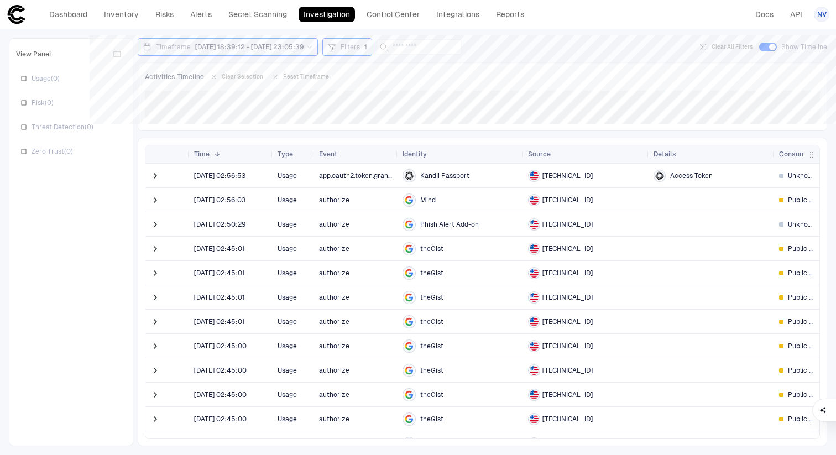
click at [791, 203] on span "Public Cloud" at bounding box center [800, 200] width 25 height 9
click at [808, 154] on span "button" at bounding box center [811, 154] width 9 height 9
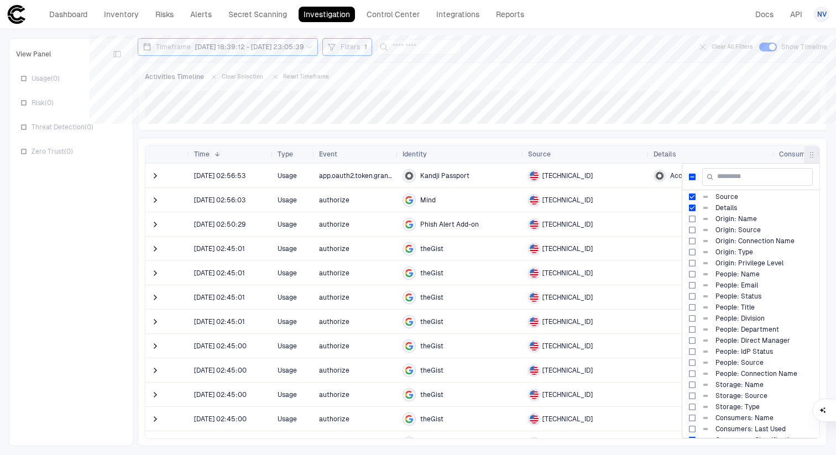
scroll to position [50, 0]
click at [814, 154] on span "button" at bounding box center [811, 154] width 9 height 9
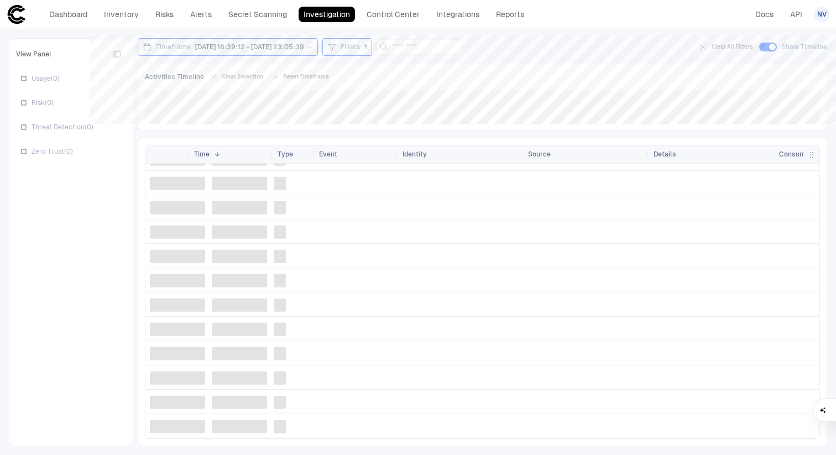
scroll to position [0, 0]
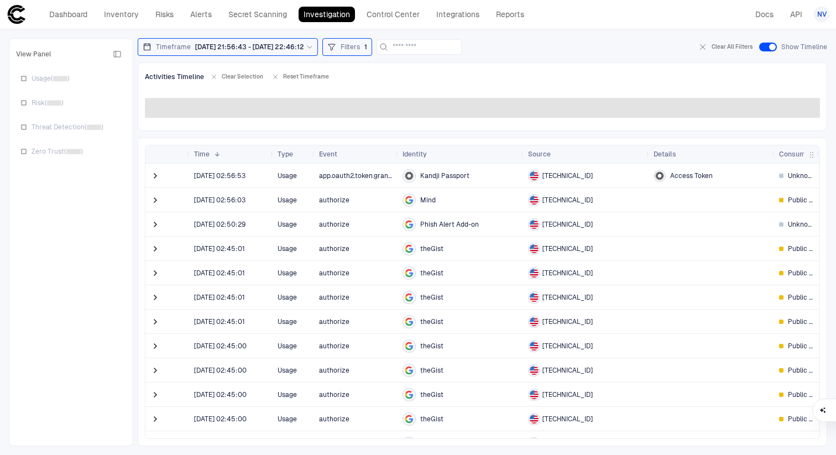
click at [360, 46] on span "Filters" at bounding box center [350, 47] width 19 height 9
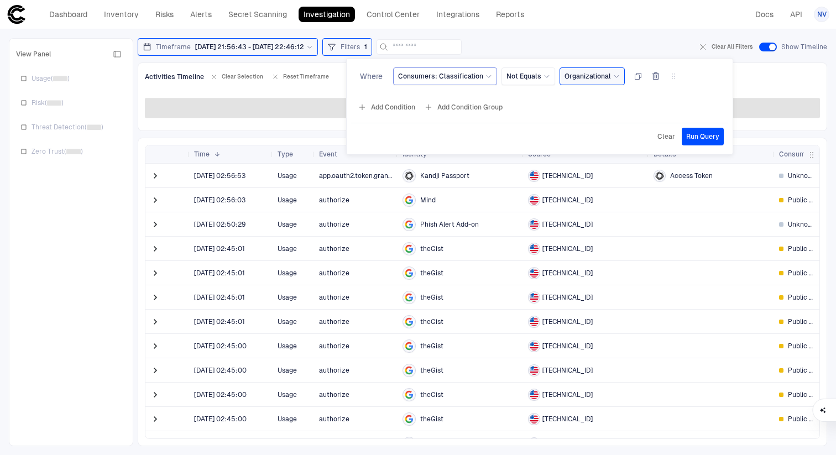
click at [480, 76] on span "Consumers: Classification" at bounding box center [440, 76] width 85 height 9
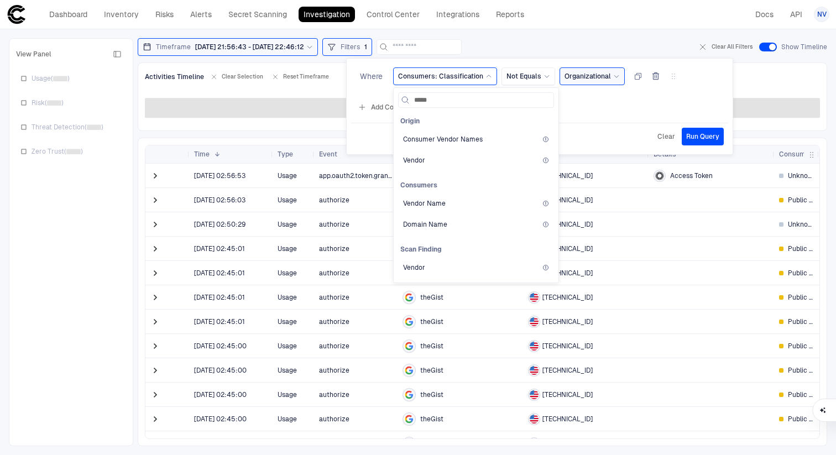
type input "******"
click at [417, 157] on span "Vendor" at bounding box center [414, 160] width 22 height 9
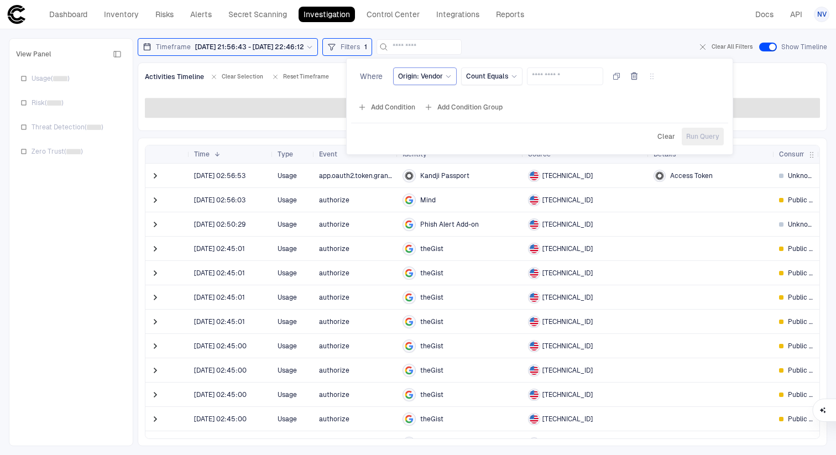
click at [443, 81] on div "Origin: Vendor" at bounding box center [425, 76] width 54 height 12
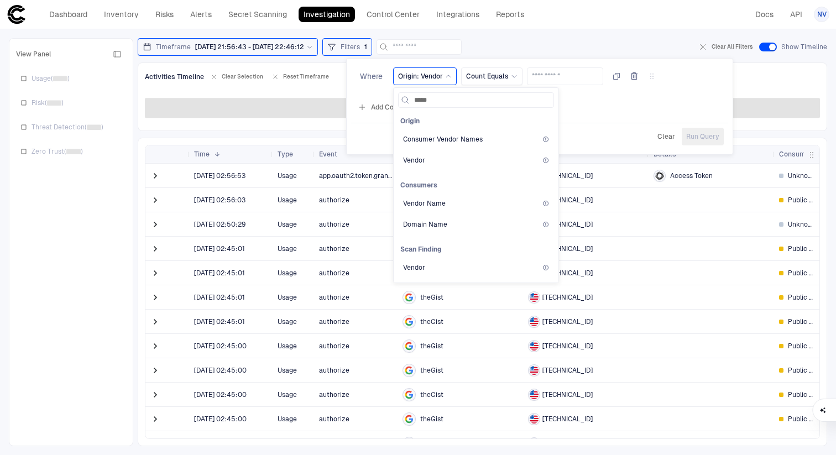
type input "******"
click at [427, 202] on span "Vendor Name" at bounding box center [424, 203] width 43 height 9
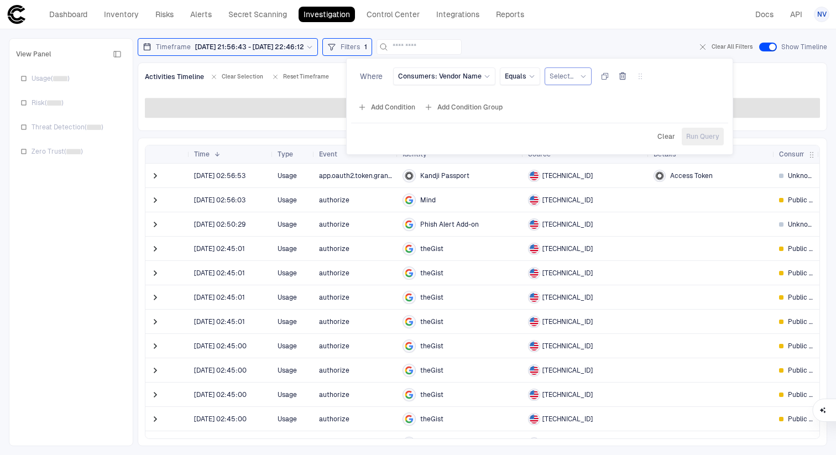
click at [555, 67] on div "Select..." at bounding box center [568, 76] width 47 height 18
click at [561, 75] on span "Select..." at bounding box center [562, 76] width 24 height 9
type input "*"
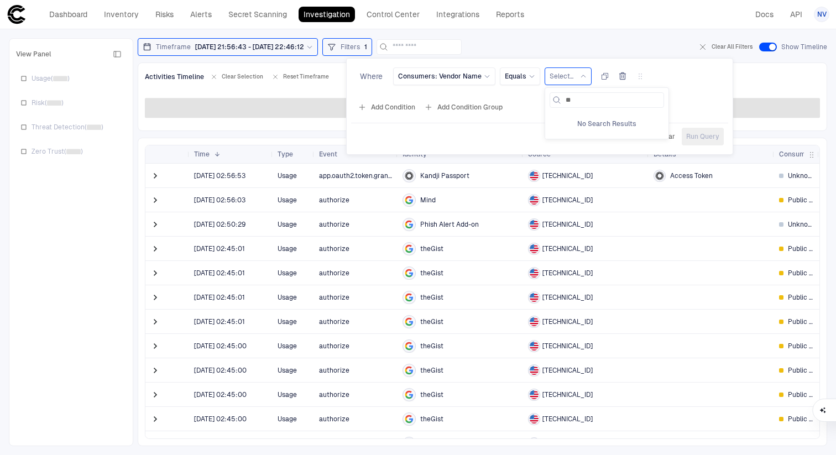
type input "*"
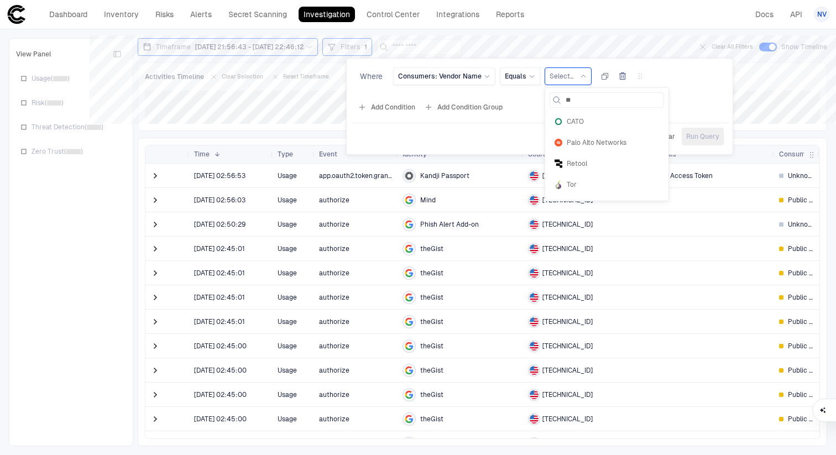
type input "***"
click at [568, 118] on span "Tor" at bounding box center [613, 121] width 92 height 9
click at [697, 137] on span "Run Query" at bounding box center [702, 136] width 33 height 9
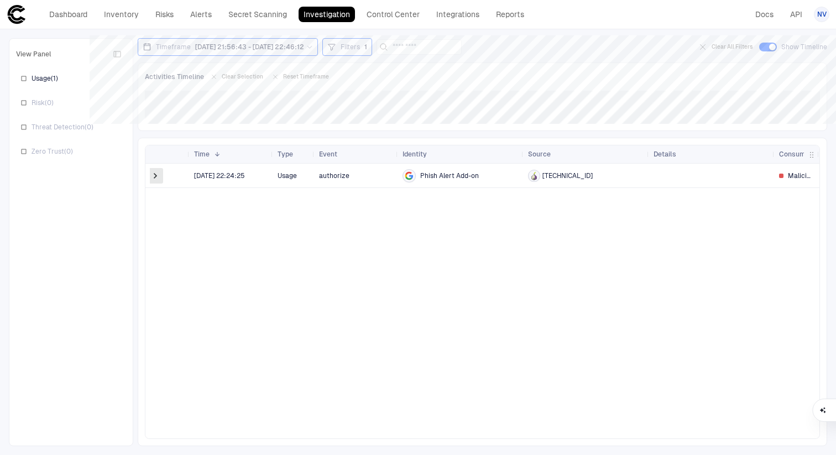
click at [155, 176] on span at bounding box center [155, 175] width 11 height 11
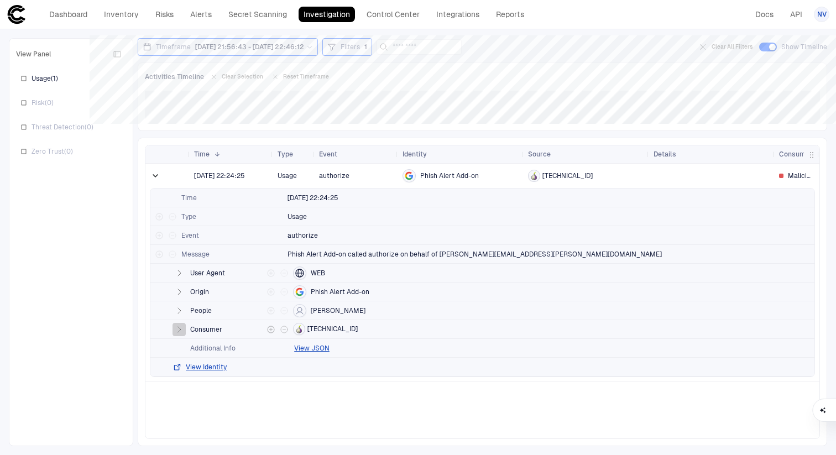
click at [180, 327] on icon "button" at bounding box center [179, 329] width 9 height 9
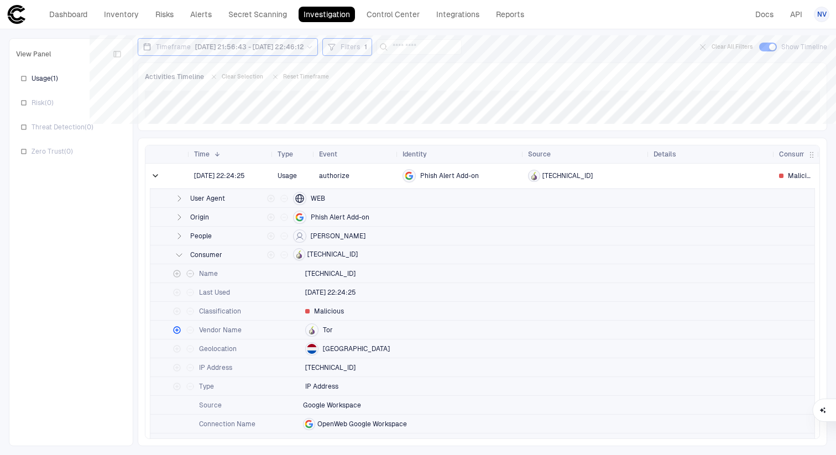
scroll to position [67, 0]
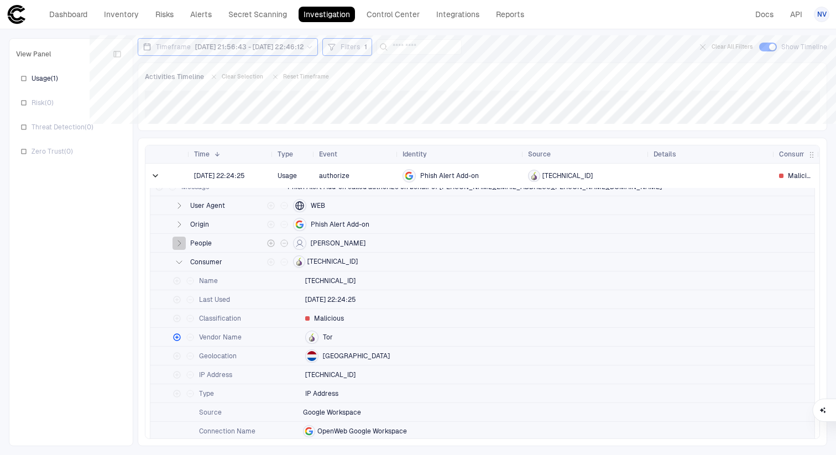
click at [177, 243] on icon "button" at bounding box center [179, 243] width 9 height 9
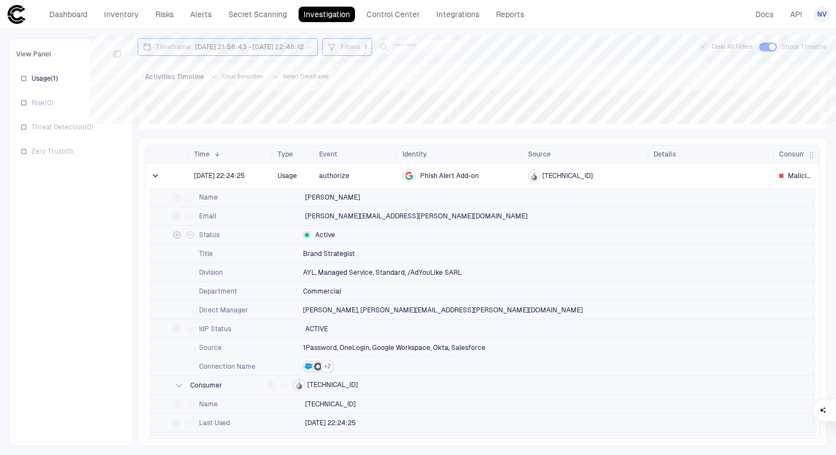
scroll to position [0, 0]
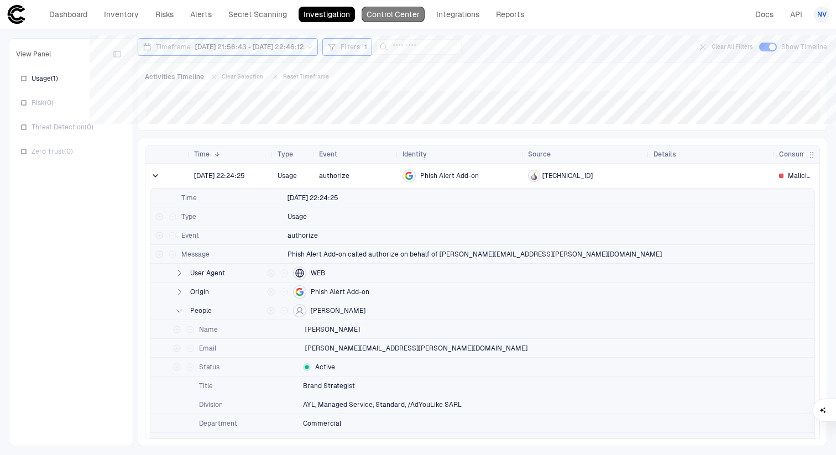
click at [385, 17] on link "Control Center" at bounding box center [393, 14] width 63 height 15
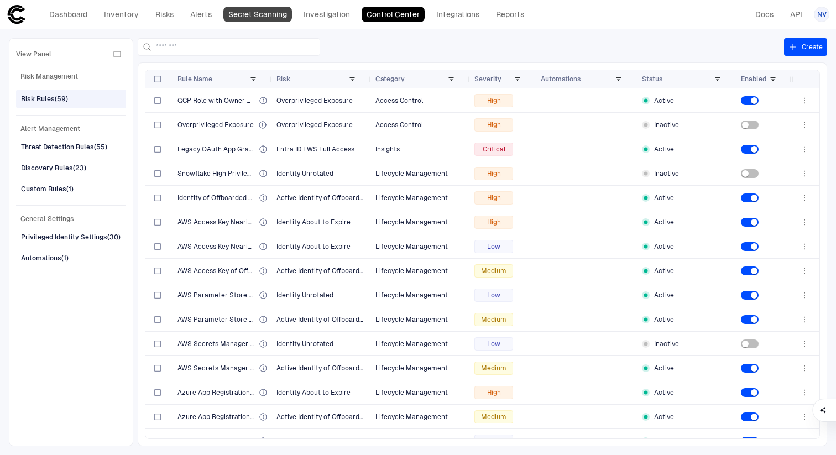
click at [271, 18] on link "Secret Scanning" at bounding box center [257, 14] width 69 height 15
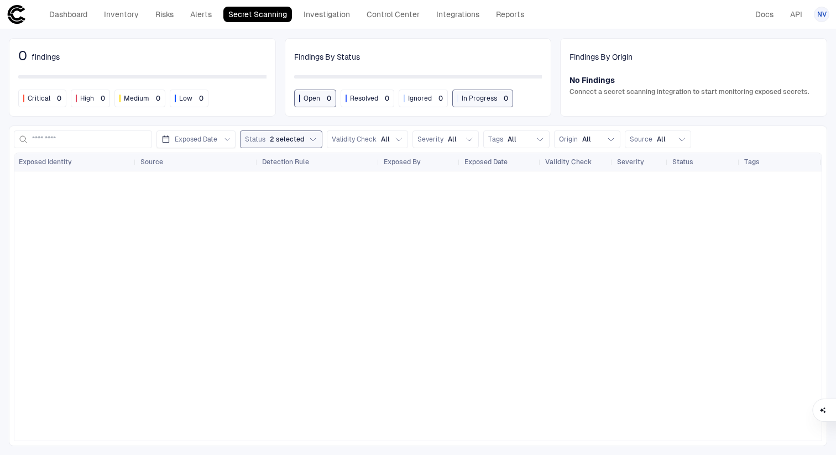
click at [309, 134] on button "Status 2 selected" at bounding box center [281, 139] width 82 height 18
click at [436, 226] on div at bounding box center [417, 305] width 807 height 269
click at [378, 17] on link "Control Center" at bounding box center [393, 14] width 63 height 15
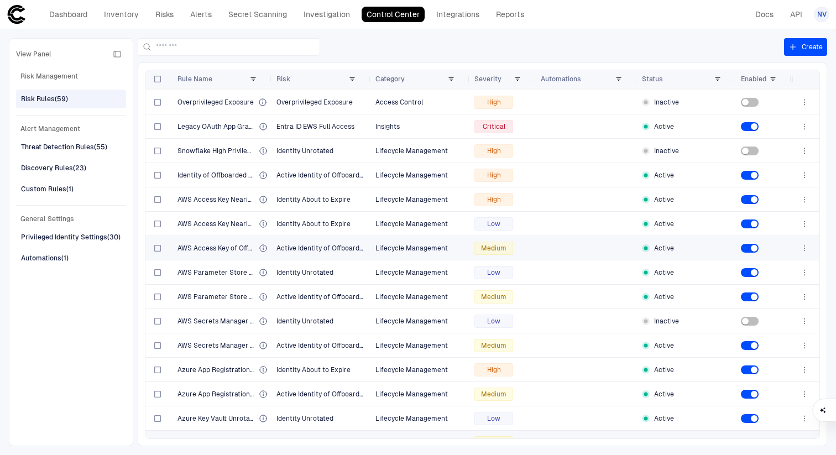
scroll to position [23, 0]
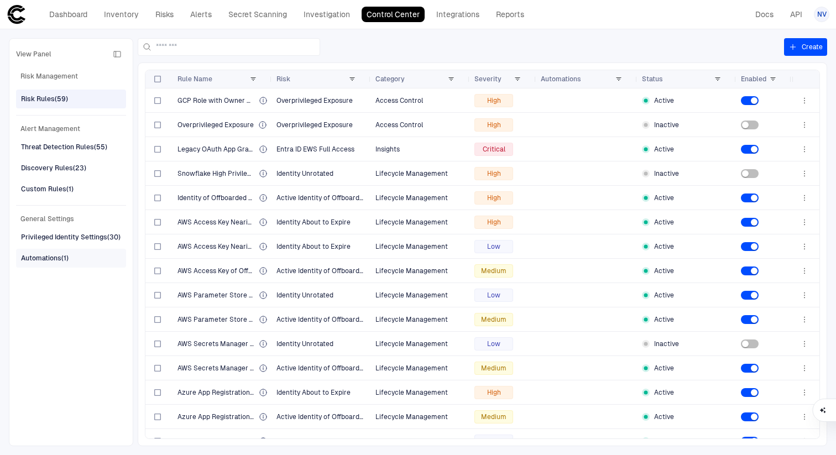
click at [53, 264] on span "Automations (1)" at bounding box center [45, 258] width 48 height 14
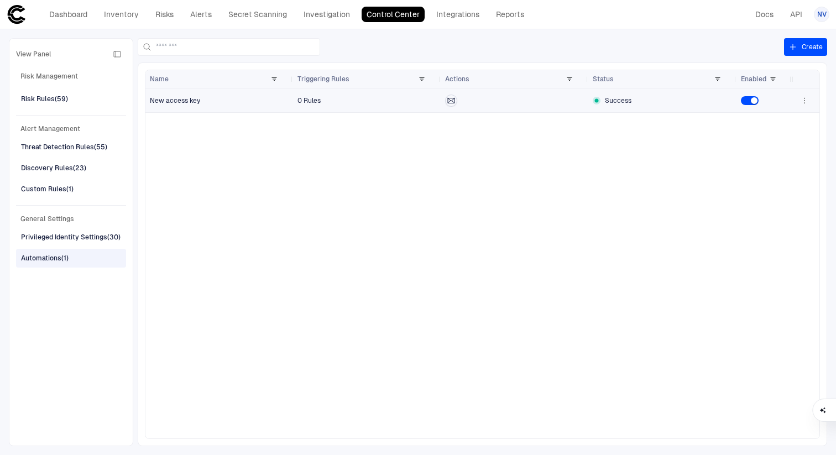
click at [802, 98] on icon "button" at bounding box center [804, 100] width 9 height 9
click at [753, 123] on li "Edit" at bounding box center [769, 126] width 74 height 18
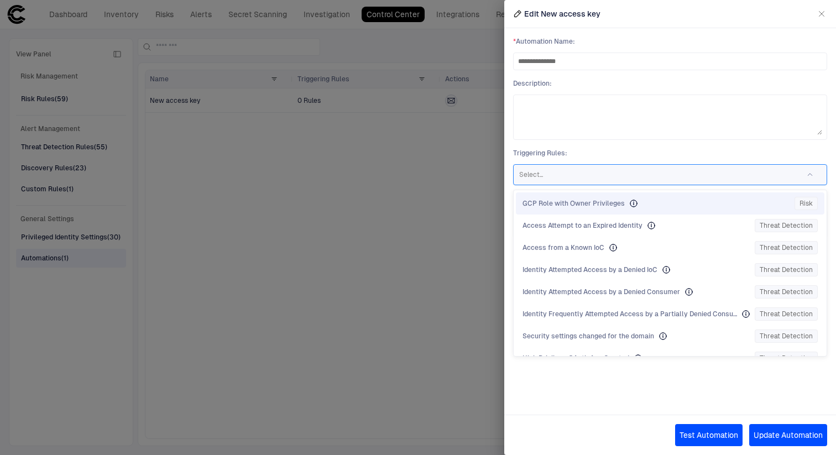
click at [609, 179] on div at bounding box center [655, 174] width 273 height 11
click at [646, 155] on span "Triggering Rules :" at bounding box center [670, 153] width 314 height 9
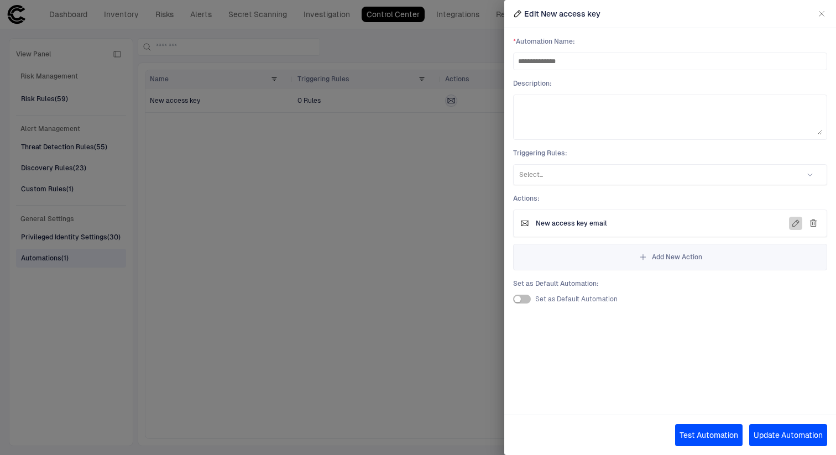
click at [796, 222] on icon "button" at bounding box center [795, 223] width 9 height 9
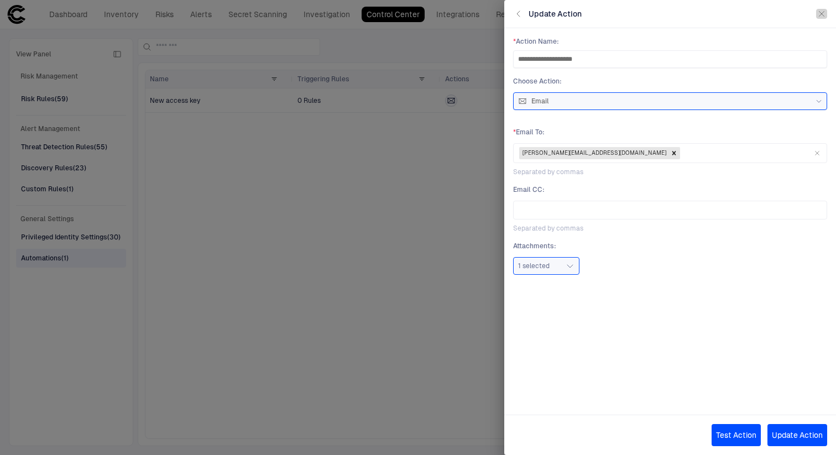
click at [821, 11] on icon "button" at bounding box center [821, 13] width 9 height 9
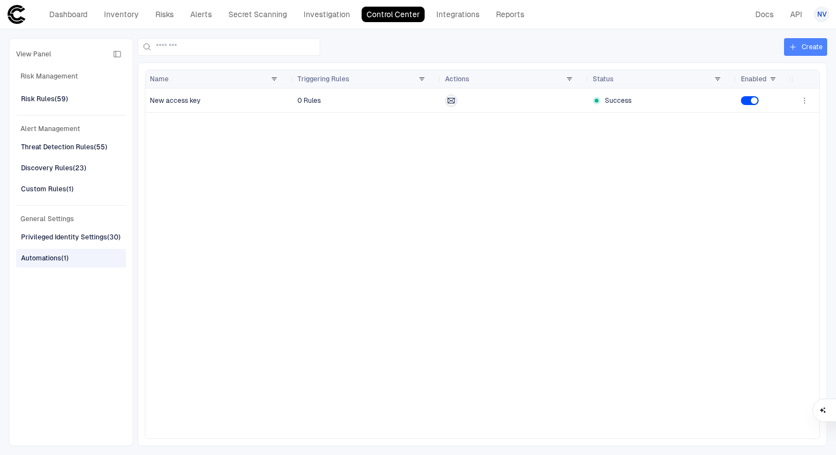
click at [801, 46] on button "Create" at bounding box center [805, 47] width 43 height 18
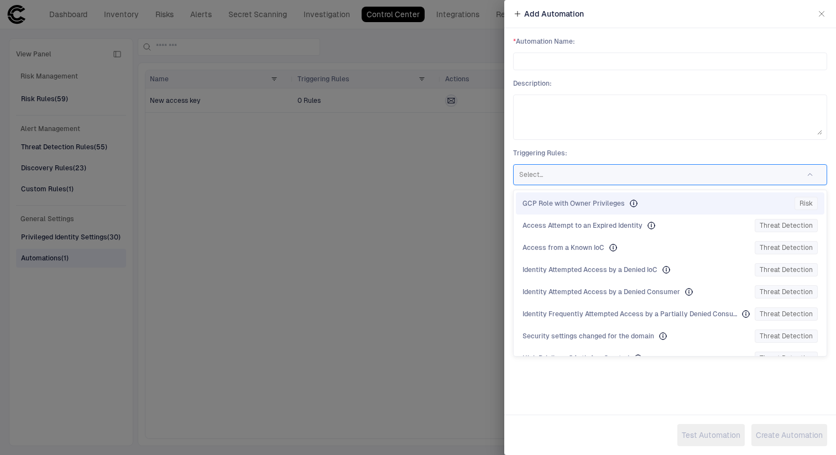
click at [575, 173] on div at bounding box center [655, 174] width 273 height 11
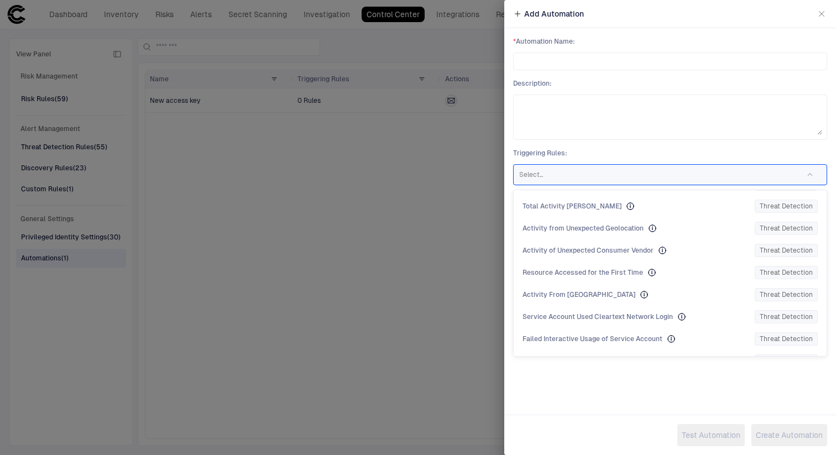
scroll to position [1053, 0]
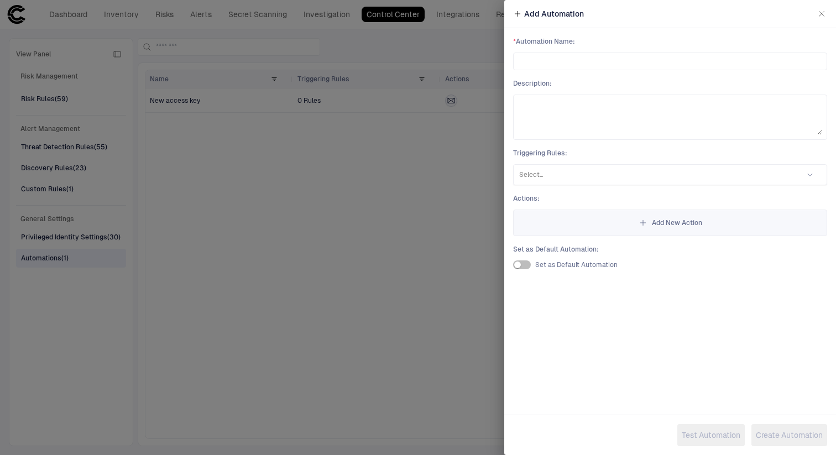
click at [647, 143] on div "* Automation Name : Description : Triggering Rules : Select... Actions : Add Ne…" at bounding box center [670, 153] width 332 height 250
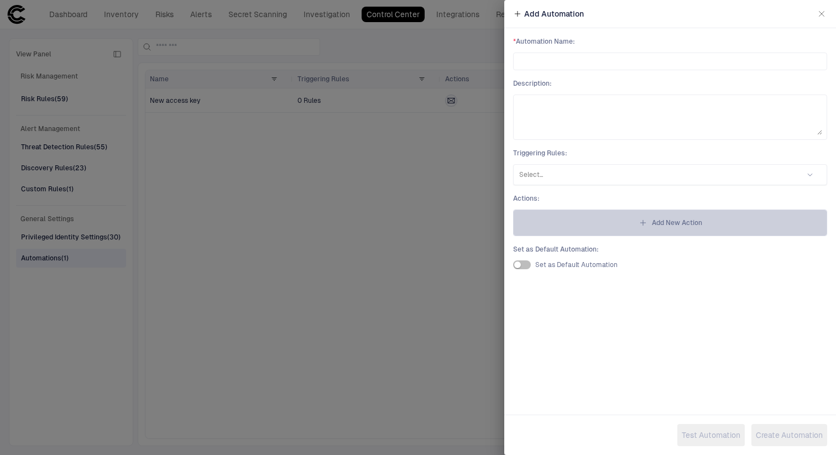
click at [656, 222] on span "Add New Action" at bounding box center [677, 222] width 50 height 9
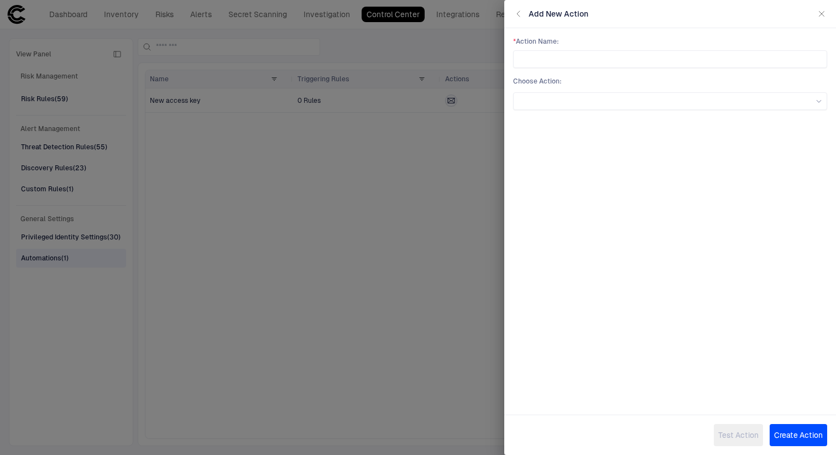
click at [623, 38] on span "* Action Name :" at bounding box center [670, 41] width 314 height 9
click at [630, 121] on div "* Action Name : Choose Action :" at bounding box center [670, 212] width 332 height 369
click at [630, 105] on div at bounding box center [670, 101] width 304 height 12
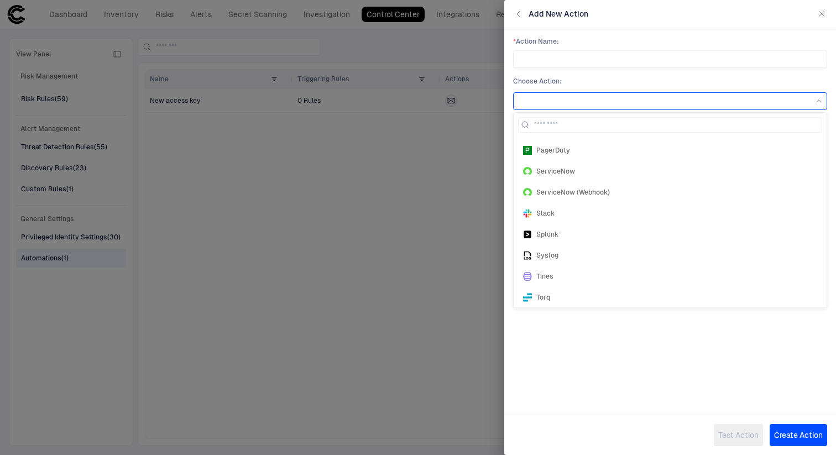
scroll to position [170, 0]
click at [599, 207] on div "Slack" at bounding box center [670, 207] width 294 height 9
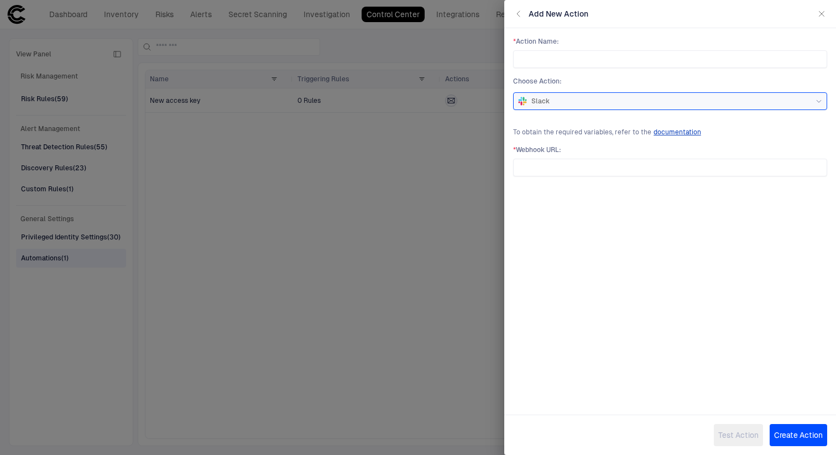
click at [608, 102] on div "Slack" at bounding box center [670, 101] width 304 height 9
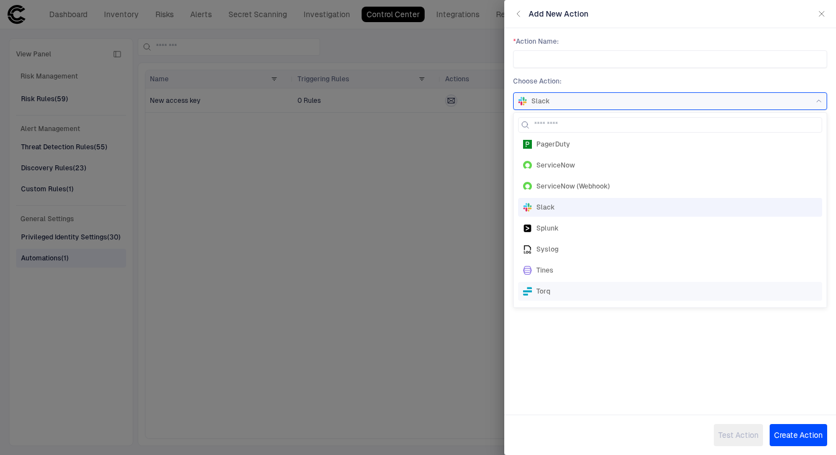
click at [584, 295] on div "Torq" at bounding box center [670, 291] width 294 height 9
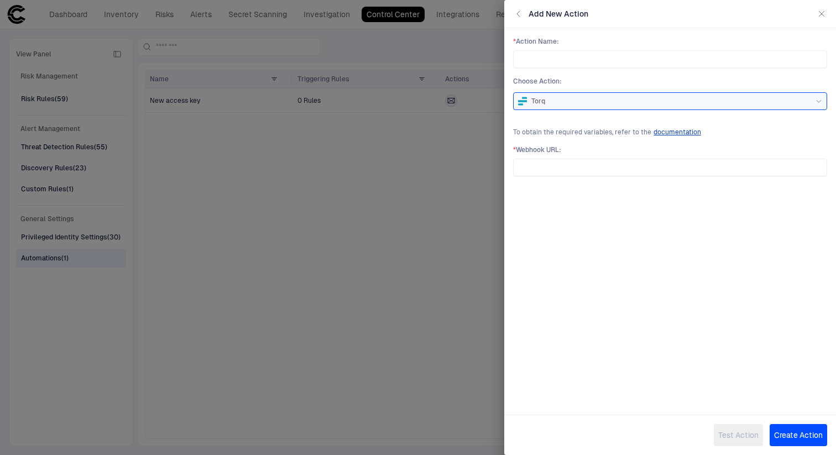
click at [631, 95] on div "Torq" at bounding box center [670, 101] width 304 height 12
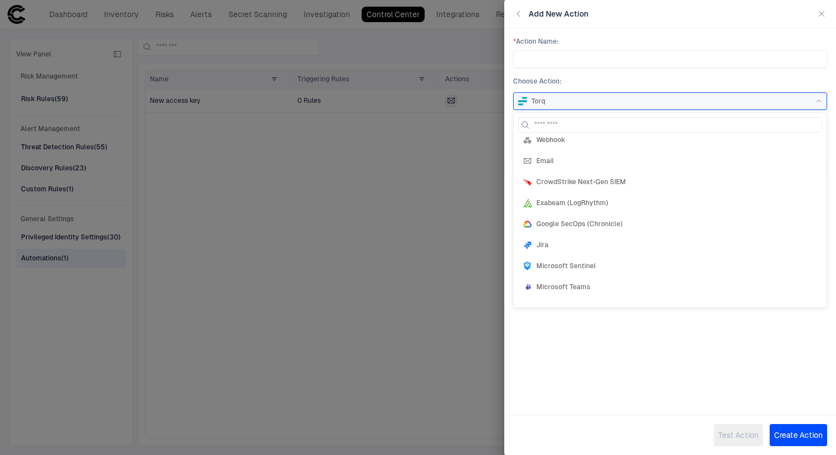
scroll to position [0, 0]
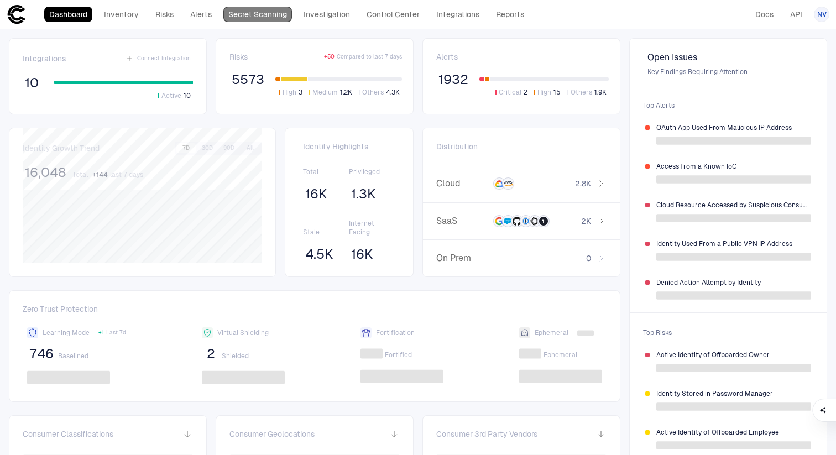
click at [272, 14] on link "Secret Scanning" at bounding box center [257, 14] width 69 height 15
